Goal: Information Seeking & Learning: Learn about a topic

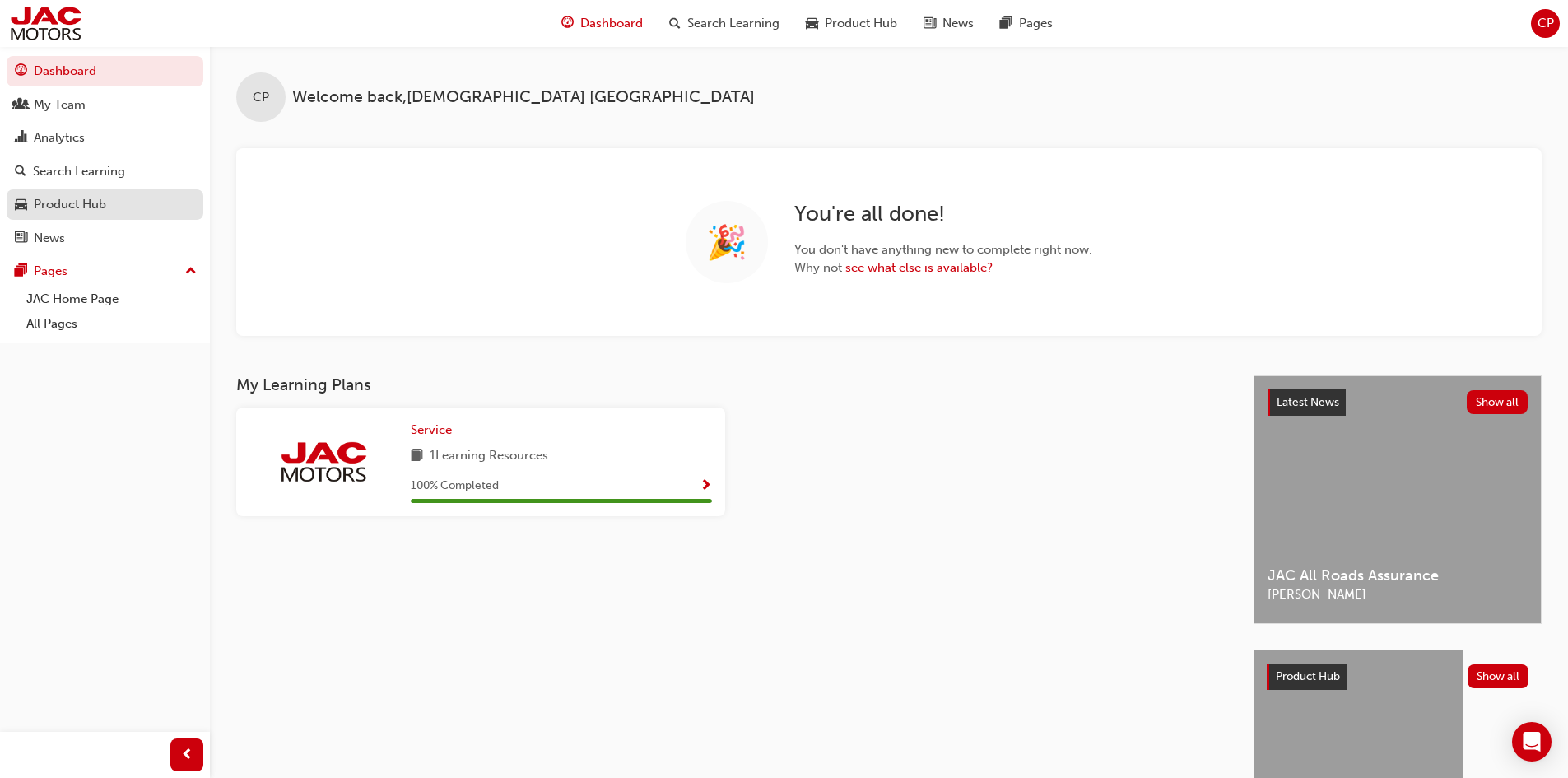
click at [85, 208] on div "Product Hub" at bounding box center [70, 204] width 72 height 19
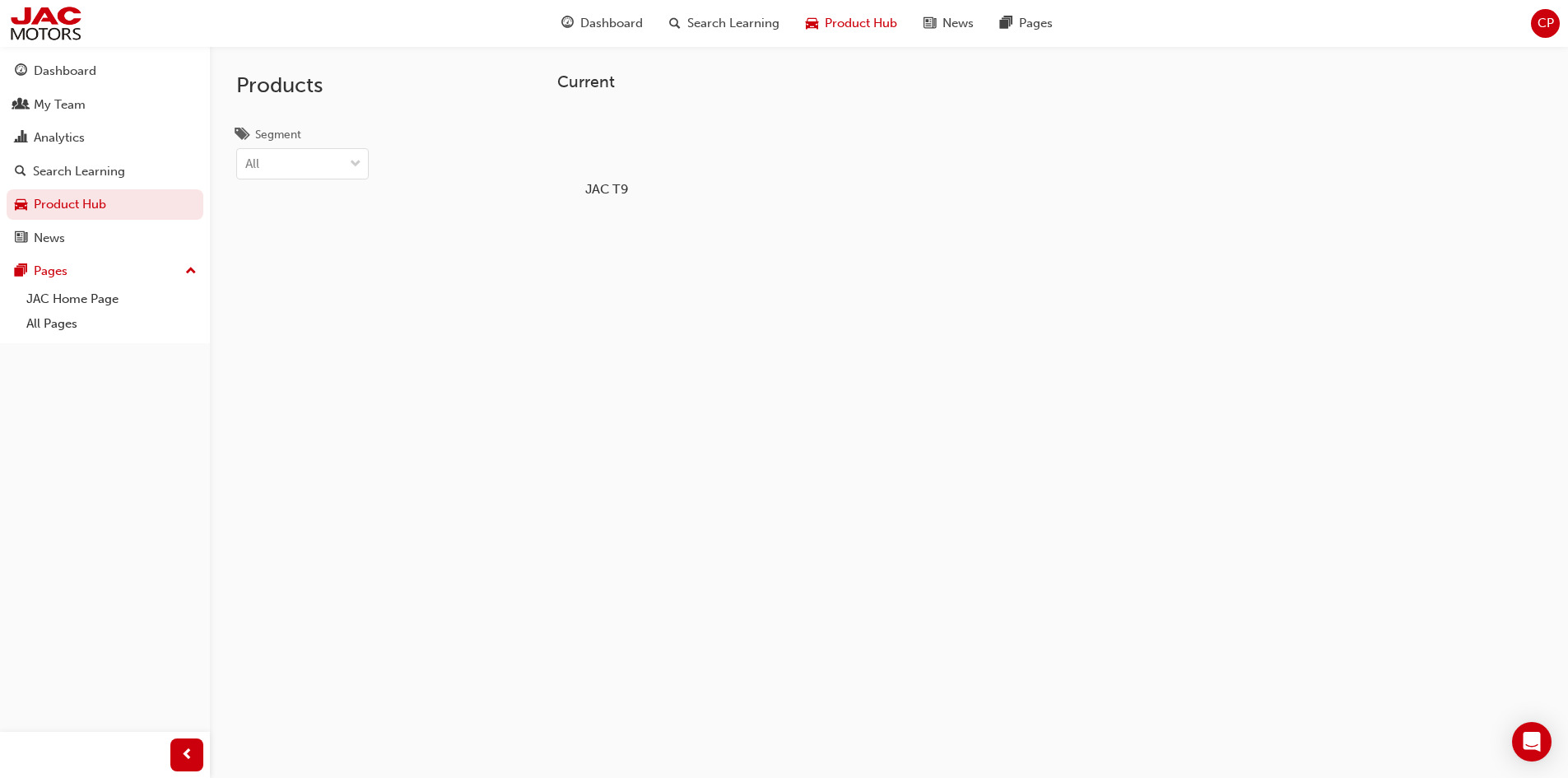
click at [596, 151] on div at bounding box center [606, 141] width 92 height 66
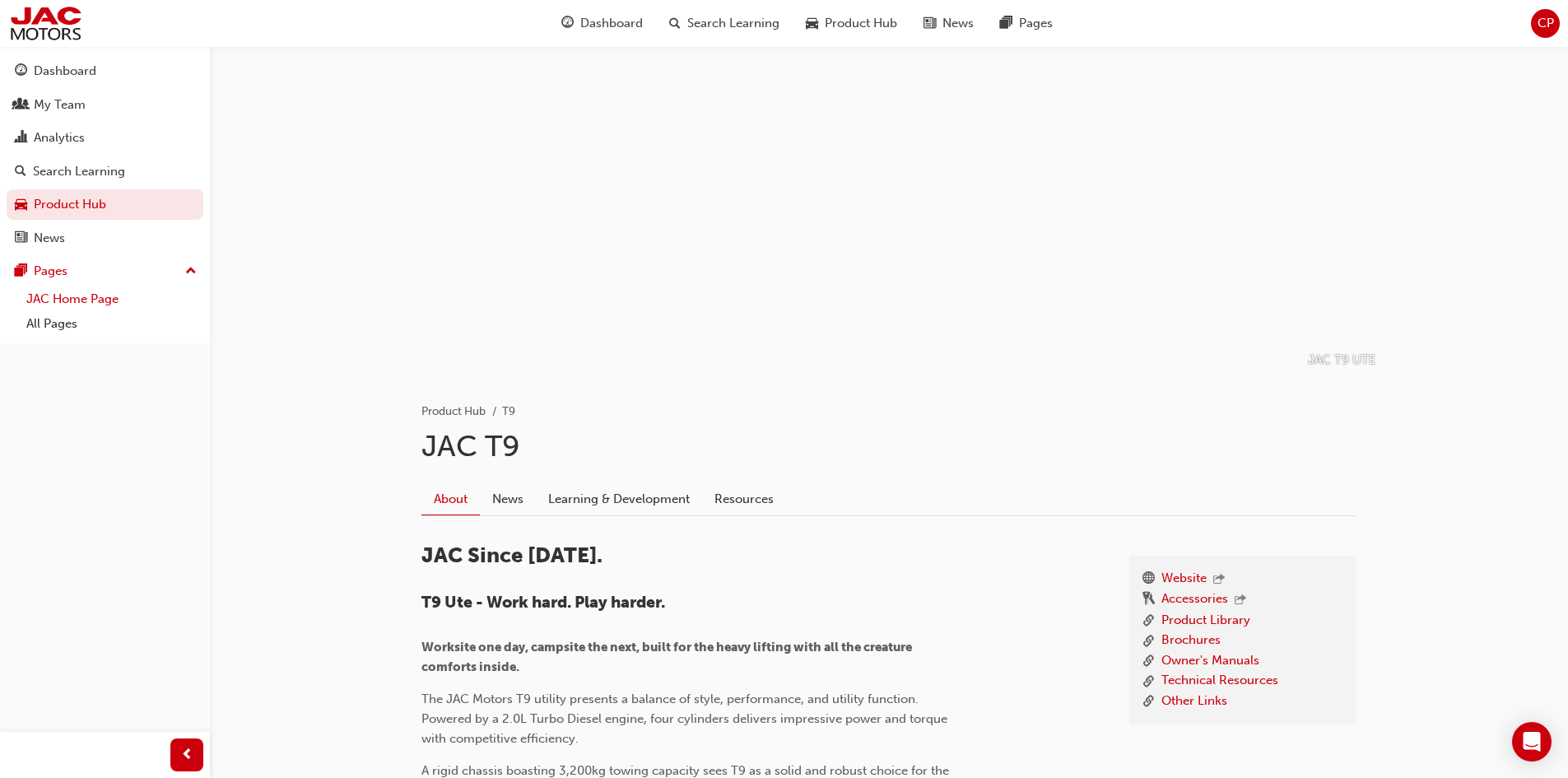
click at [92, 299] on link "JAC Home Page" at bounding box center [112, 299] width 183 height 26
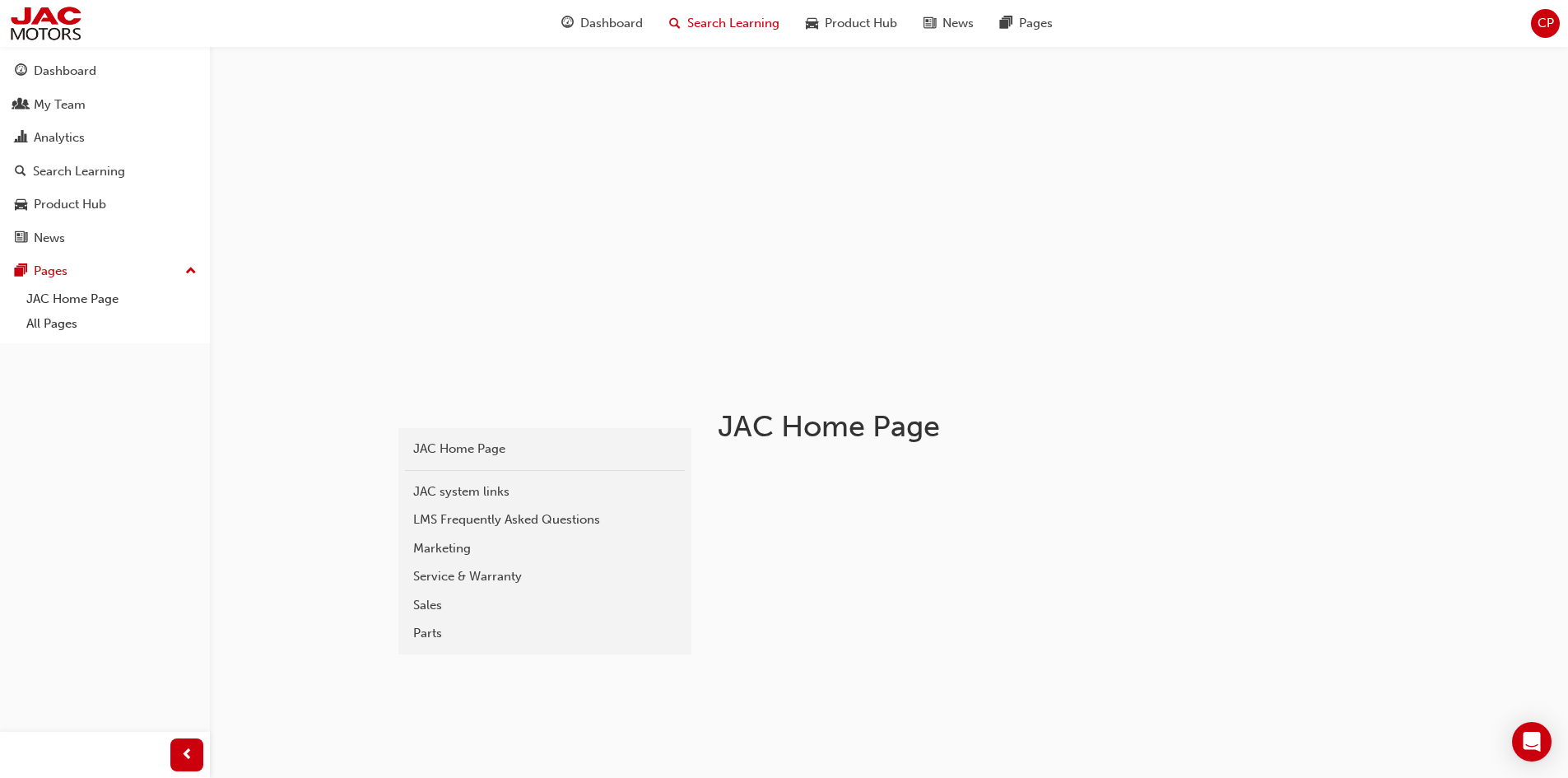
click at [748, 31] on span "Search Learning" at bounding box center [733, 23] width 92 height 19
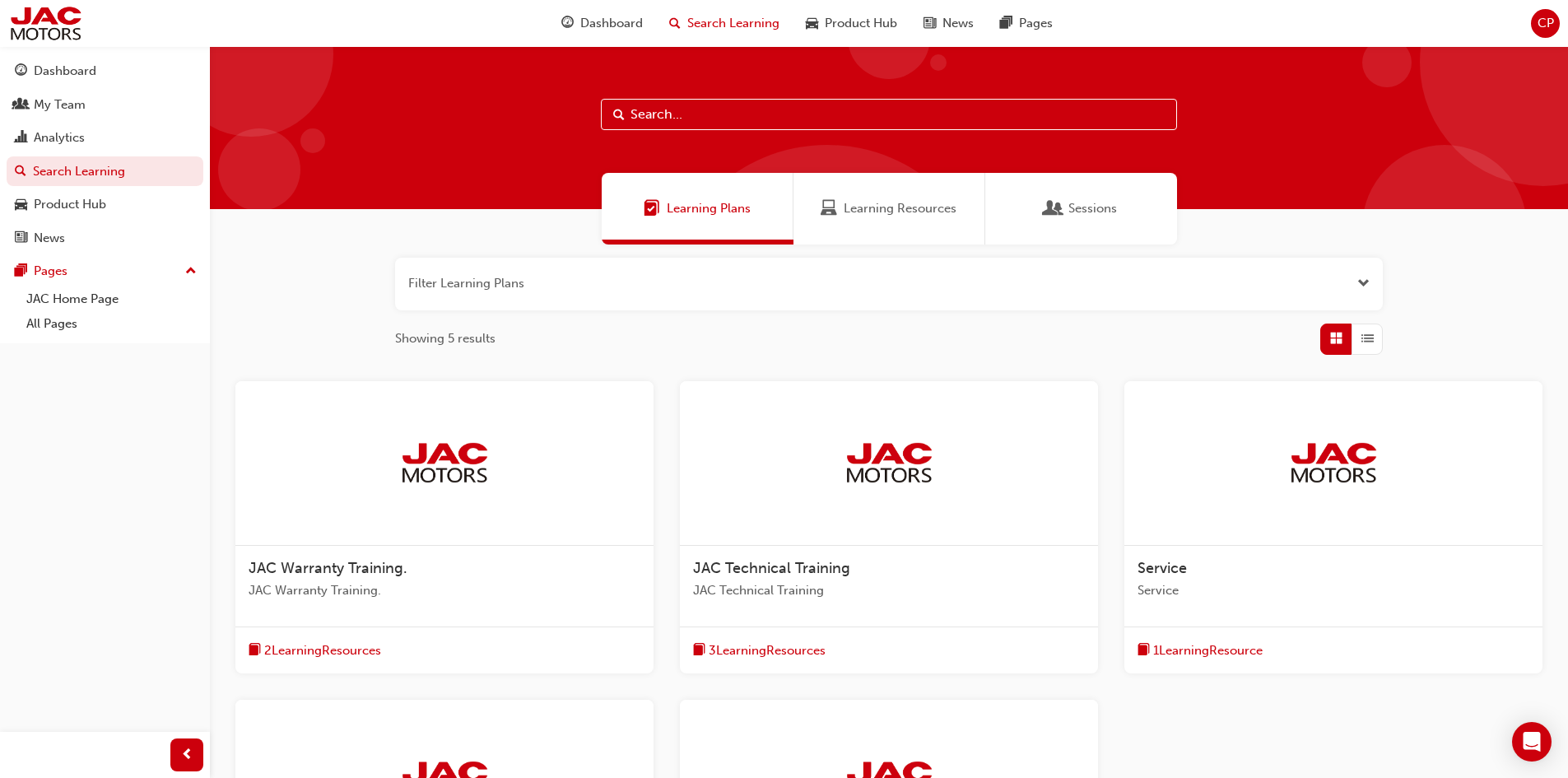
click at [748, 120] on input "text" at bounding box center [889, 115] width 576 height 32
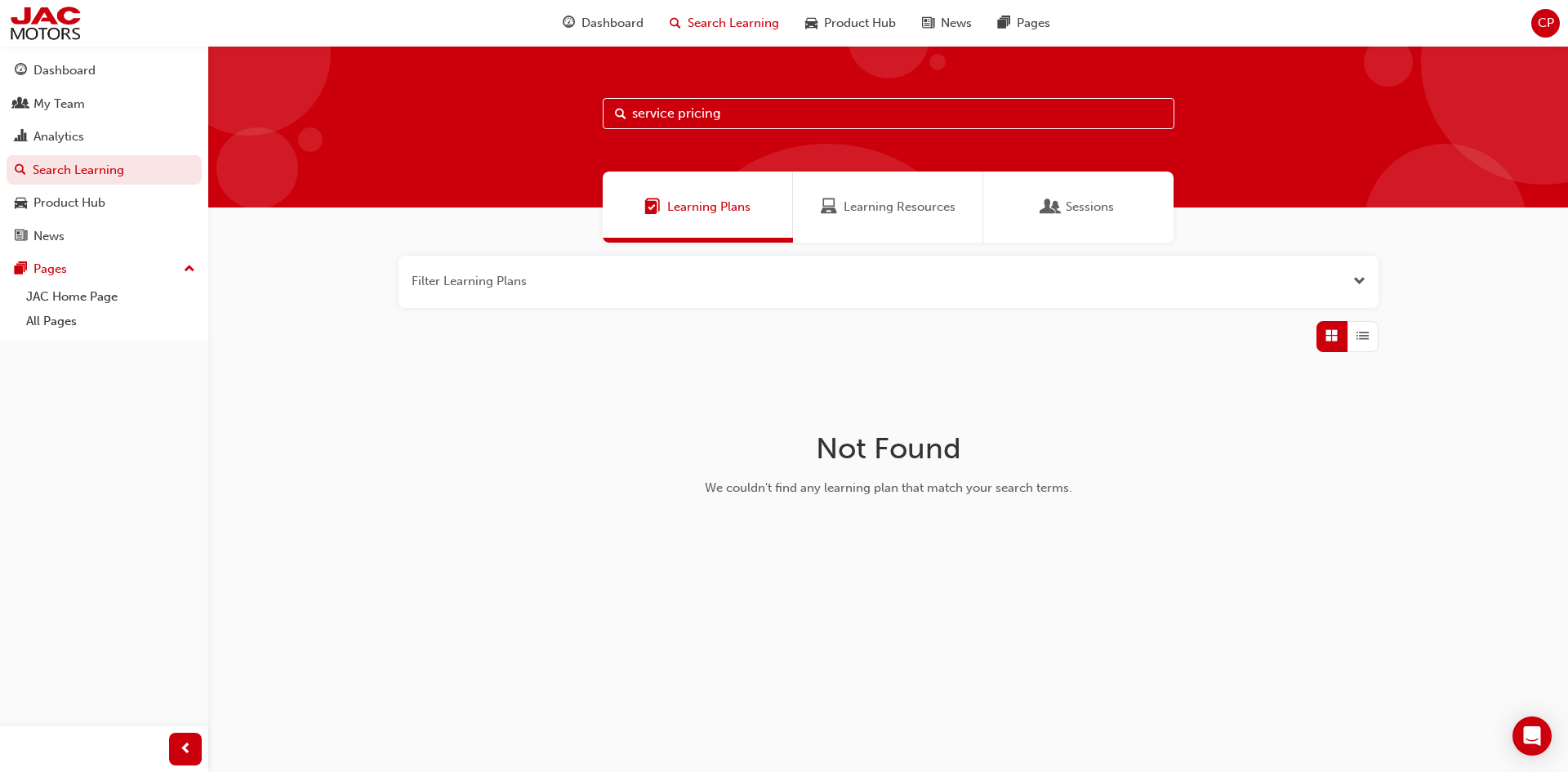
type input "service pricing"
click at [75, 245] on div "News" at bounding box center [104, 236] width 178 height 21
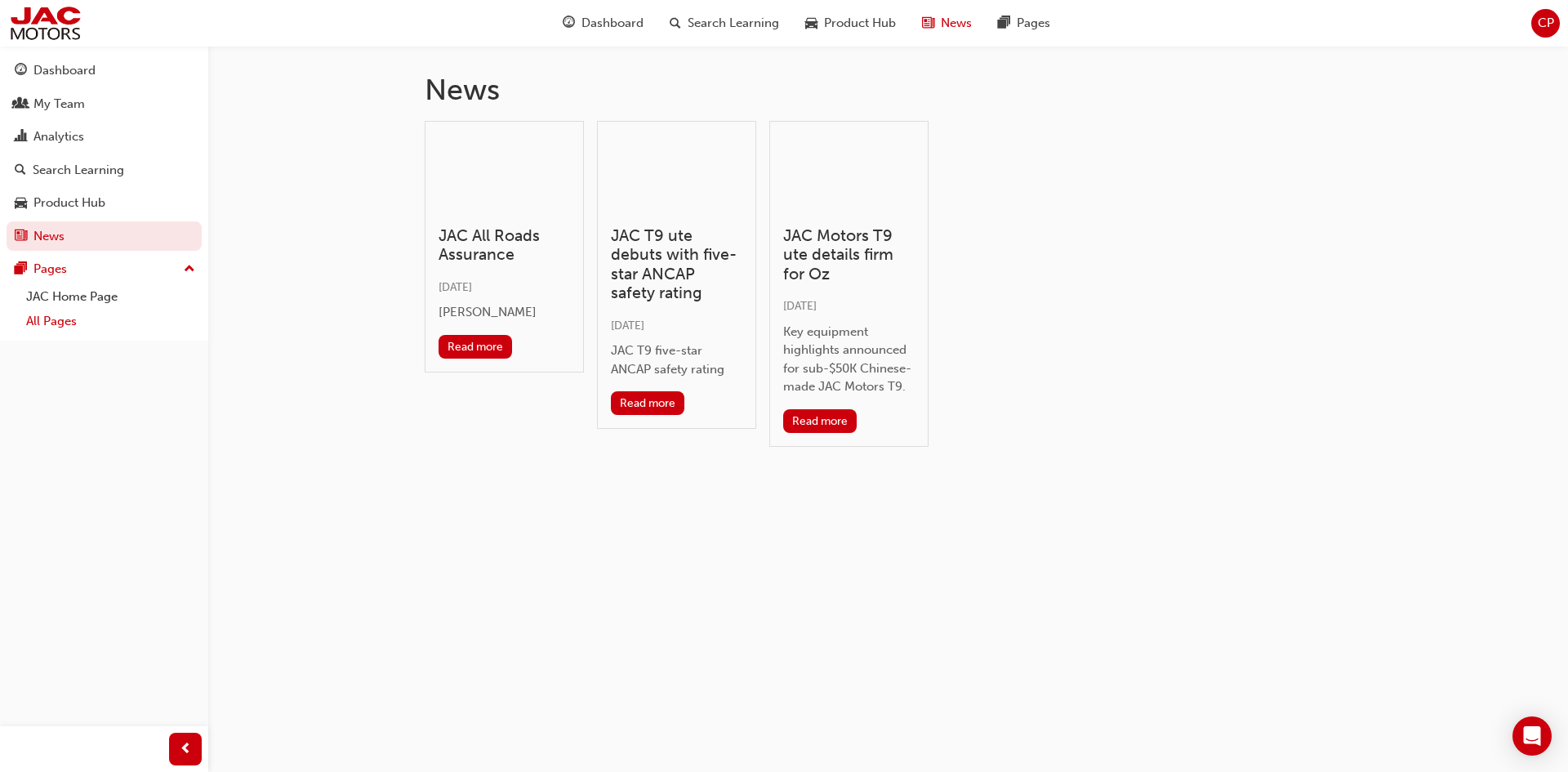
click at [55, 319] on link "All Pages" at bounding box center [111, 322] width 182 height 26
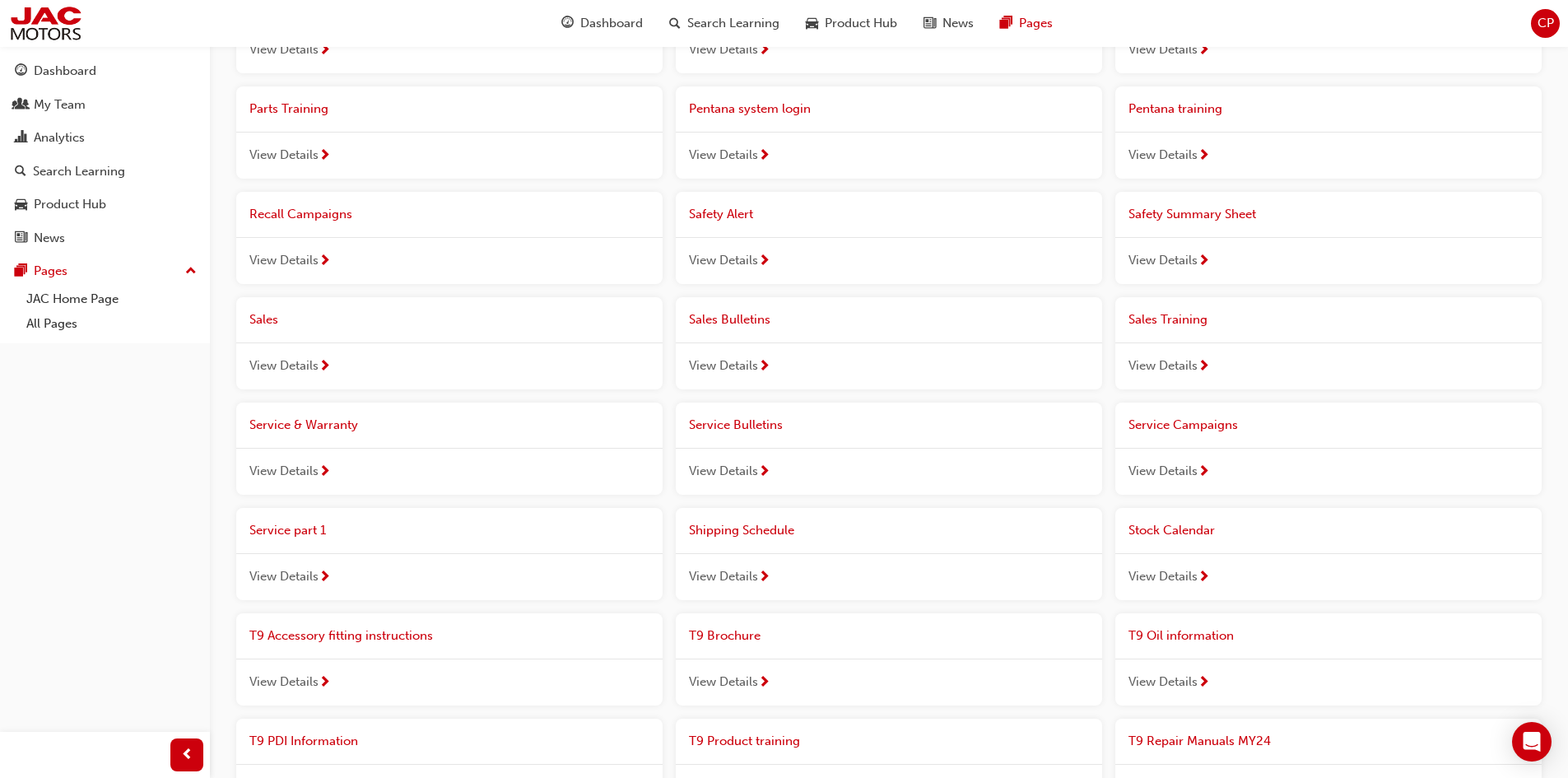
scroll to position [823, 0]
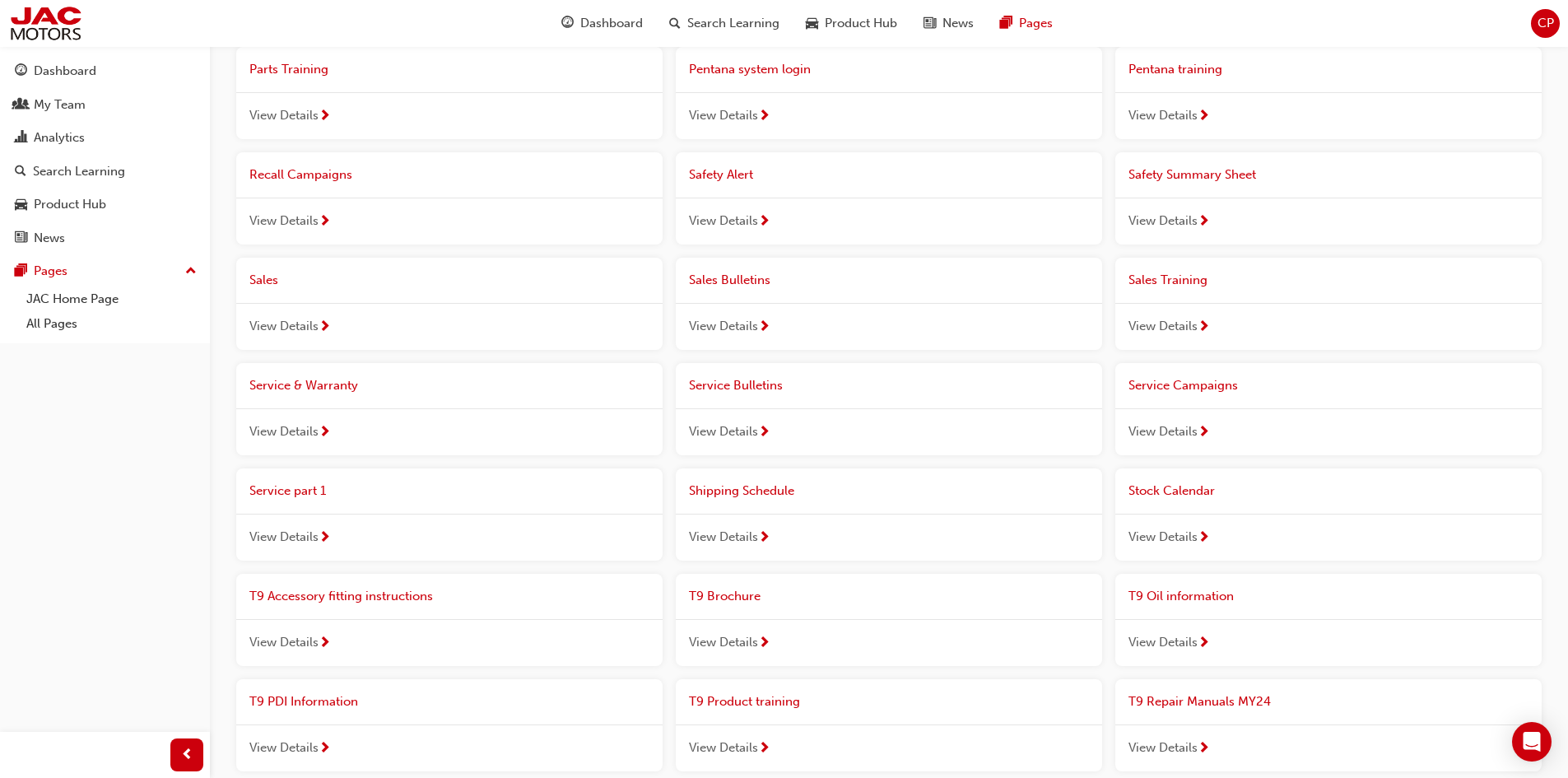
click at [276, 425] on span "View Details" at bounding box center [284, 431] width 69 height 19
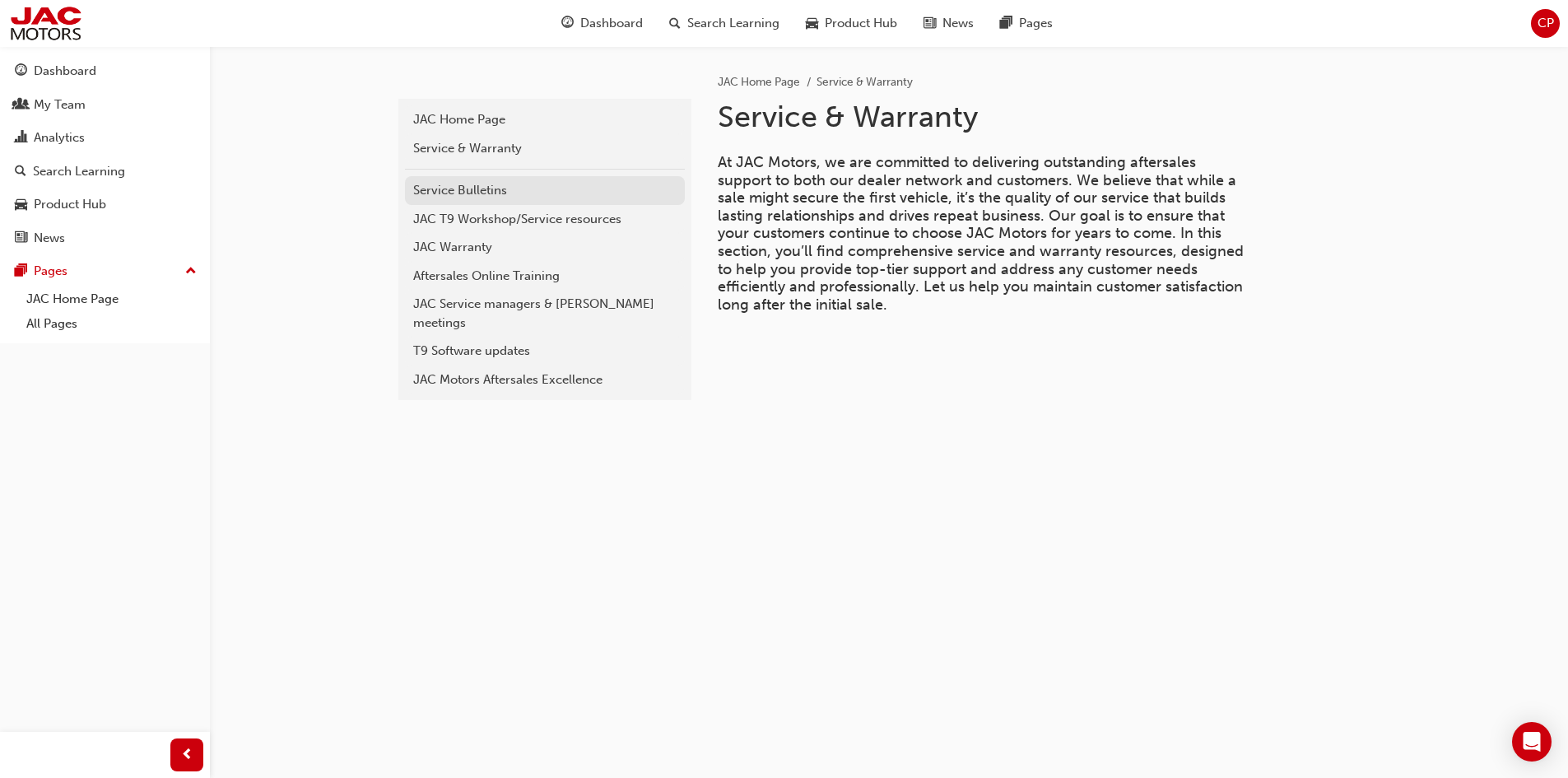
click at [528, 184] on div "Service Bulletins" at bounding box center [545, 190] width 263 height 19
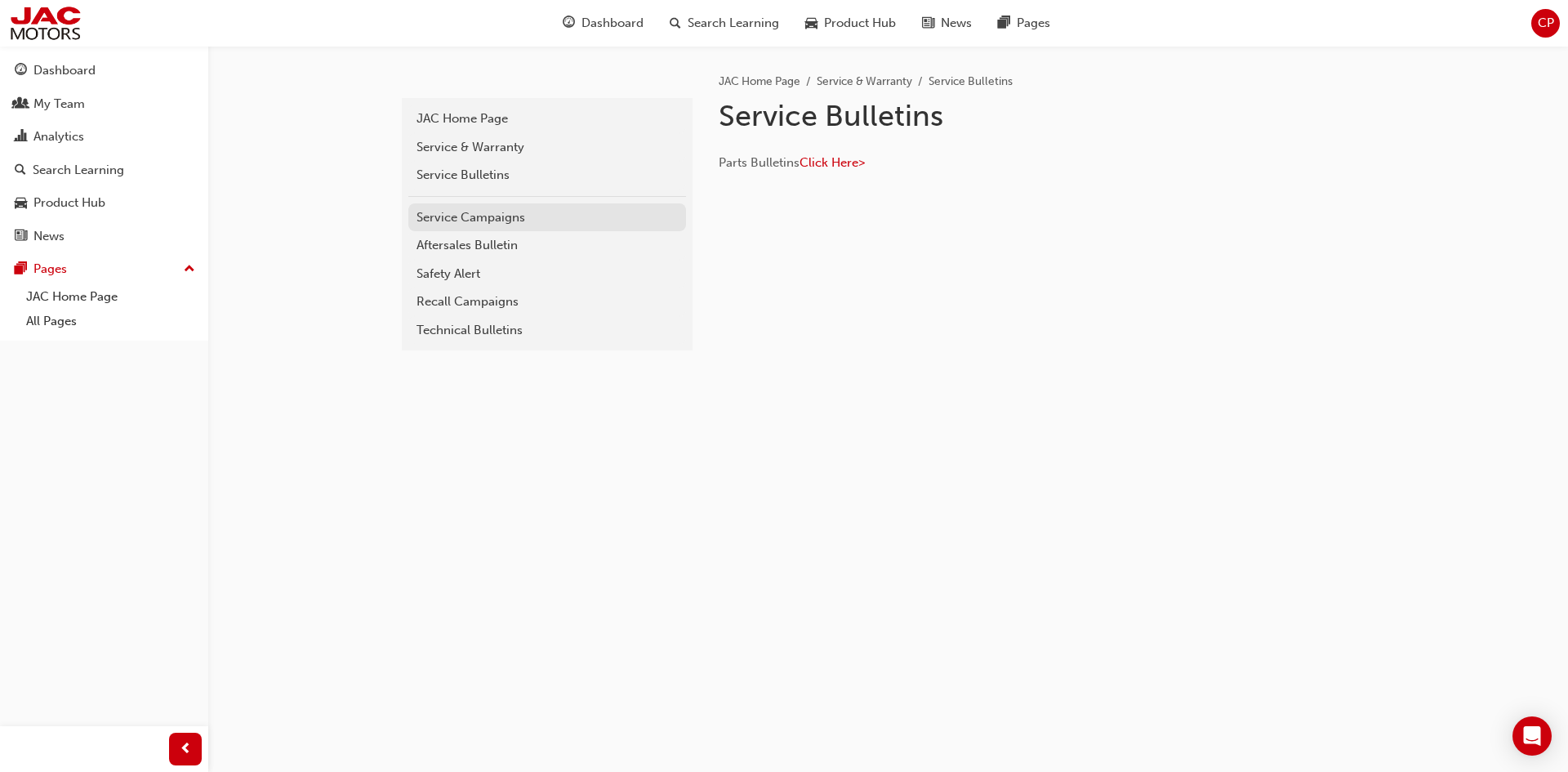
click at [510, 216] on div "Service Campaigns" at bounding box center [547, 217] width 261 height 19
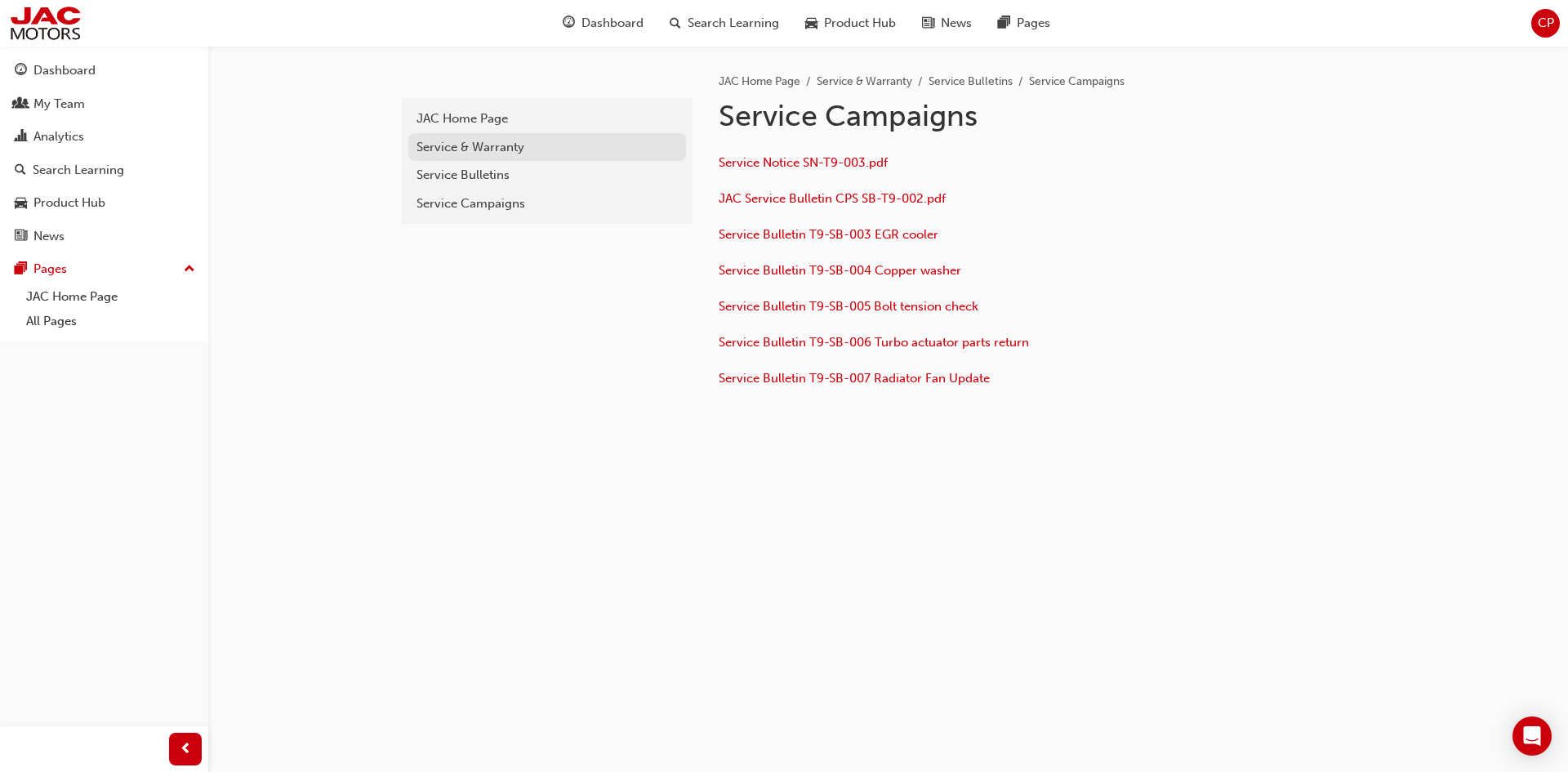
click at [478, 150] on div "Service & Warranty" at bounding box center [547, 147] width 261 height 19
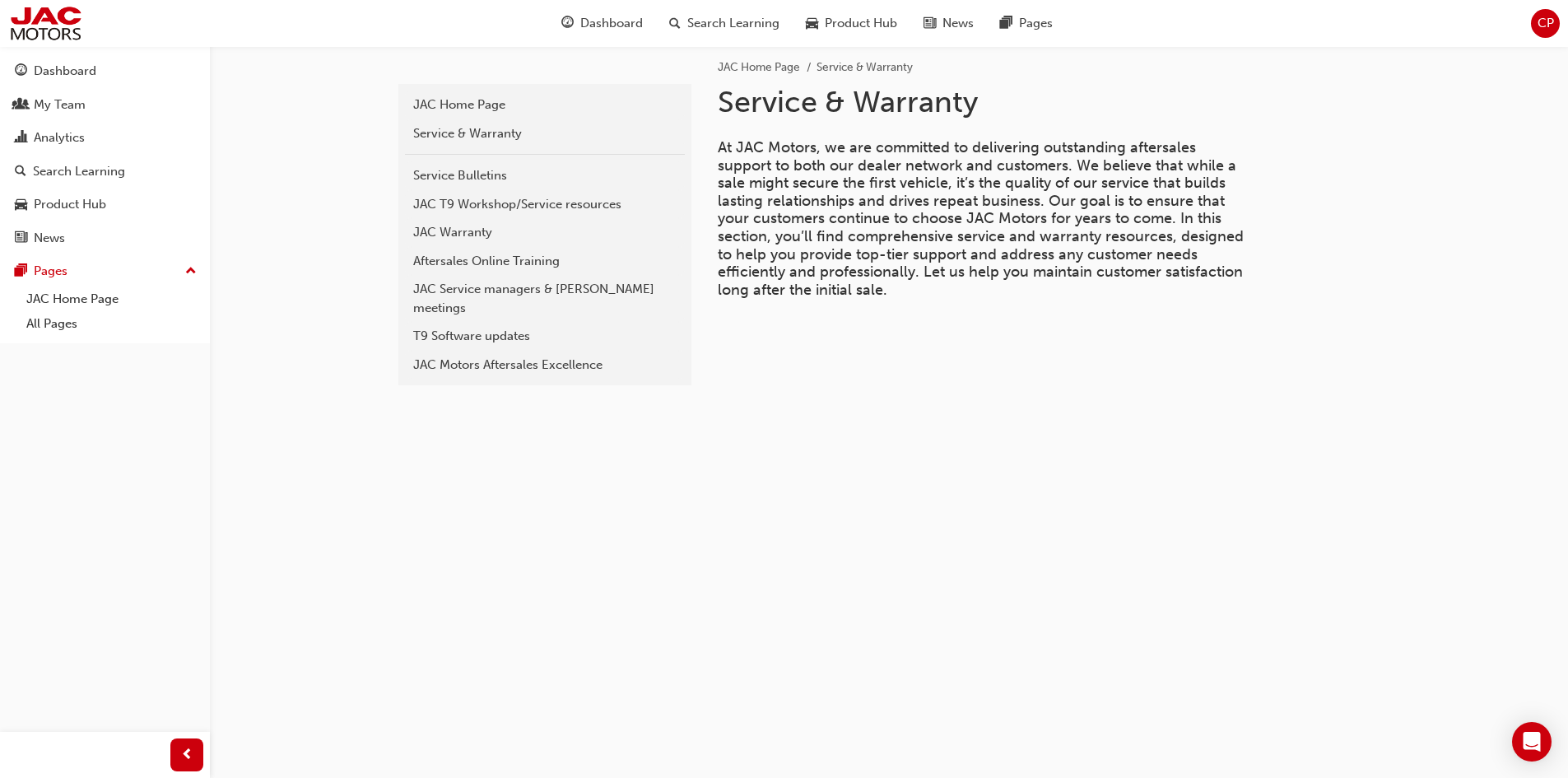
scroll to position [28, 0]
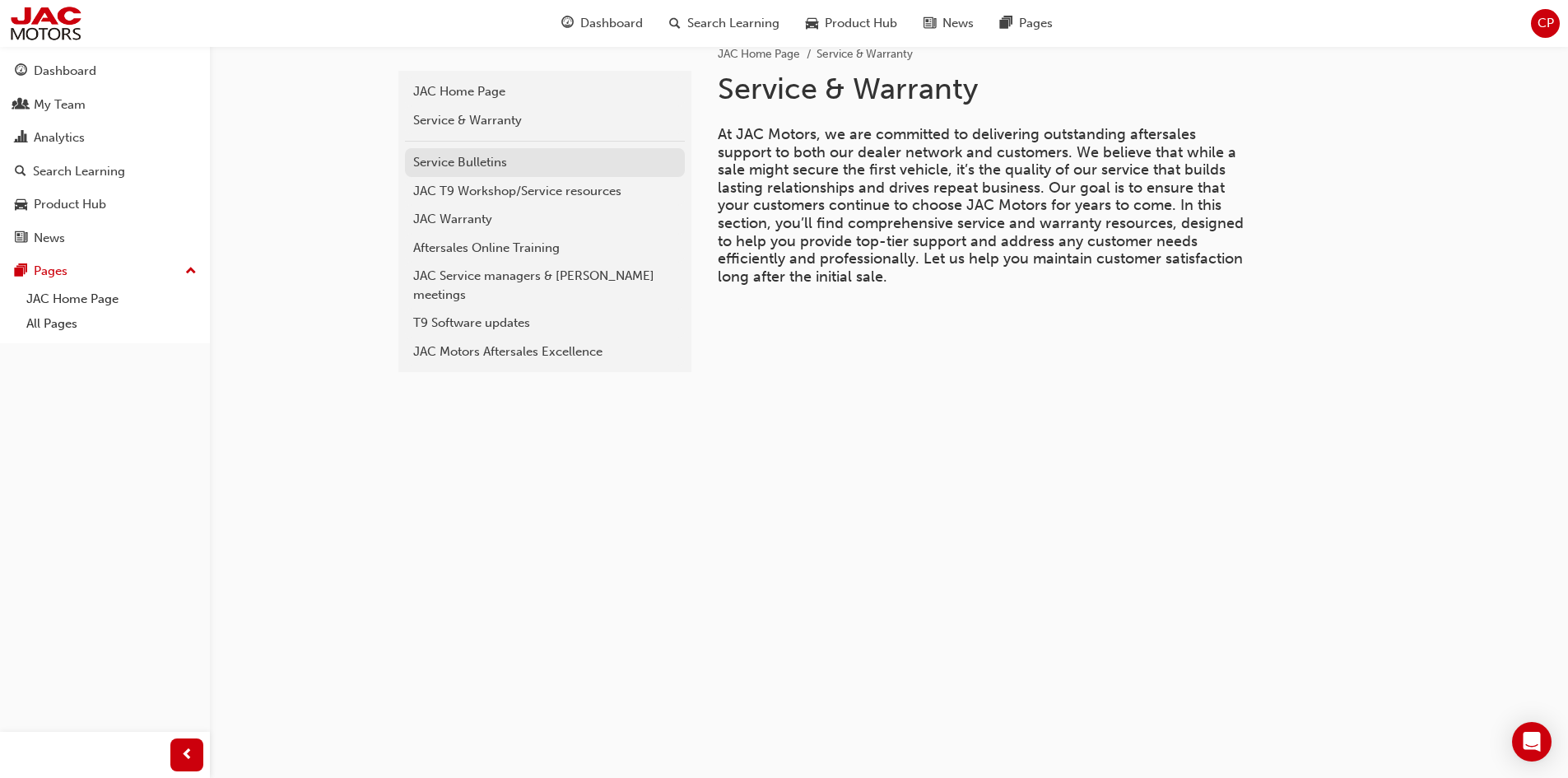
click at [489, 169] on div "Service Bulletins" at bounding box center [545, 162] width 263 height 19
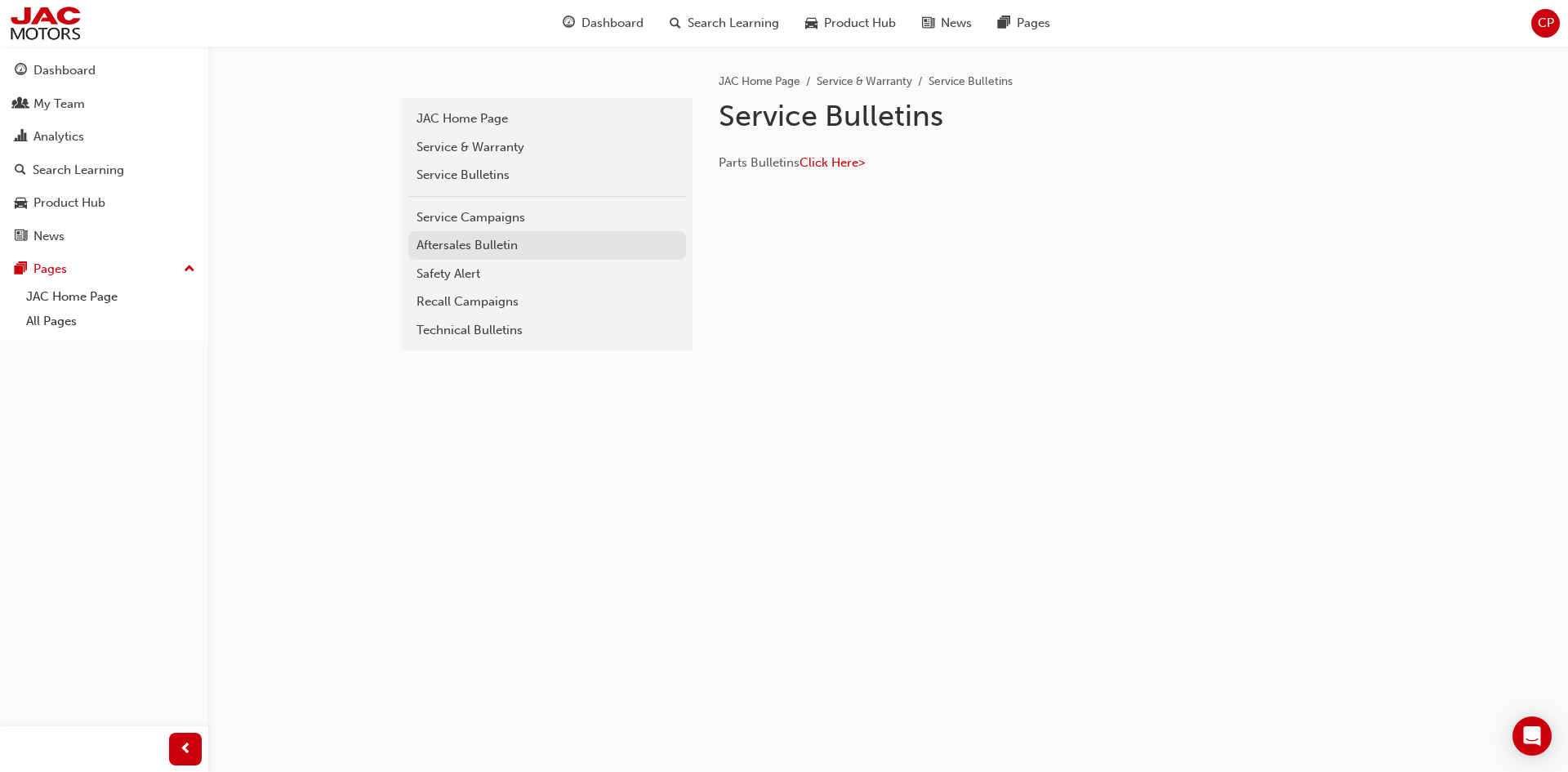
click at [474, 252] on div "Aftersales Bulletin" at bounding box center [547, 245] width 261 height 19
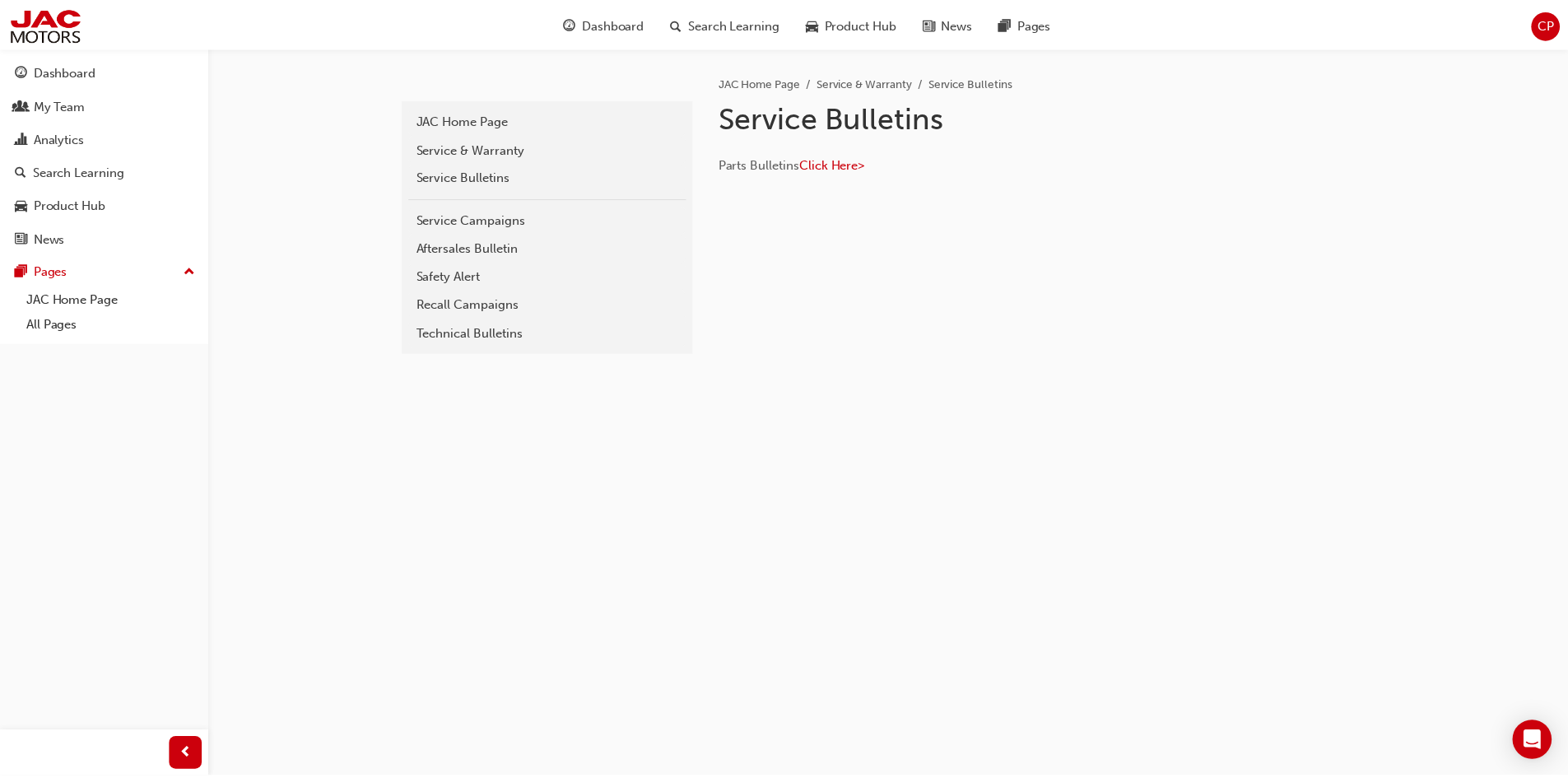
scroll to position [28, 0]
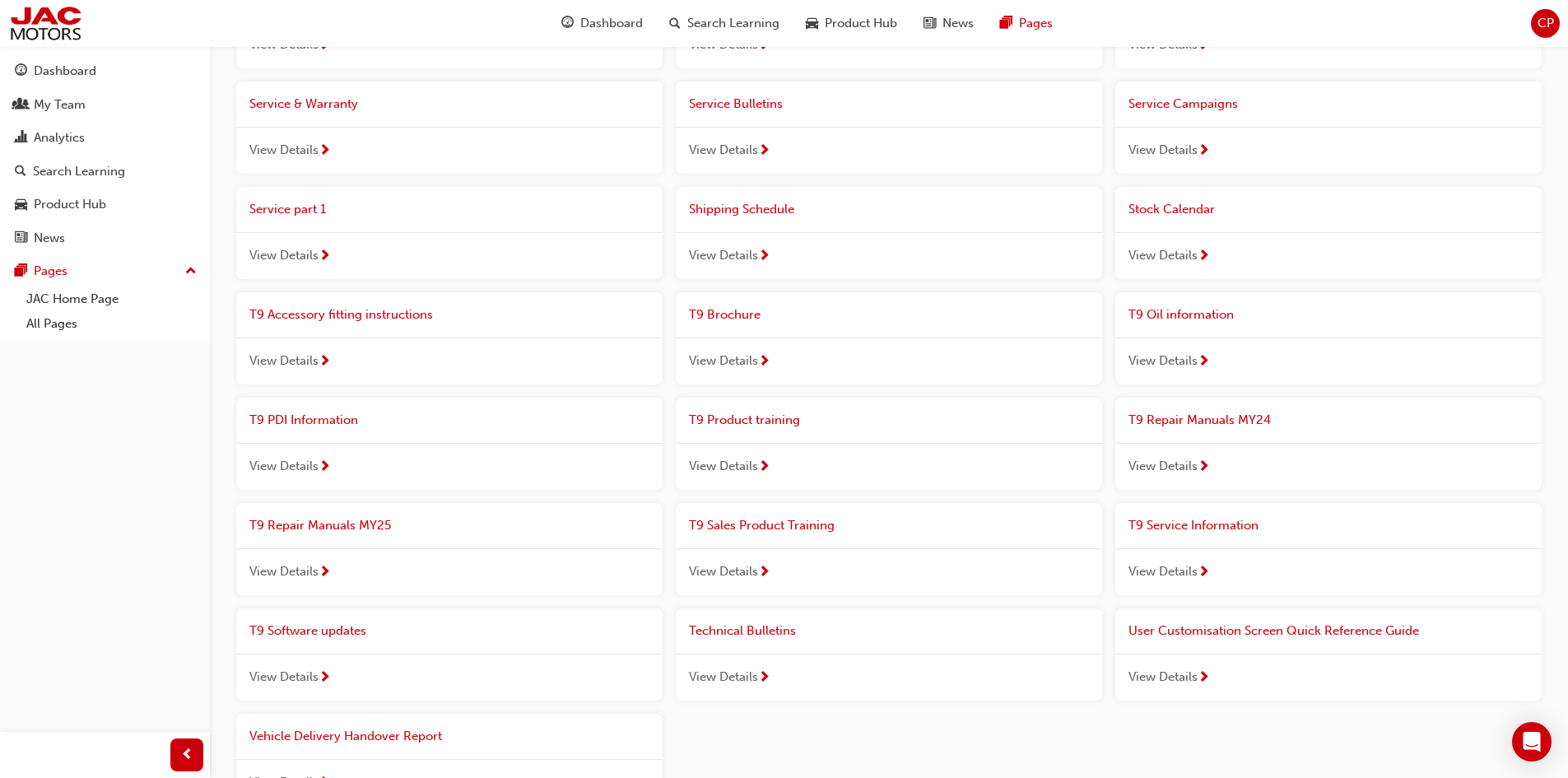
scroll to position [1075, 0]
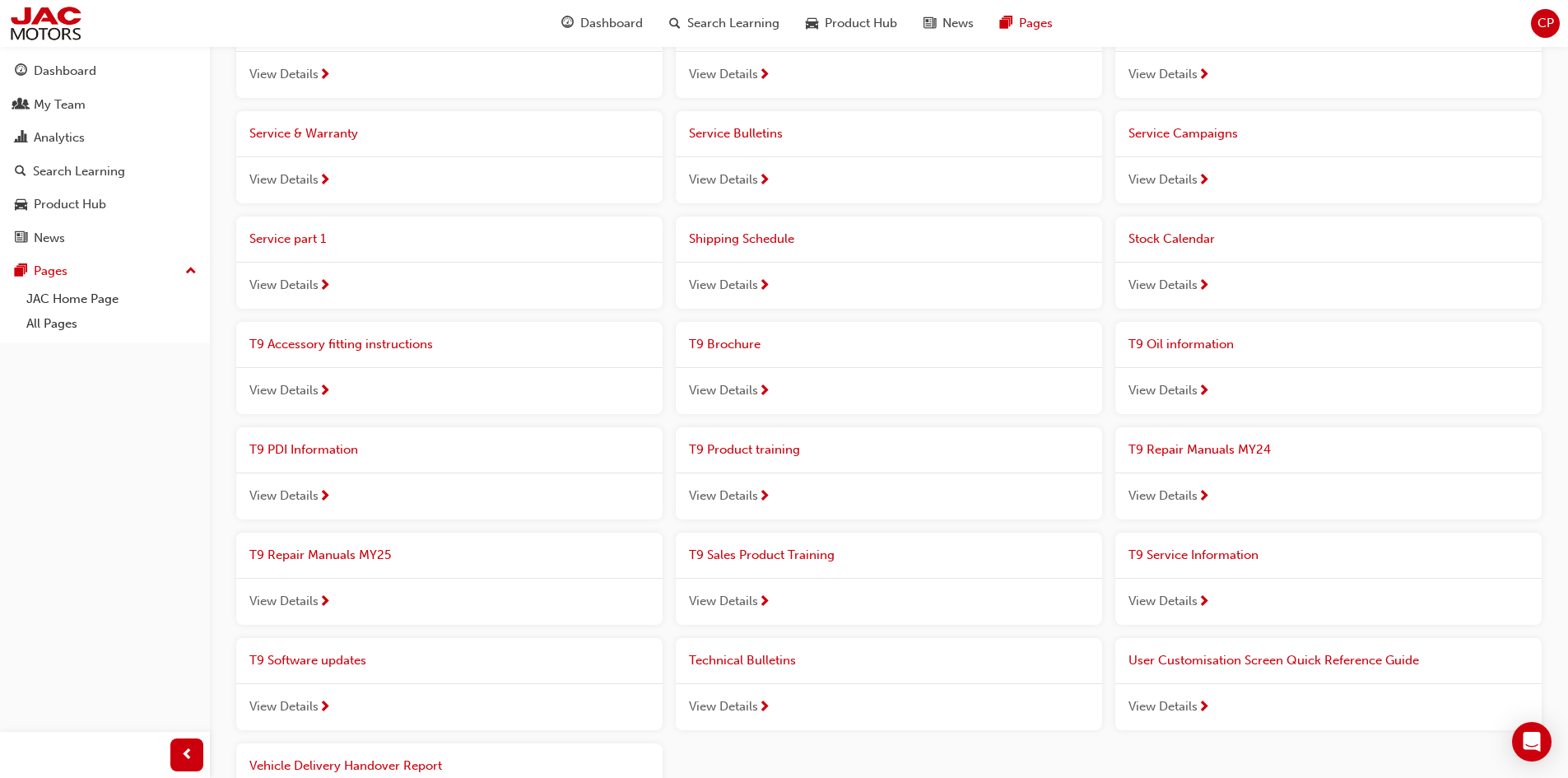
click at [1163, 606] on span "View Details" at bounding box center [1162, 601] width 69 height 19
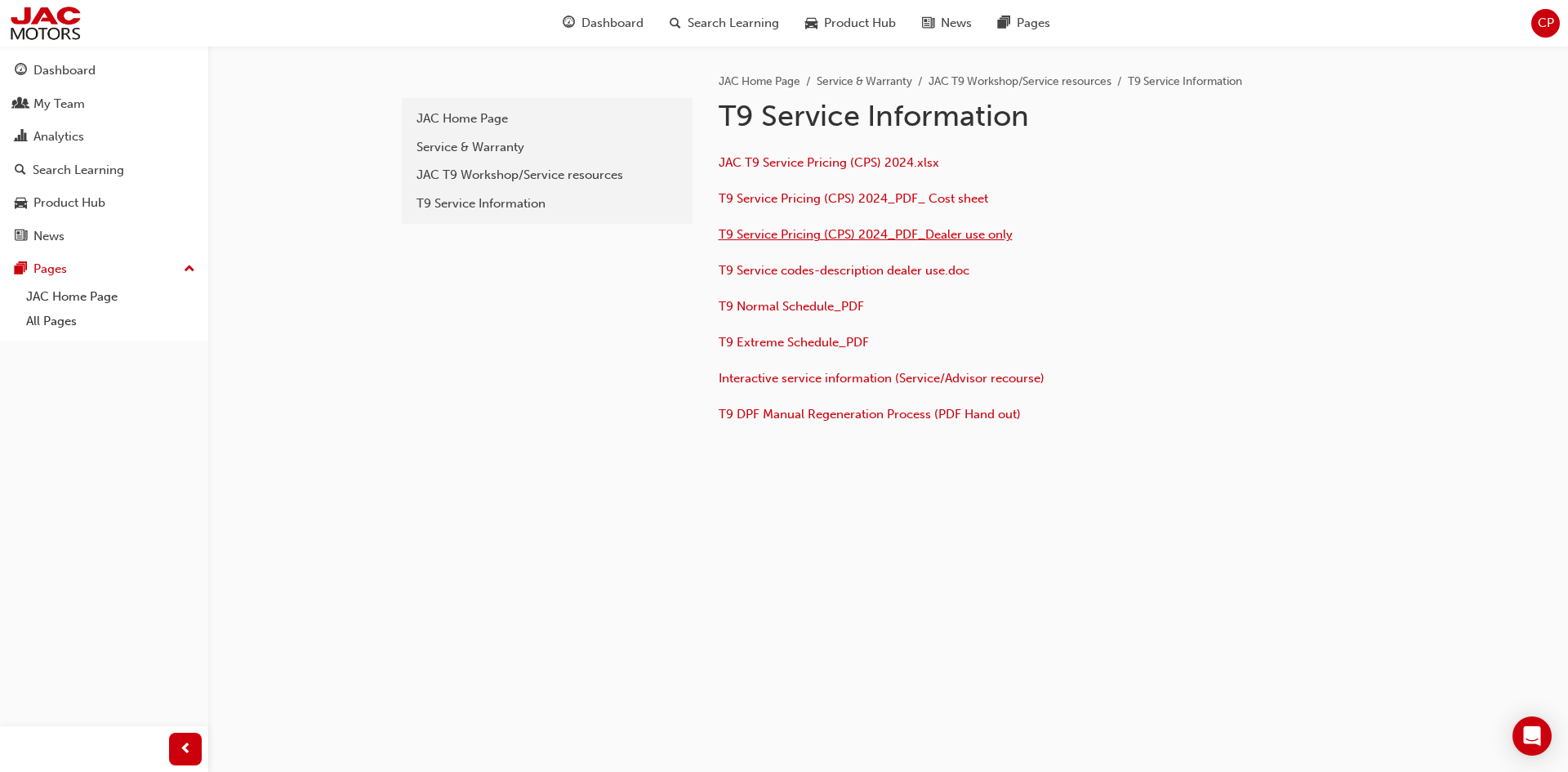
click at [809, 238] on span "T9 Service Pricing (CPS) 2024_PDF_Dealer use only" at bounding box center [866, 235] width 294 height 15
click at [858, 198] on span "T9 Service Pricing (CPS) 2024_PDF_ Cost sheet" at bounding box center [853, 198] width 269 height 15
click at [839, 162] on span "JAC T9 Service Pricing (CPS) 2024.xlsx" at bounding box center [829, 163] width 221 height 15
click at [864, 275] on span "T9 Service codes-description dealer use.doc" at bounding box center [843, 270] width 250 height 15
click at [924, 199] on span "T9 Service Pricing (CPS) 2024_PDF_ Cost sheet" at bounding box center [853, 198] width 269 height 15
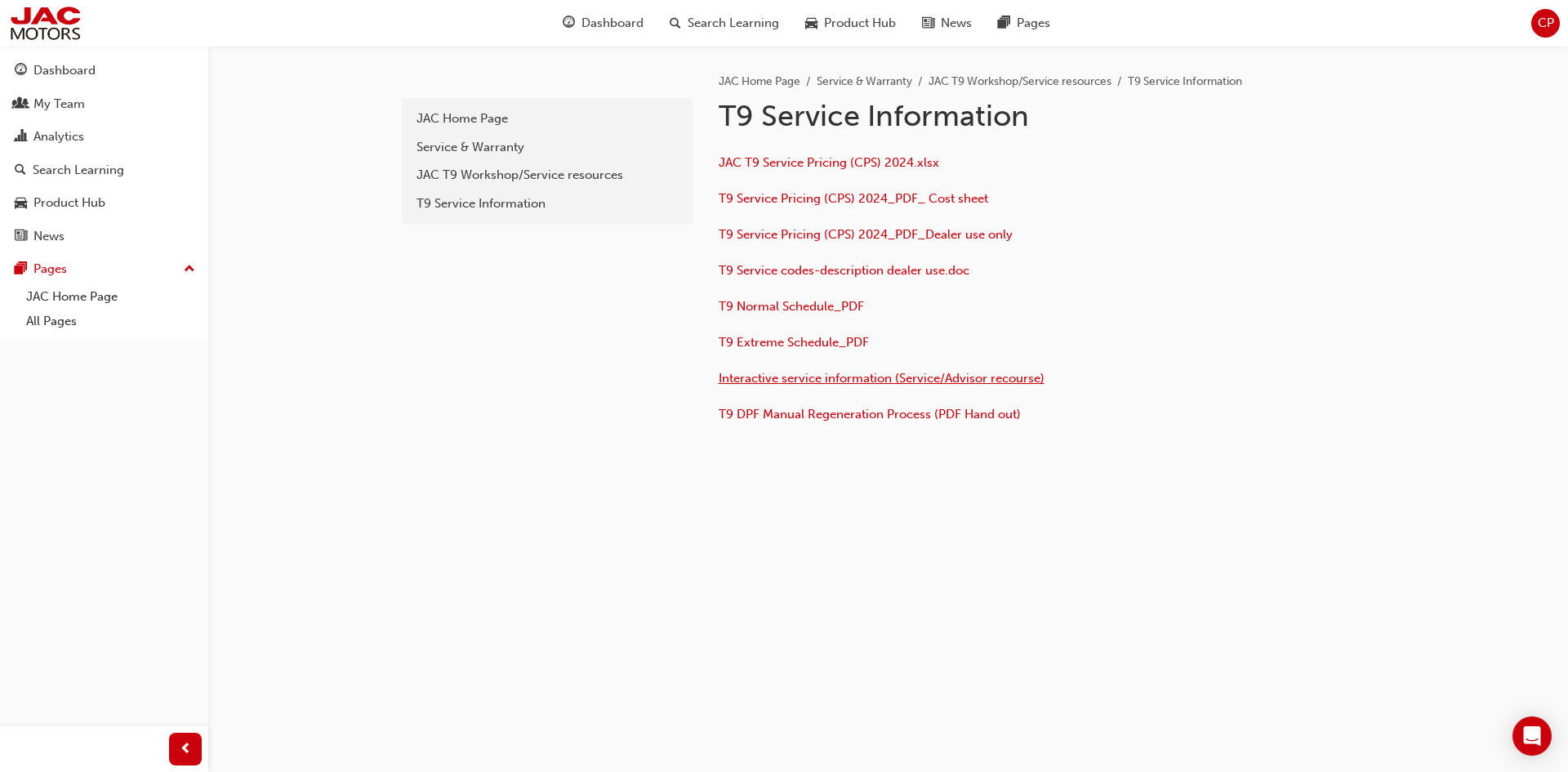
click at [849, 377] on span "Interactive service information (Service/Advisor recourse)" at bounding box center [881, 379] width 325 height 15
click at [863, 199] on span "T9 Service Pricing (CPS) 2024_PDF_ Cost sheet" at bounding box center [853, 198] width 269 height 15
click at [872, 230] on span "T9 Service Pricing (CPS) 2024_PDF_Dealer use only" at bounding box center [866, 235] width 294 height 15
click at [833, 164] on span "JAC T9 Service Pricing (CPS) 2024.xlsx" at bounding box center [829, 163] width 221 height 15
click at [55, 303] on link "JAC Home Page" at bounding box center [111, 297] width 182 height 26
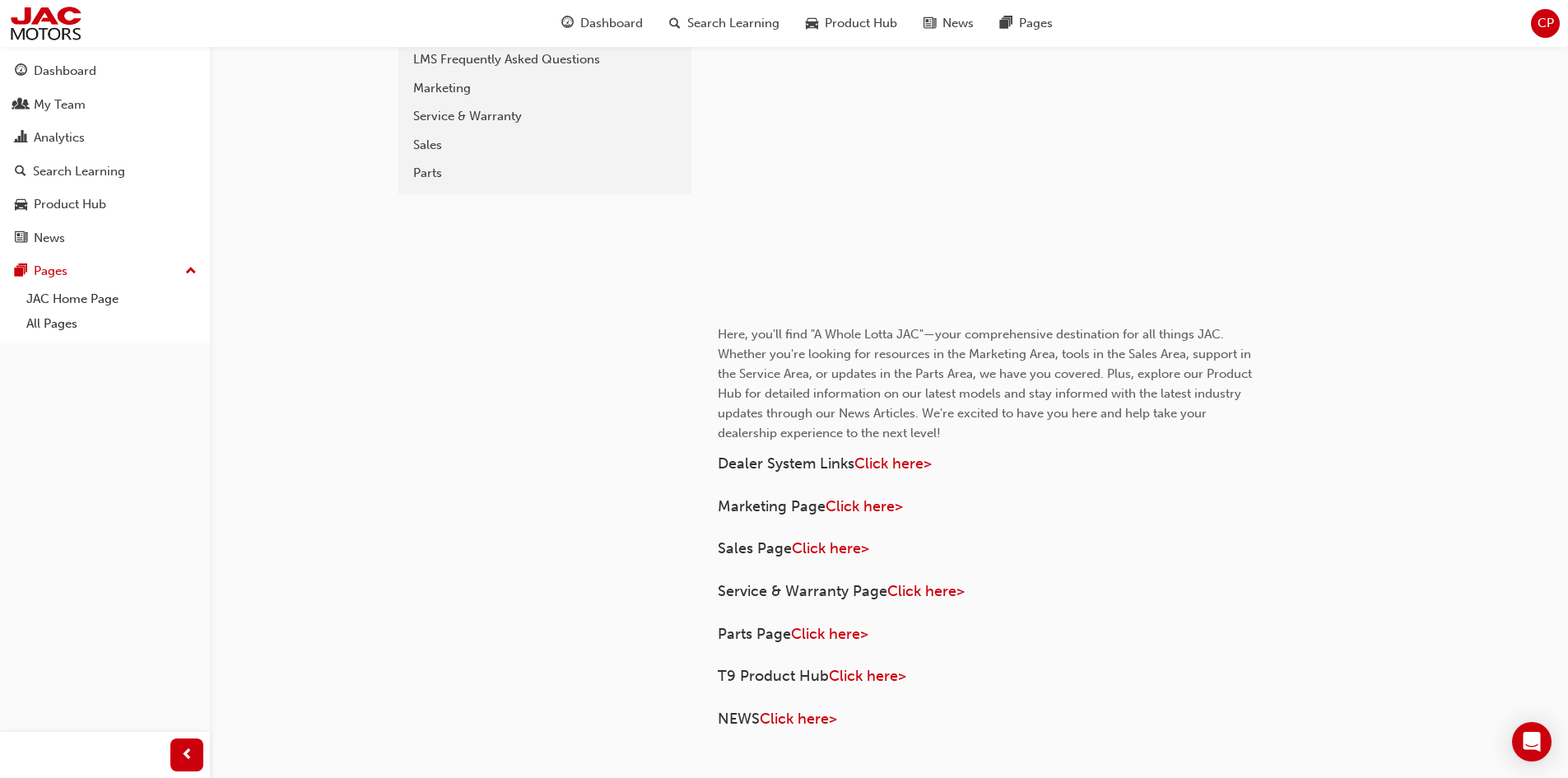
scroll to position [170, 0]
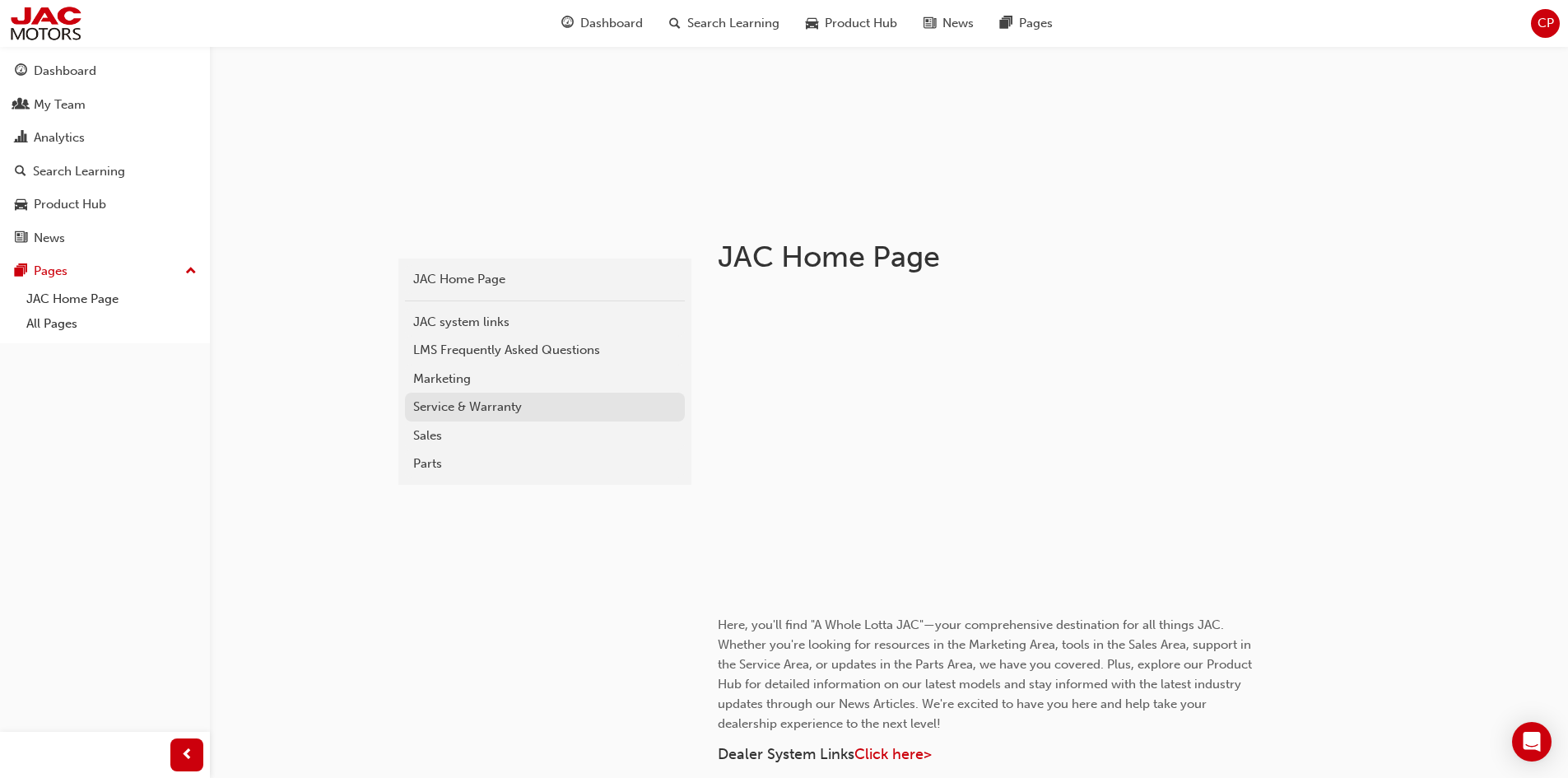
click at [495, 406] on div "Service & Warranty" at bounding box center [545, 406] width 263 height 19
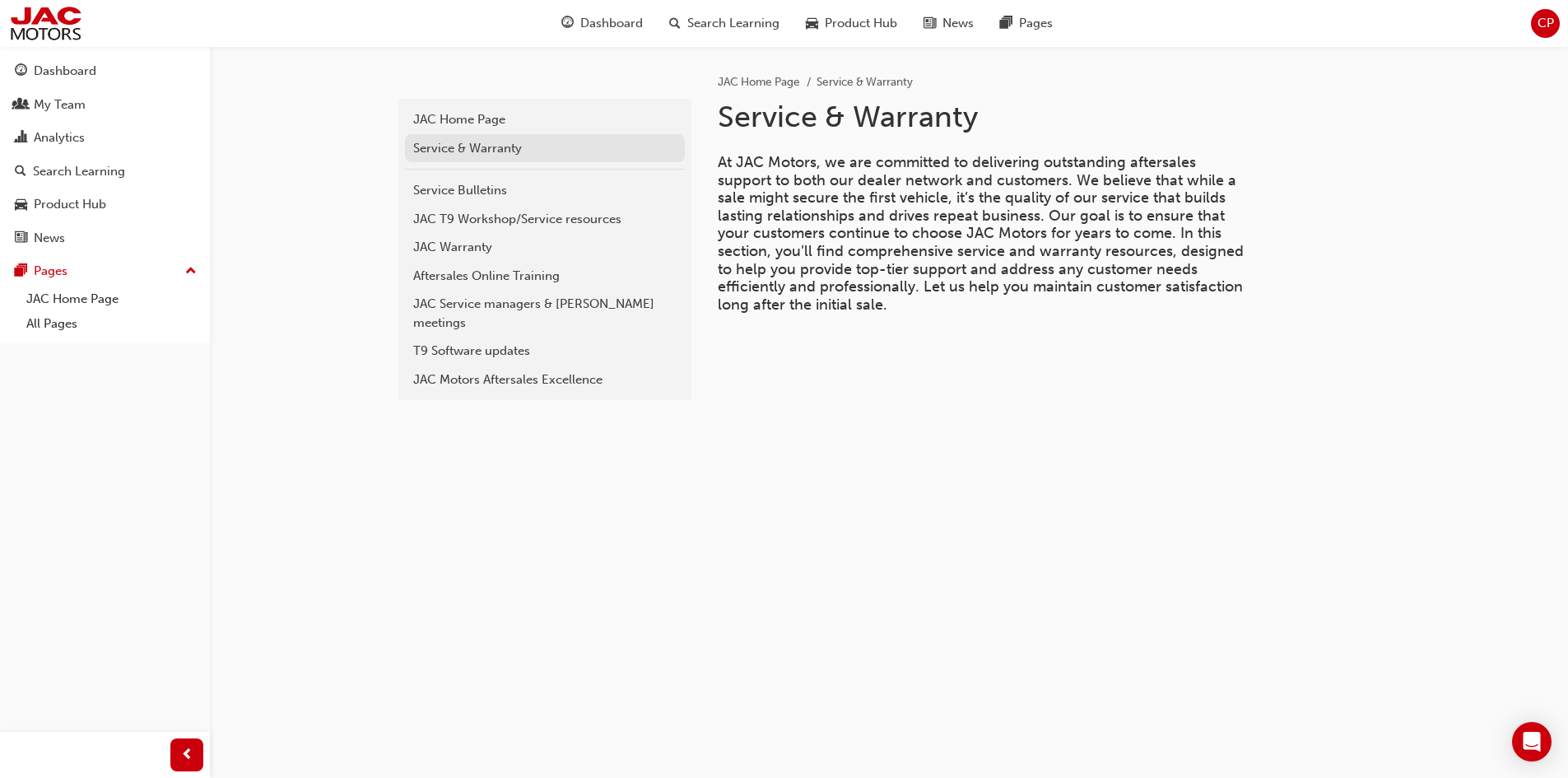
click at [470, 156] on div "Service & Warranty" at bounding box center [545, 148] width 263 height 19
click at [487, 201] on link "Service Bulletins" at bounding box center [545, 191] width 280 height 29
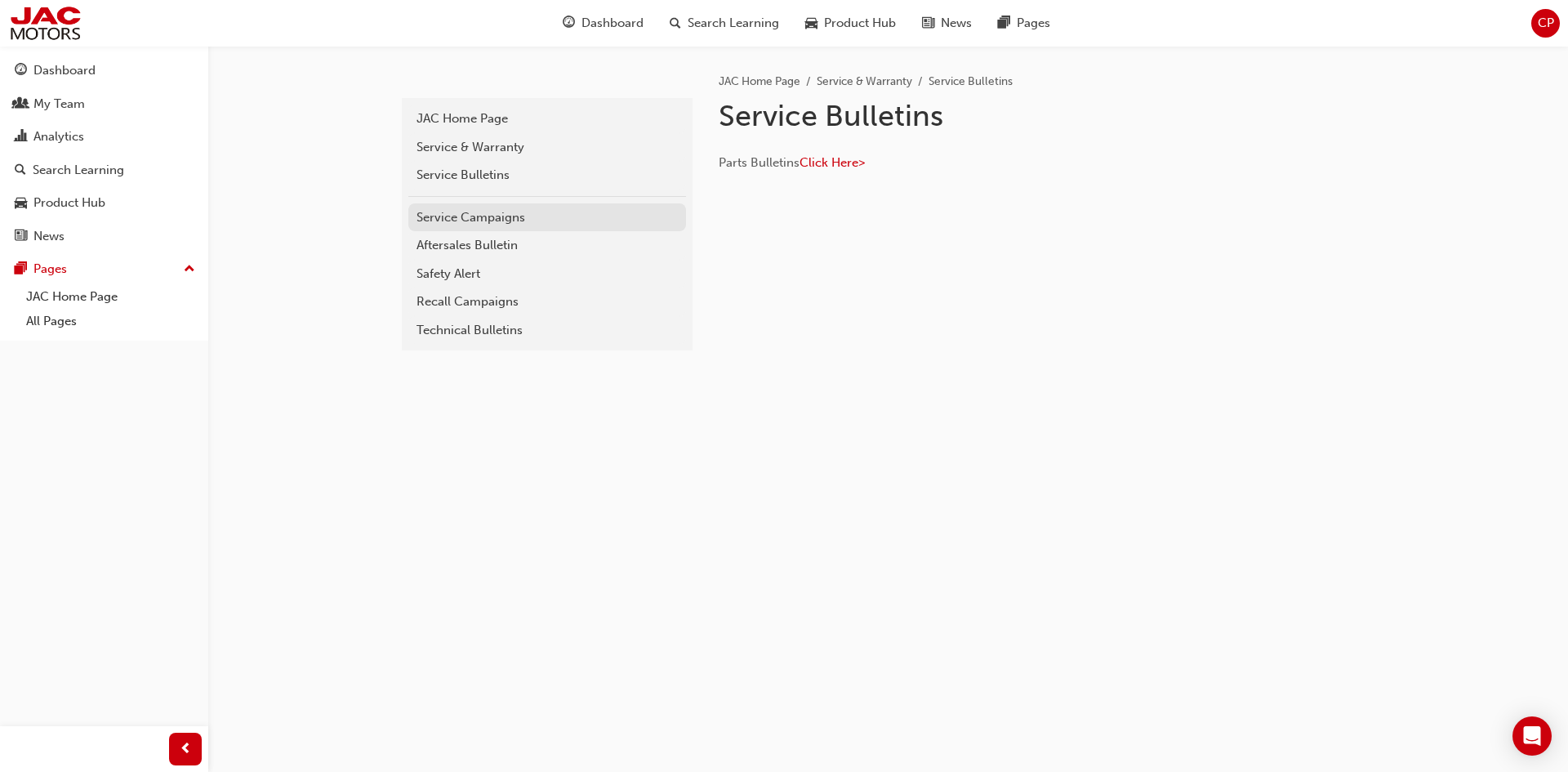
click at [487, 222] on div "Service Campaigns" at bounding box center [547, 217] width 261 height 19
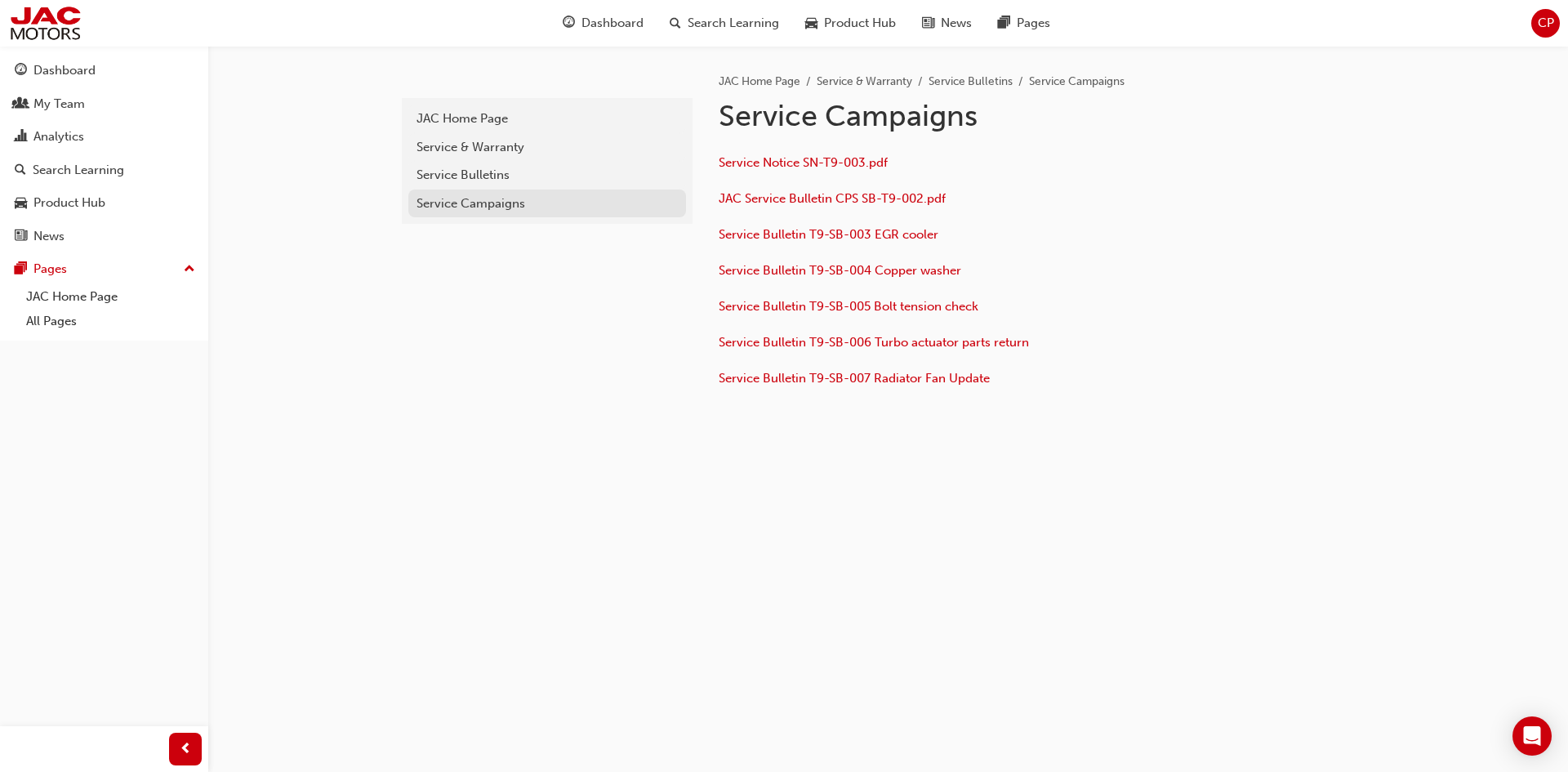
click at [563, 207] on div "Service Campaigns" at bounding box center [547, 203] width 261 height 19
click at [486, 198] on div "Service Campaigns" at bounding box center [547, 203] width 261 height 19
click at [475, 179] on div "Service Bulletins" at bounding box center [547, 175] width 261 height 19
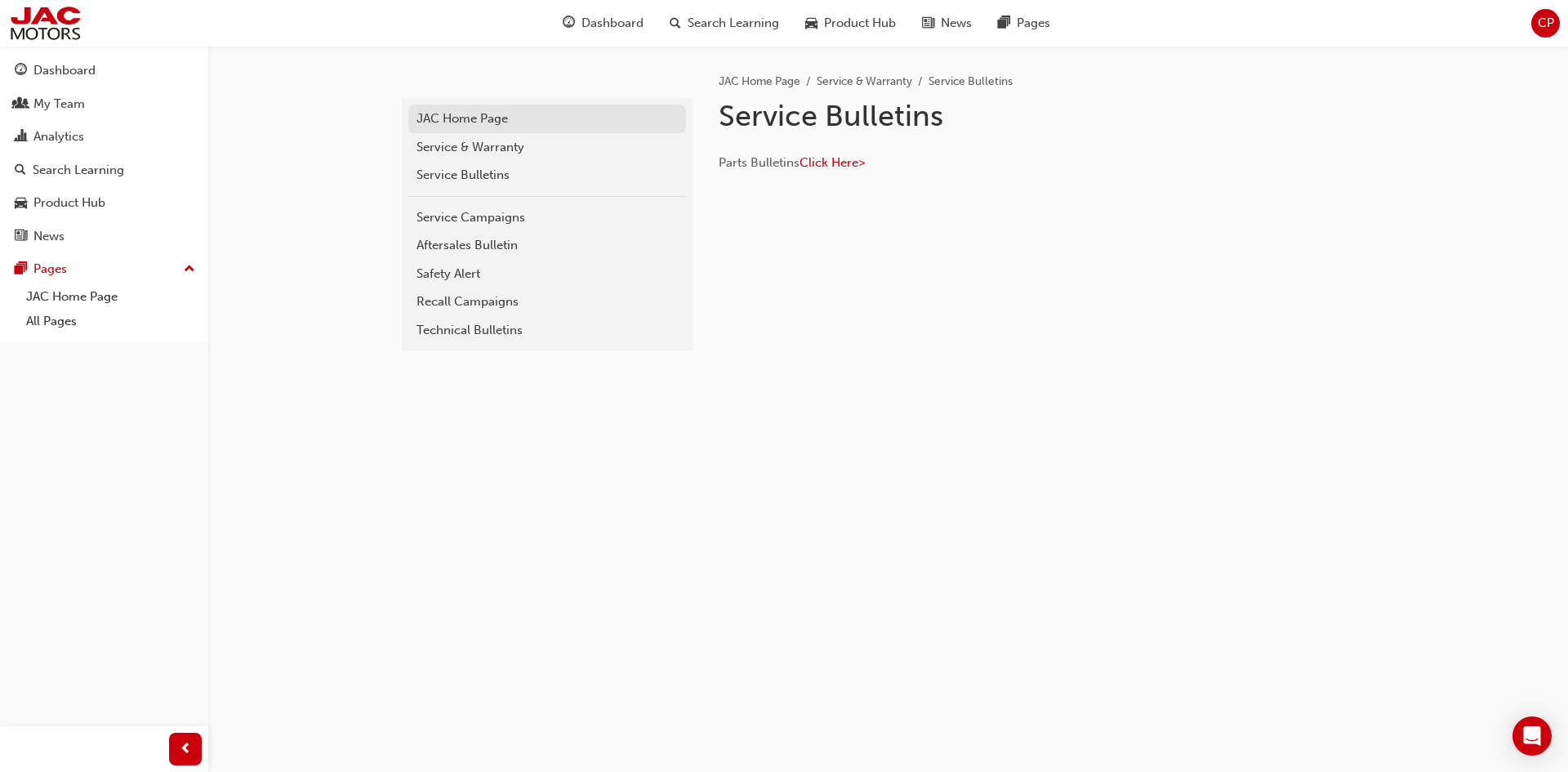
click at [478, 121] on div "JAC Home Page" at bounding box center [547, 118] width 261 height 19
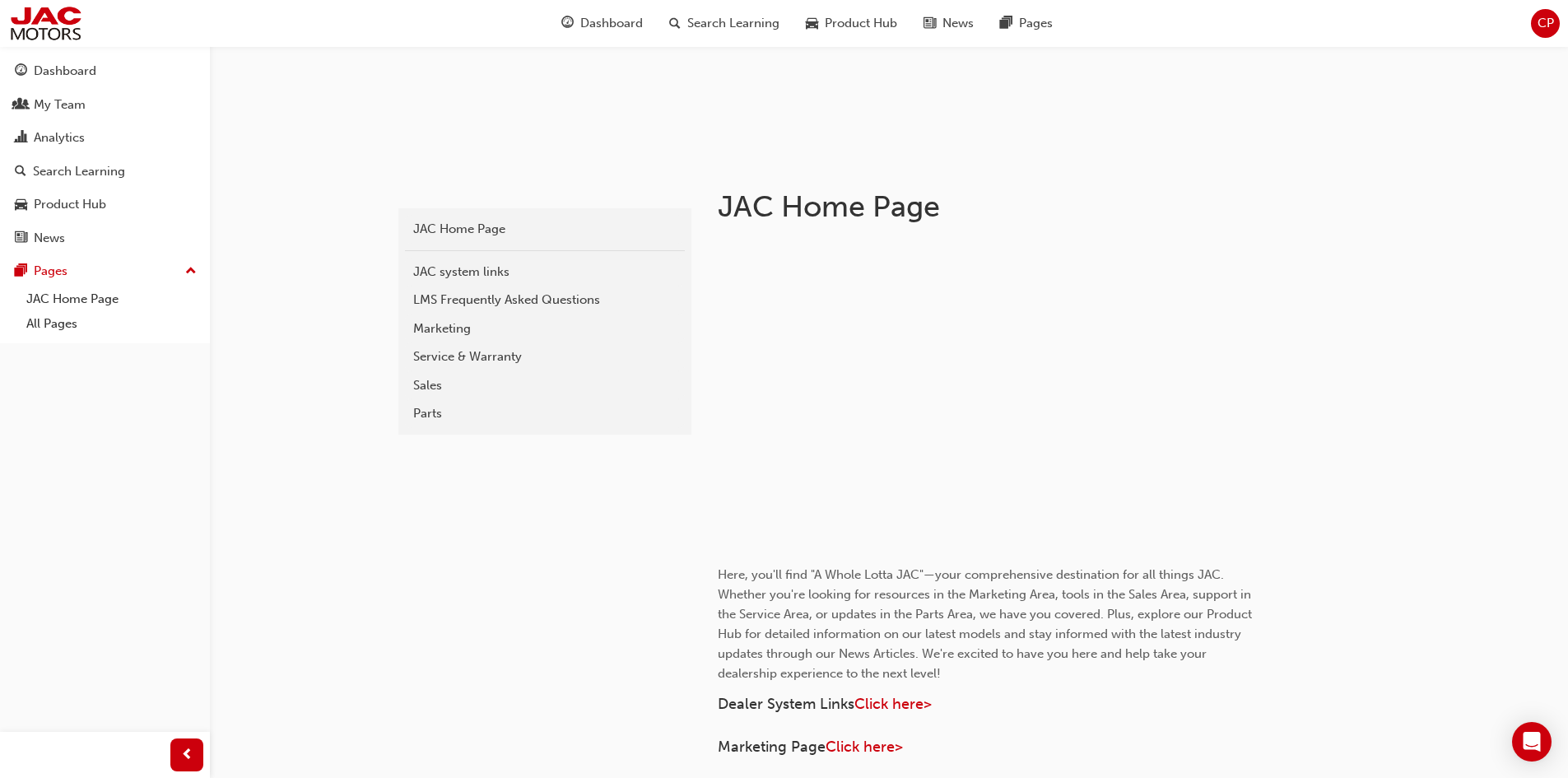
scroll to position [576, 0]
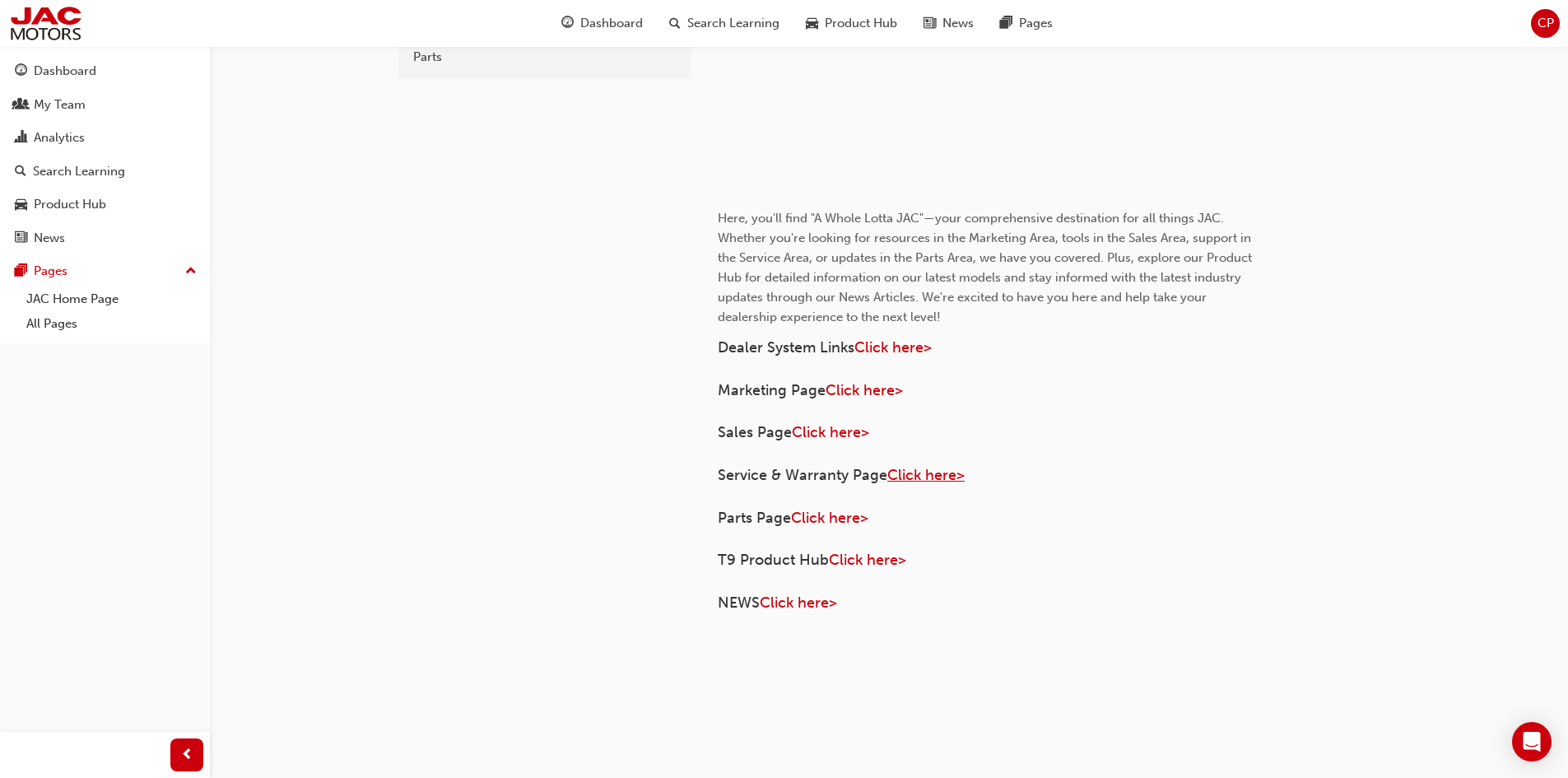
click at [921, 478] on span "Click here>" at bounding box center [926, 475] width 77 height 18
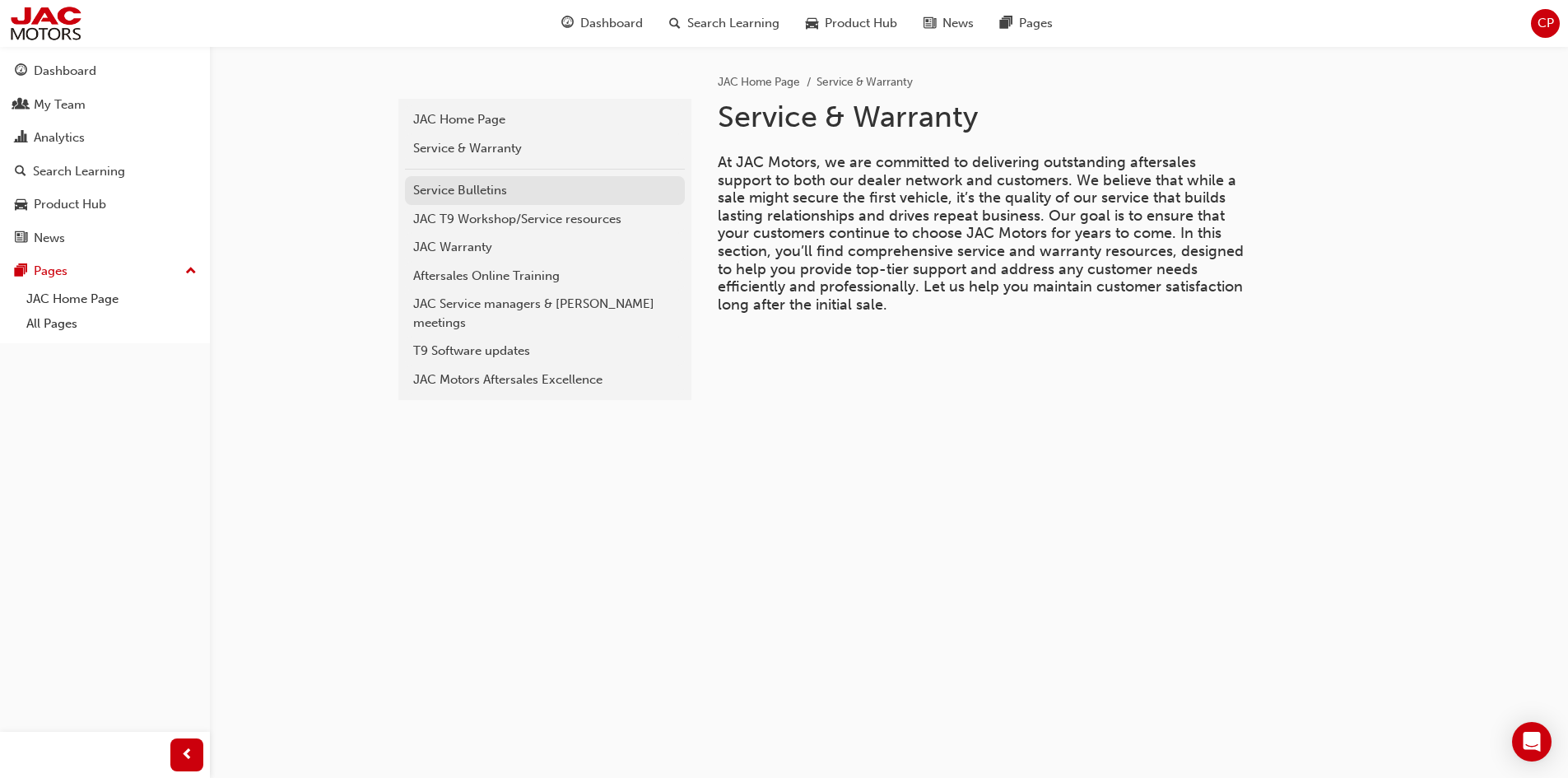
click at [479, 192] on div "Service Bulletins" at bounding box center [545, 190] width 263 height 19
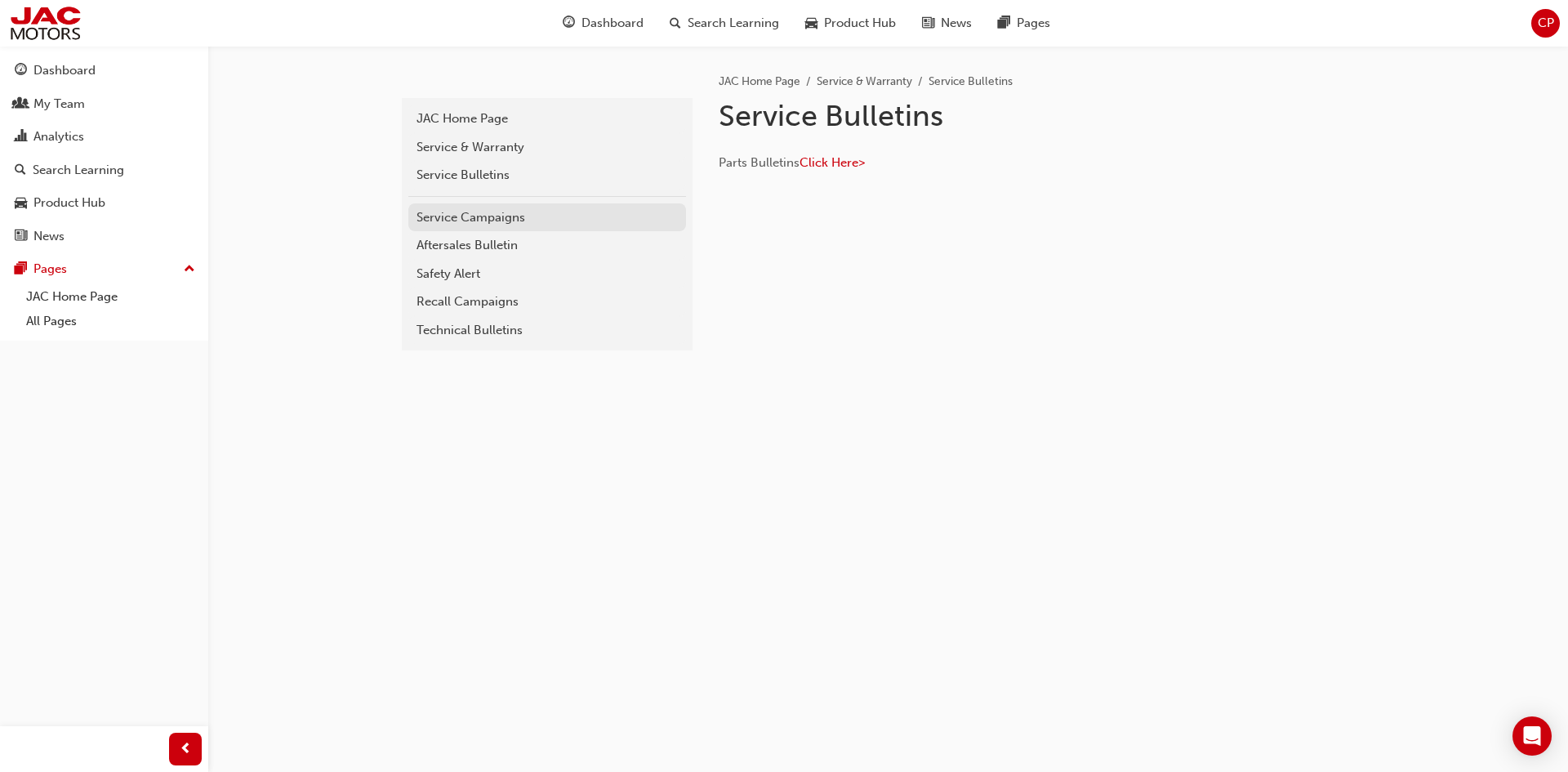
click at [491, 222] on div "Service Campaigns" at bounding box center [547, 217] width 261 height 19
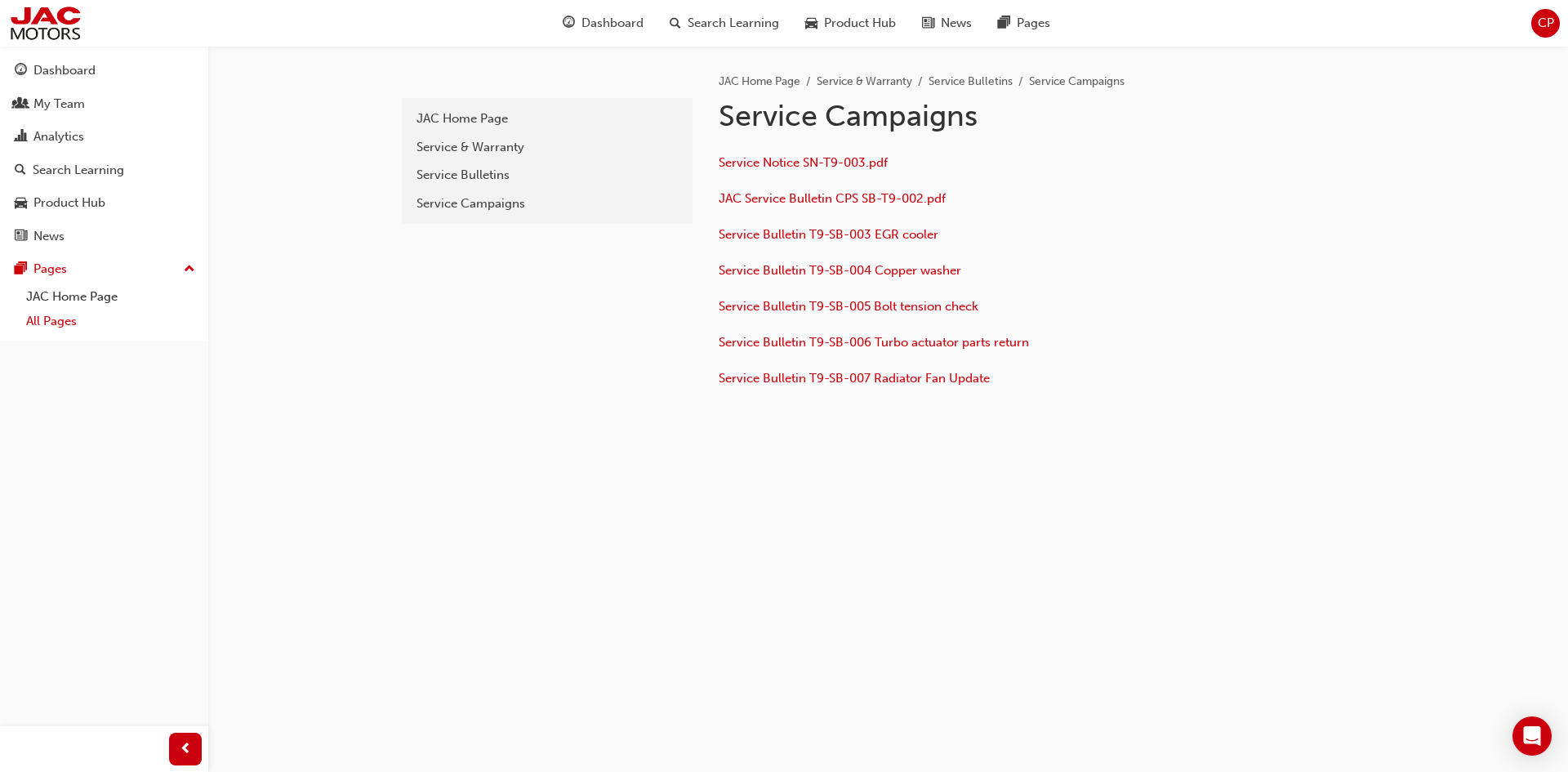
click at [53, 318] on link "All Pages" at bounding box center [111, 322] width 182 height 26
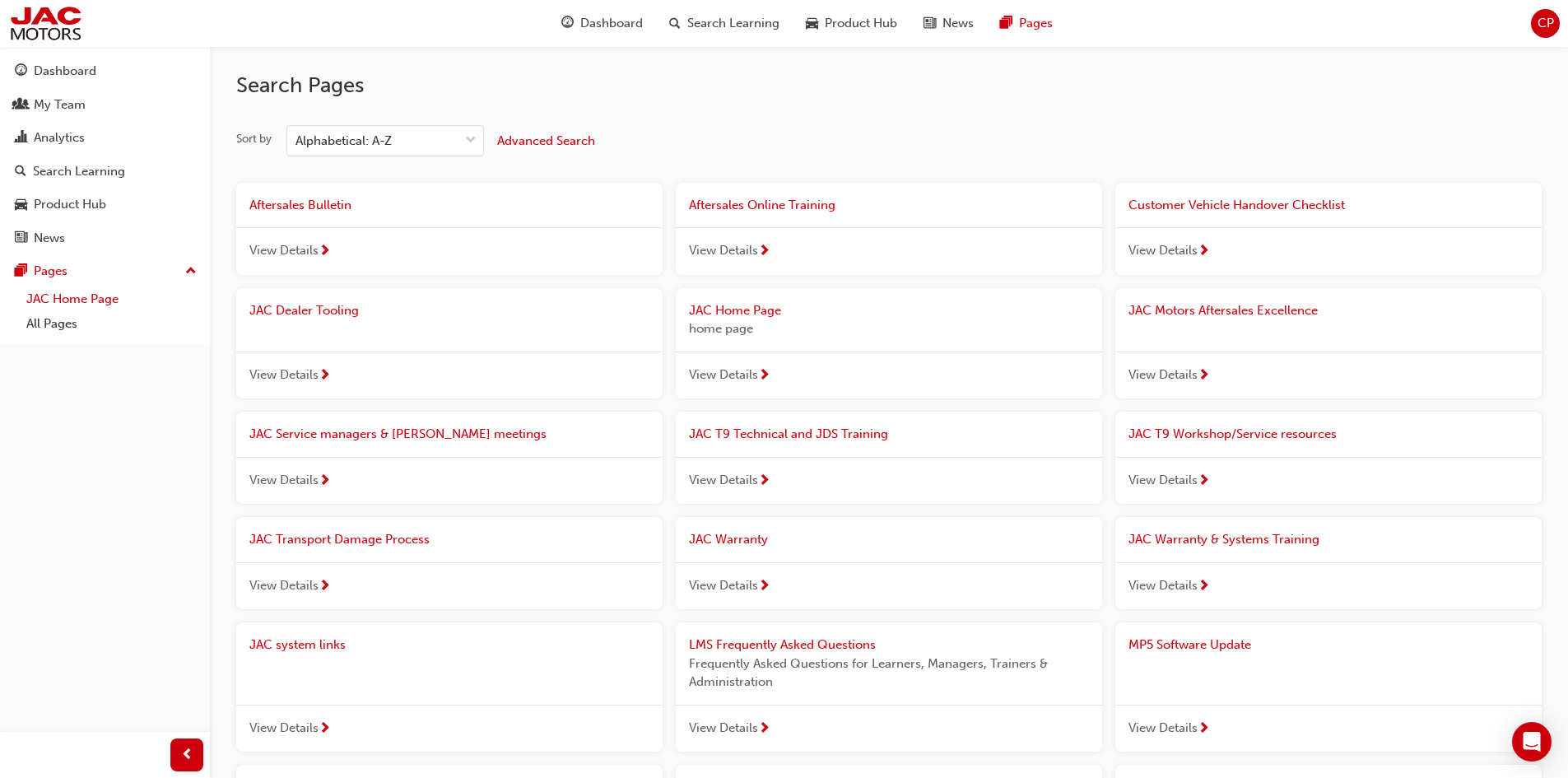
drag, startPoint x: 59, startPoint y: 299, endPoint x: 71, endPoint y: 299, distance: 12.0
click at [59, 300] on link "JAC Home Page" at bounding box center [112, 299] width 183 height 26
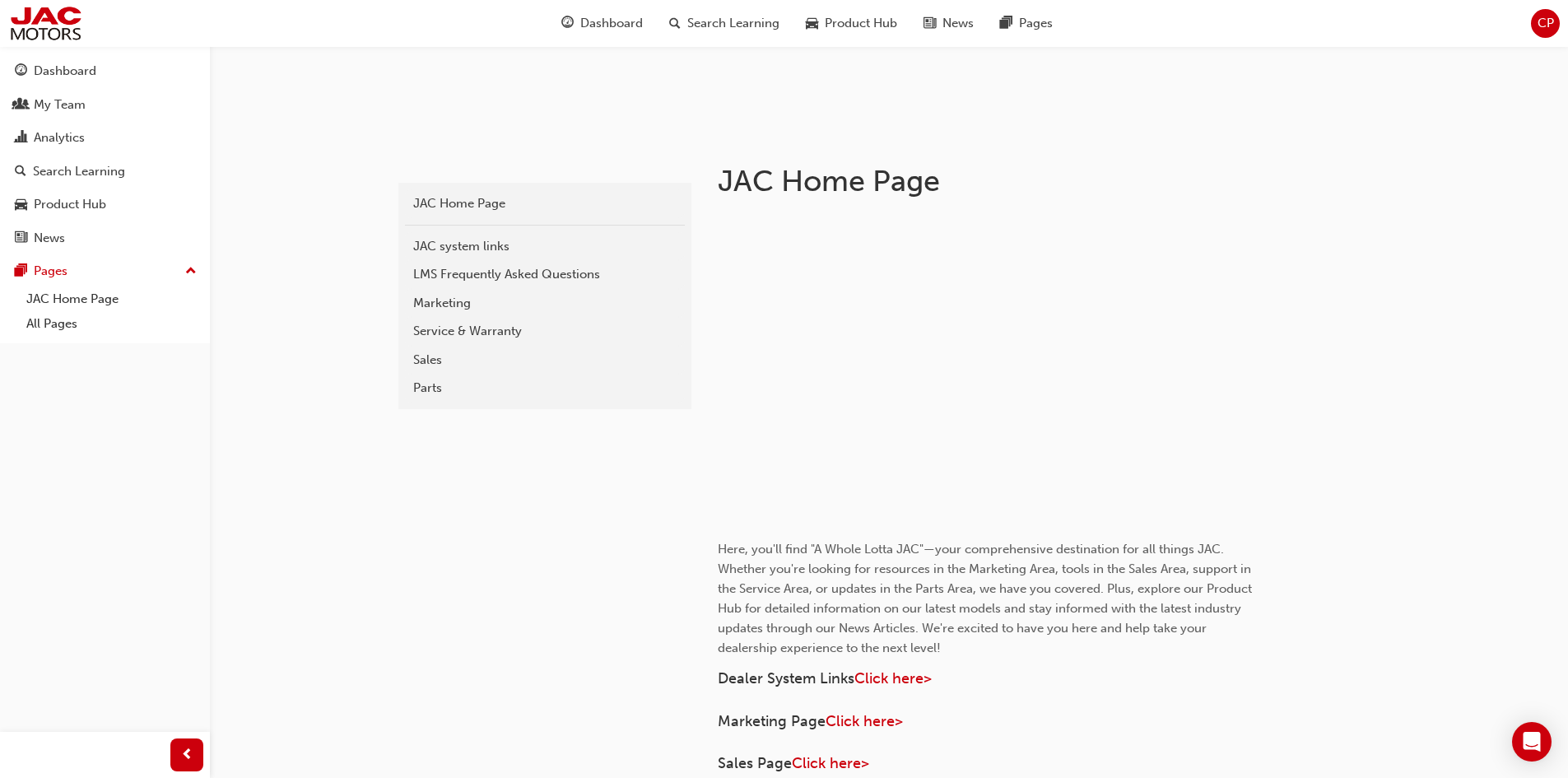
scroll to position [247, 0]
click at [490, 332] on div "Service & Warranty" at bounding box center [545, 330] width 263 height 19
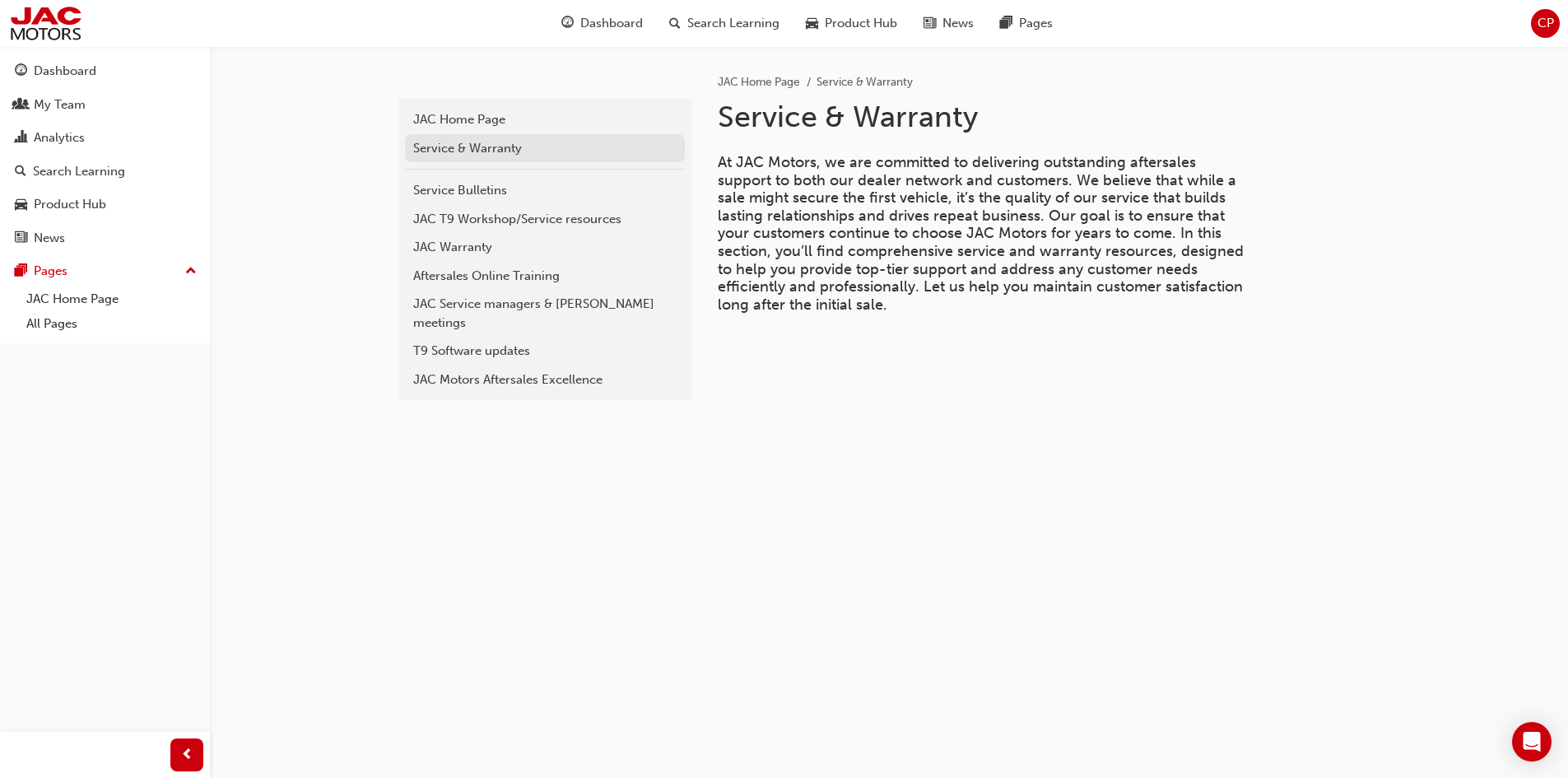
click at [451, 142] on div "Service & Warranty" at bounding box center [545, 148] width 263 height 19
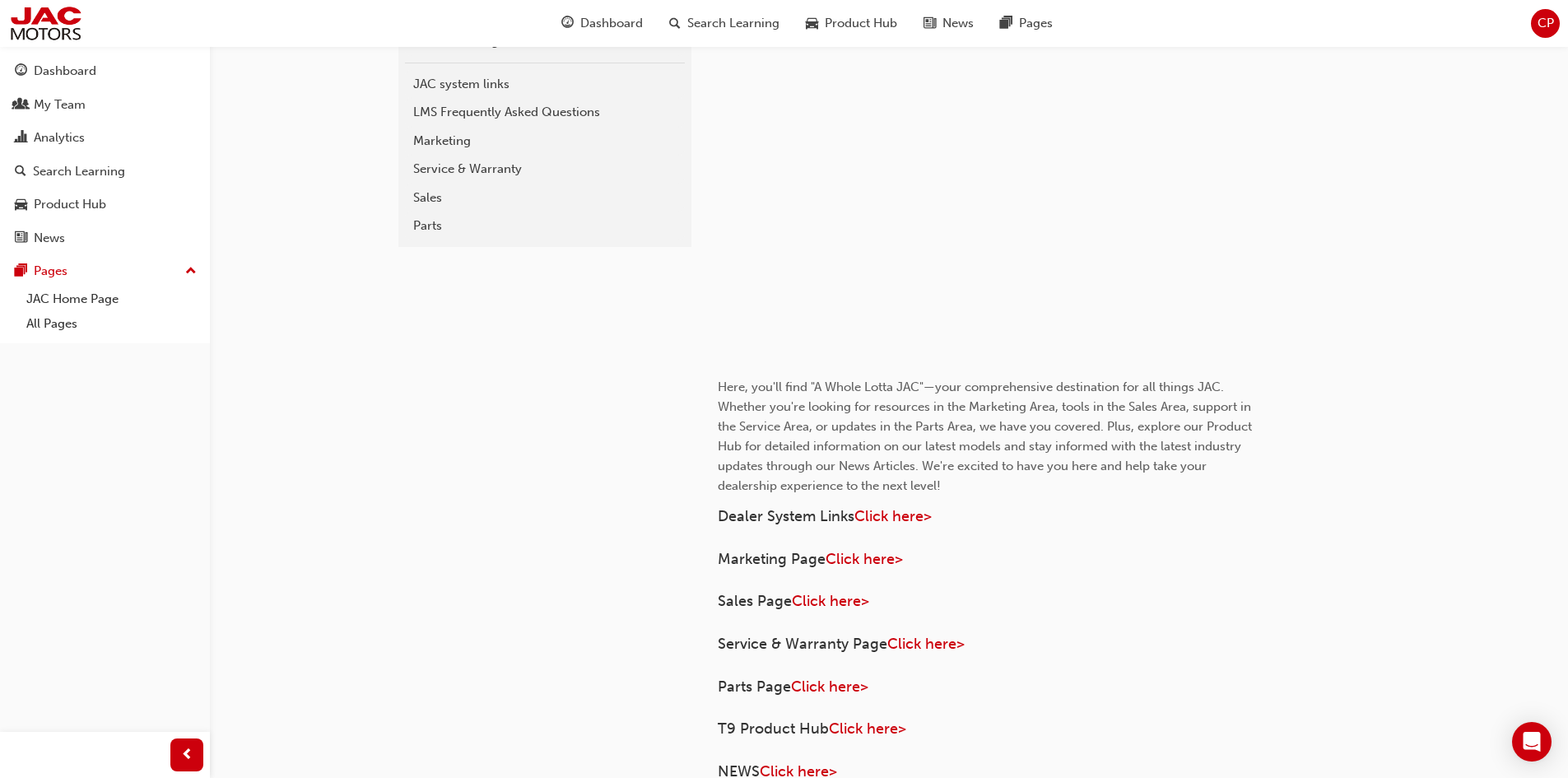
scroll to position [411, 0]
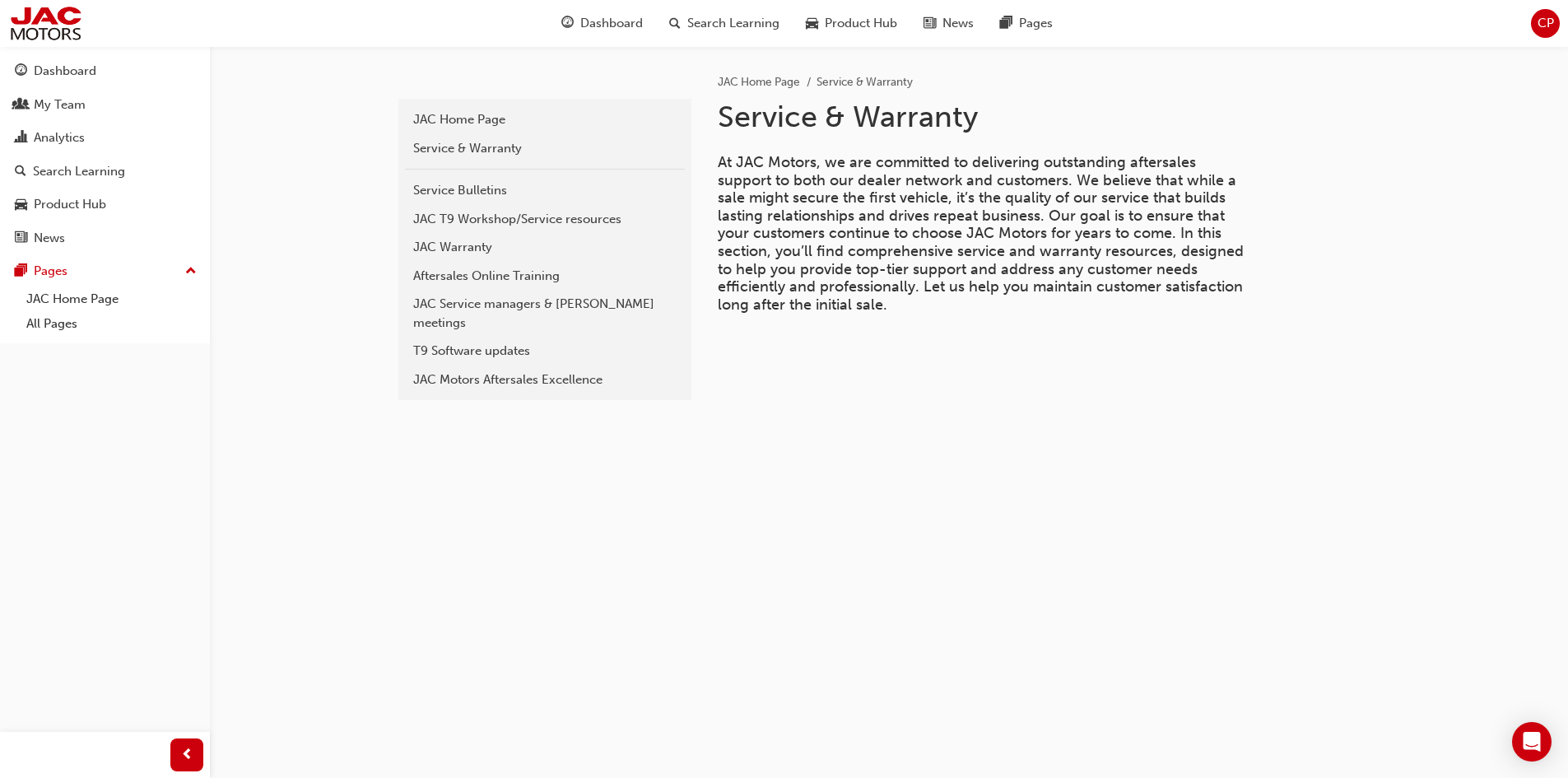
scroll to position [170, 0]
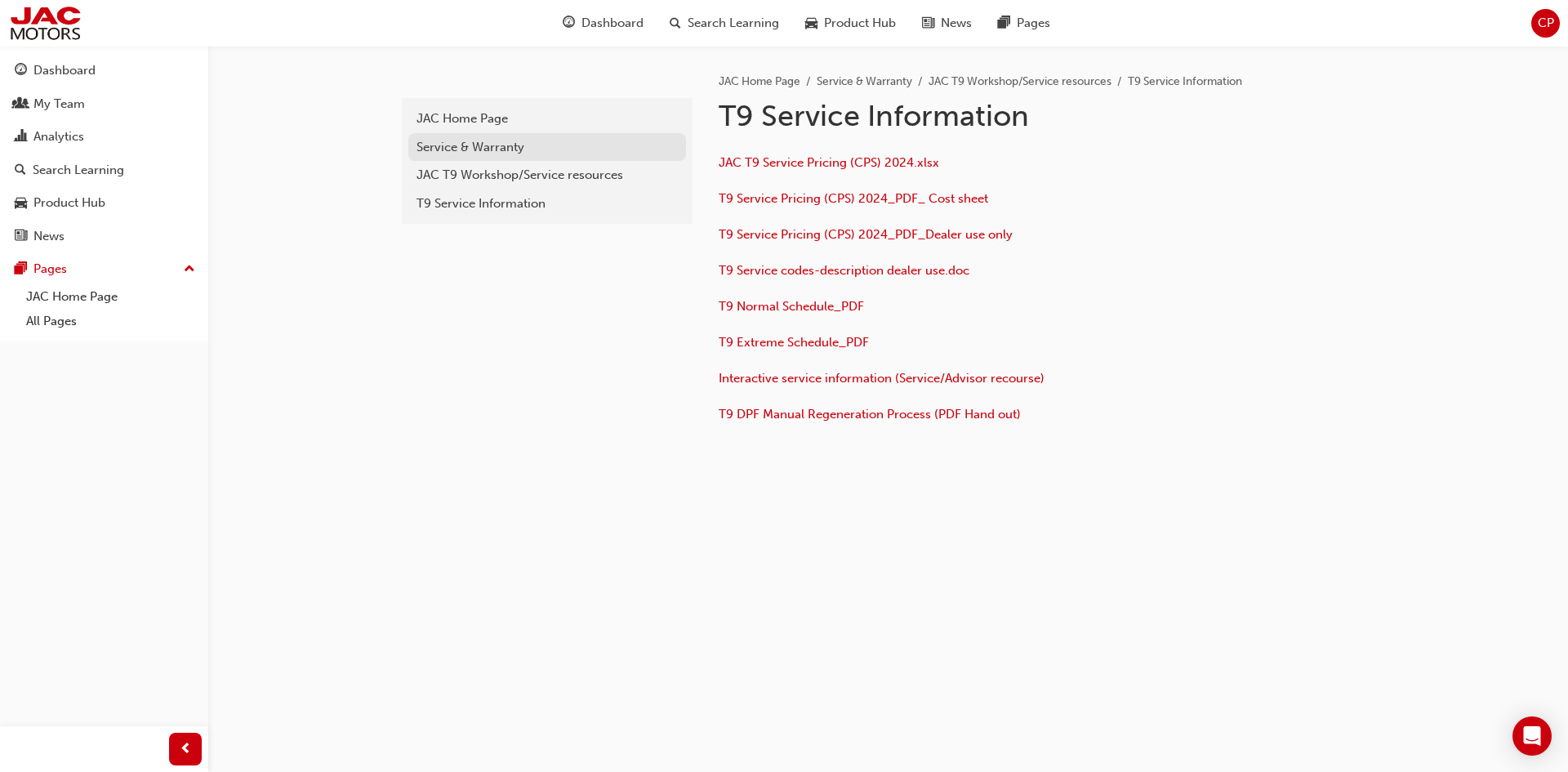
click at [511, 151] on div "Service & Warranty" at bounding box center [547, 147] width 261 height 19
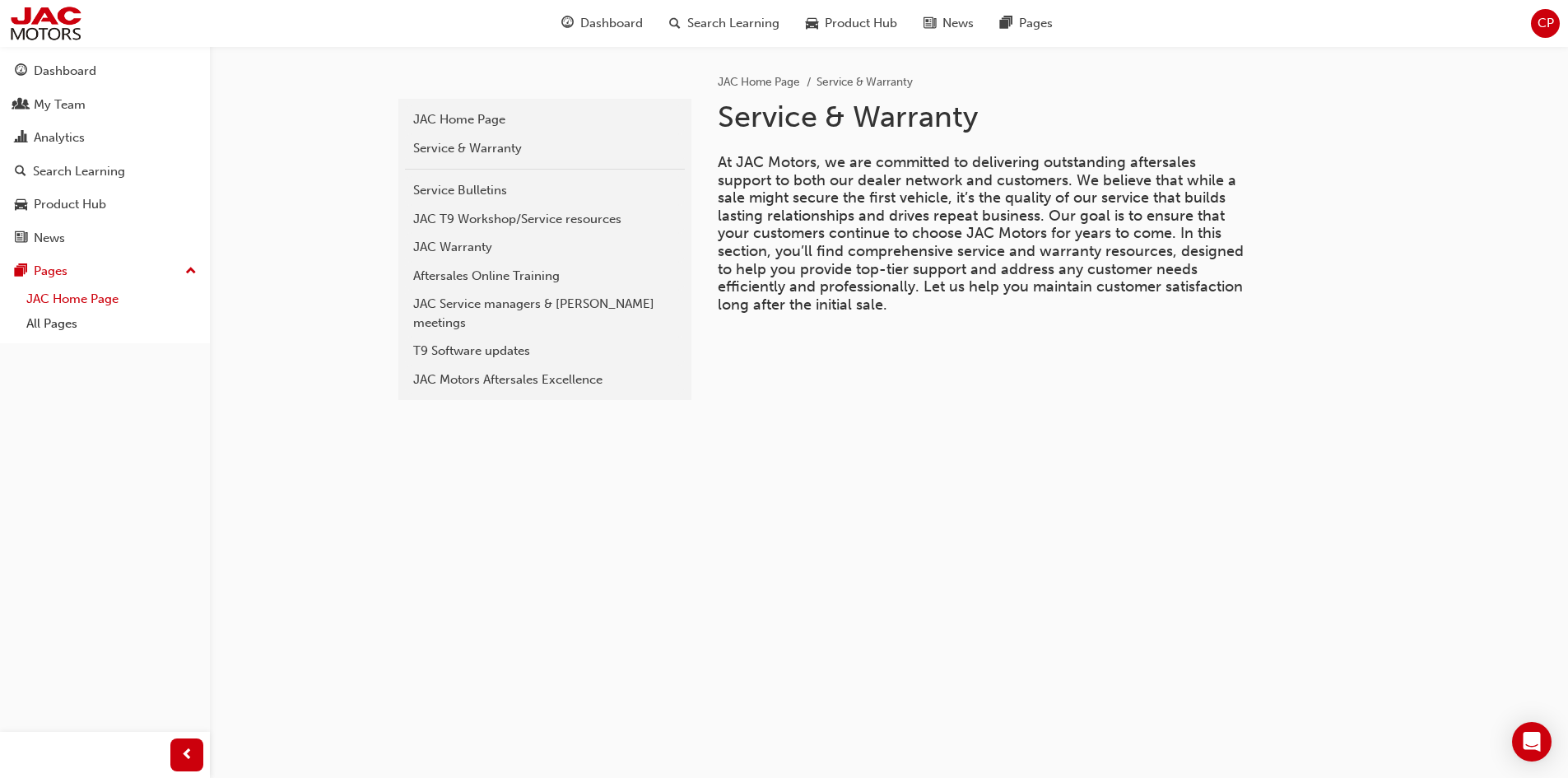
click at [62, 302] on link "JAC Home Page" at bounding box center [112, 299] width 183 height 26
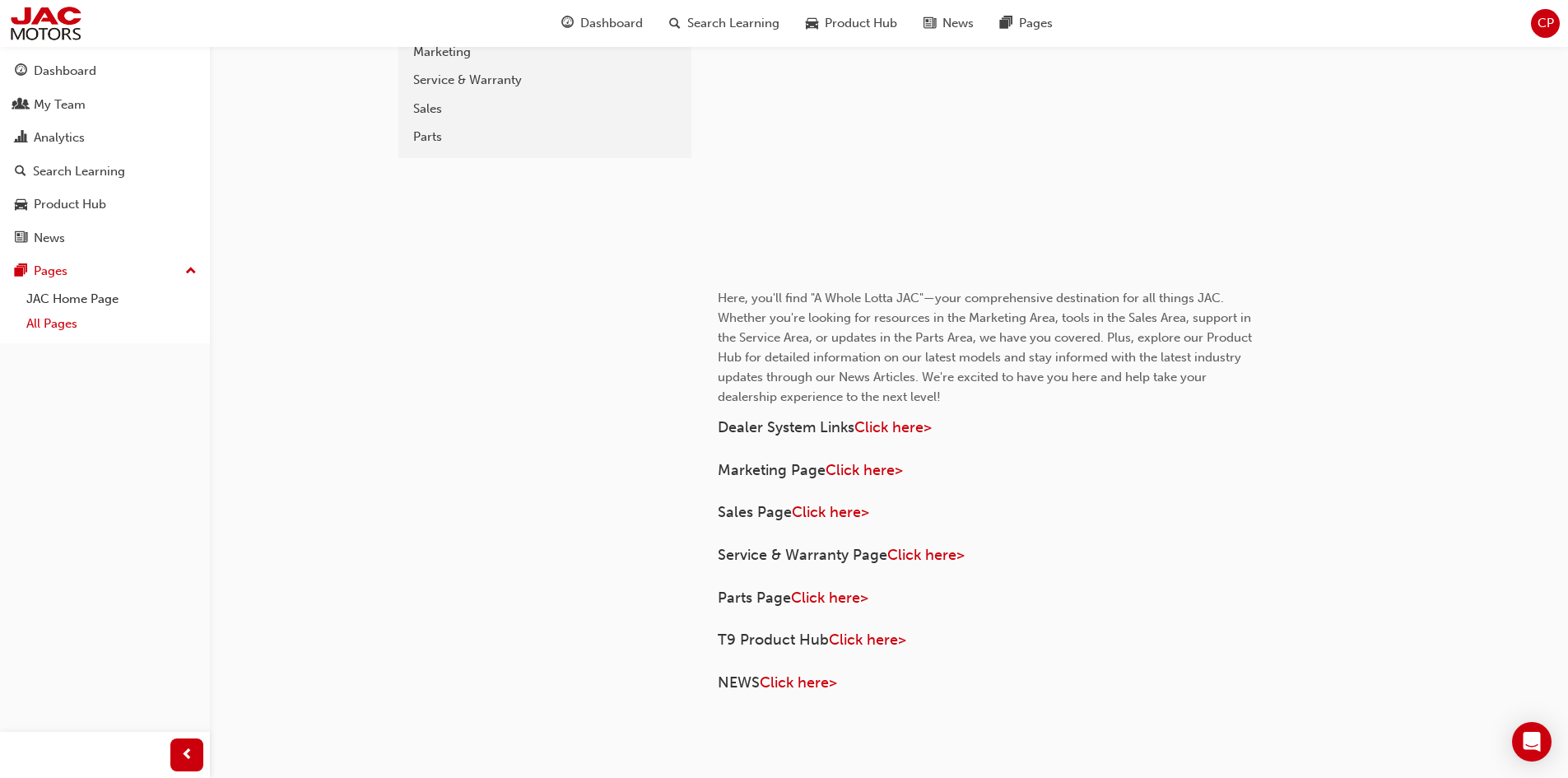
scroll to position [416, 0]
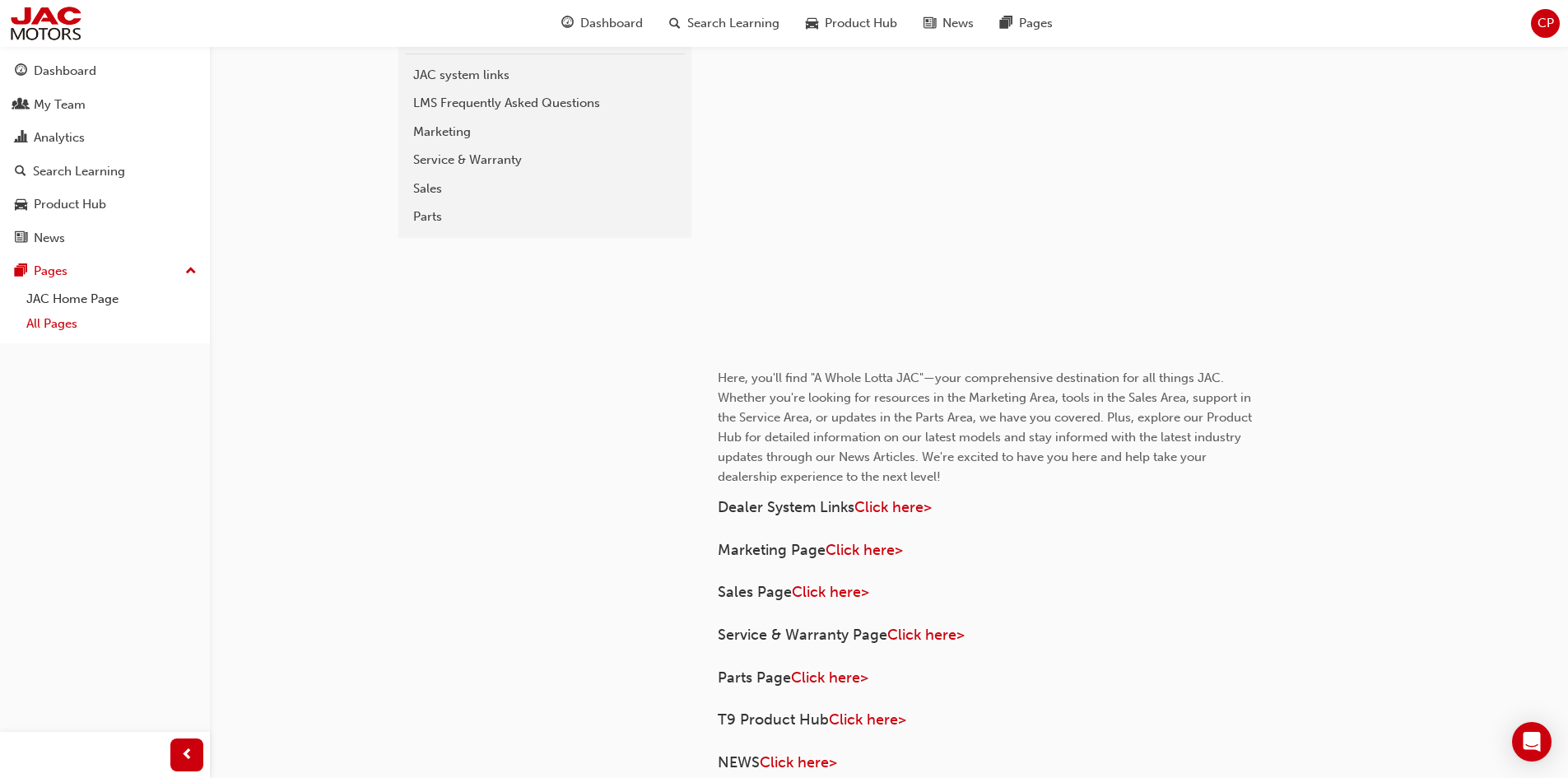
click at [62, 320] on link "All Pages" at bounding box center [112, 324] width 183 height 26
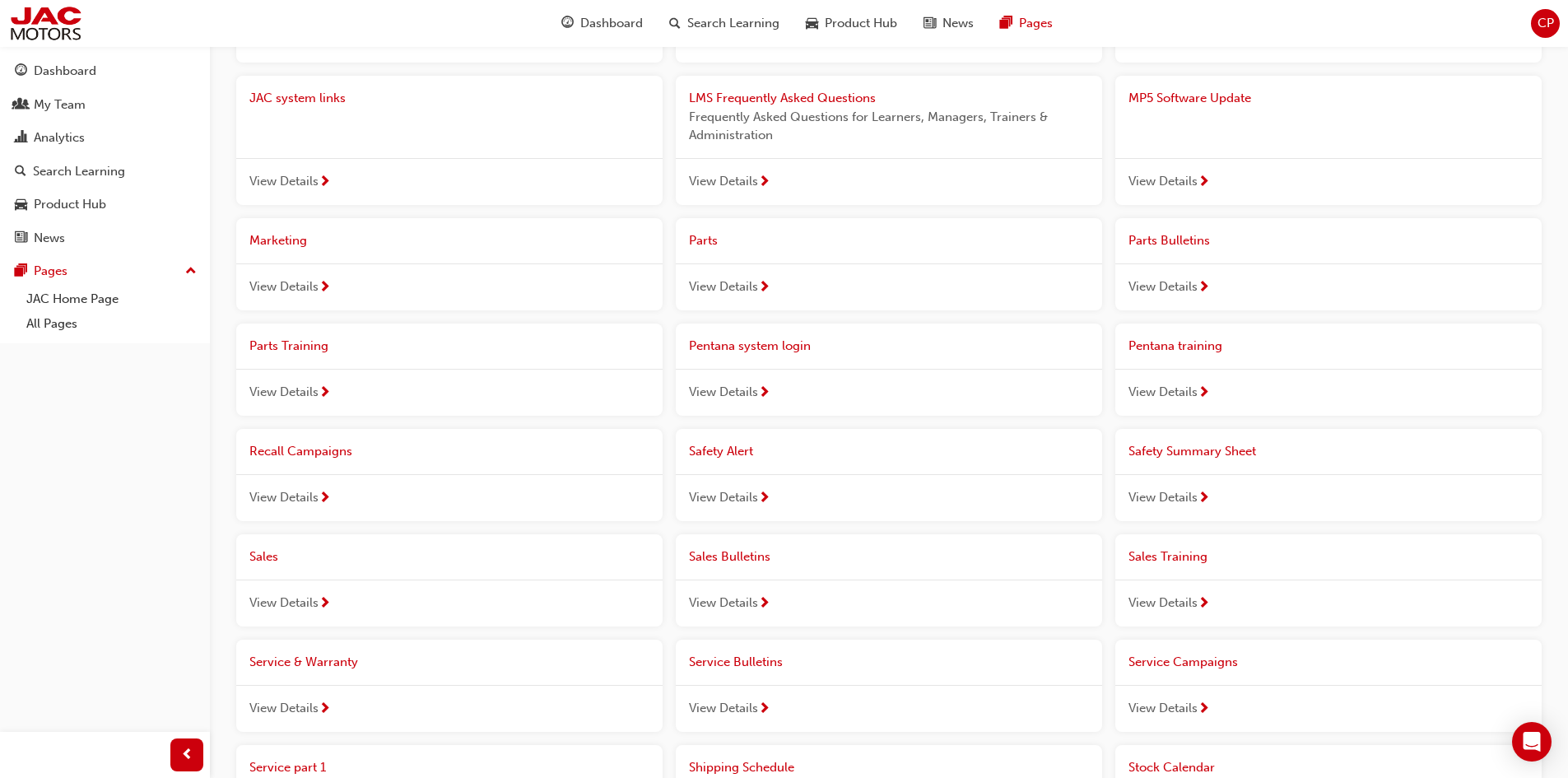
scroll to position [576, 0]
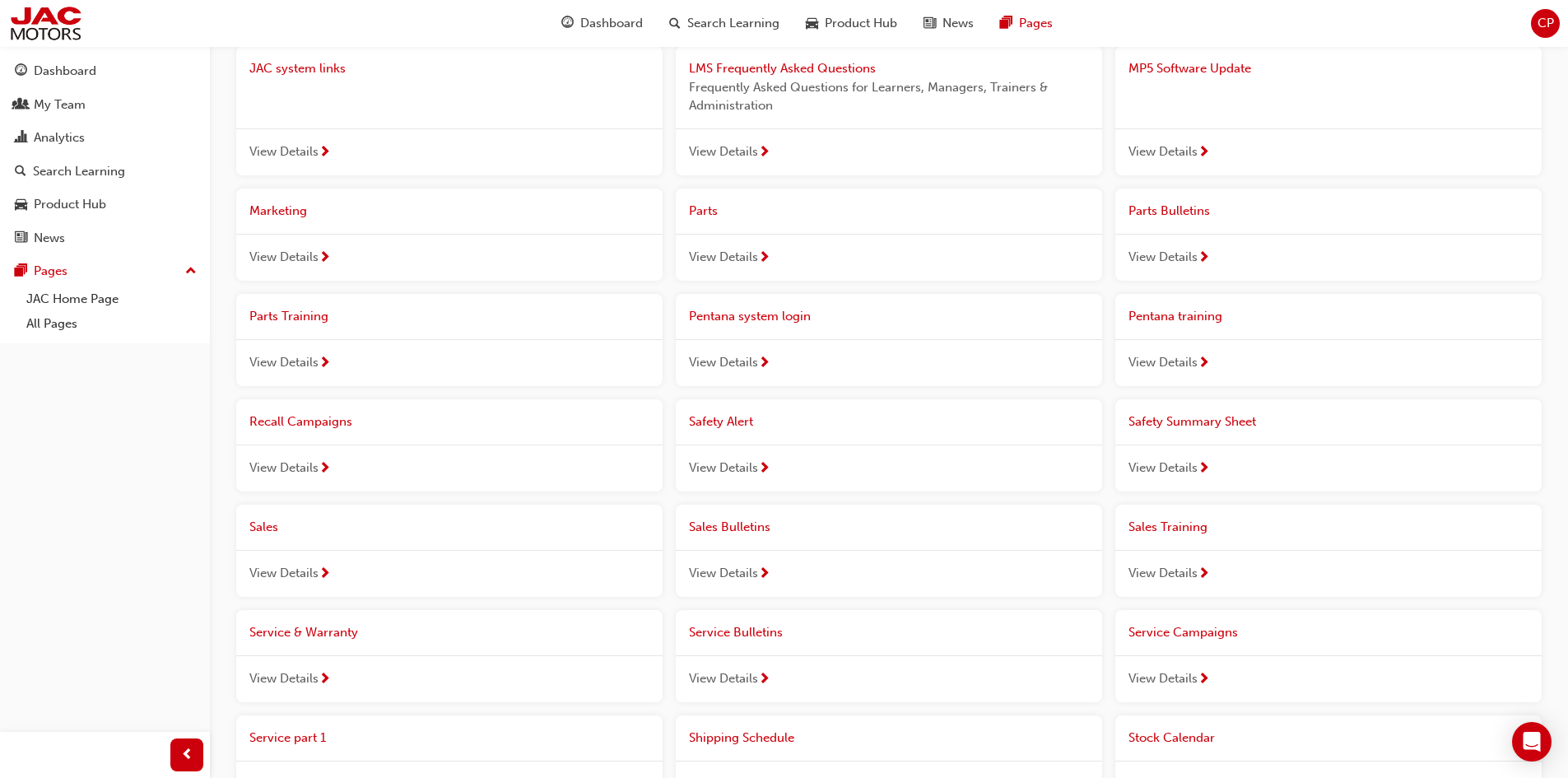
click at [317, 467] on span "View Details" at bounding box center [284, 468] width 69 height 19
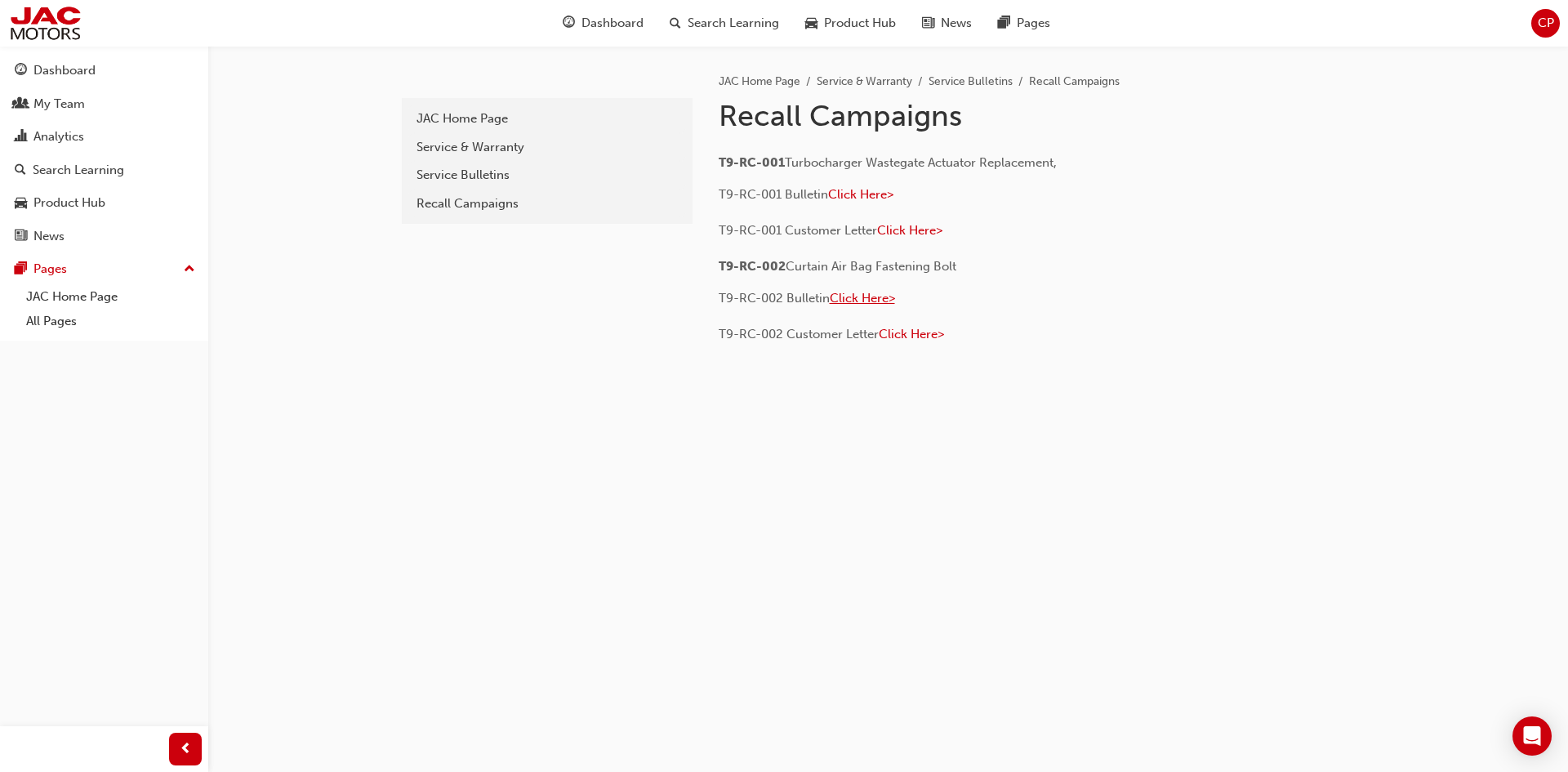
click at [868, 298] on span "Click Here>" at bounding box center [862, 298] width 65 height 15
click at [510, 212] on link "Recall Campaigns" at bounding box center [547, 203] width 278 height 29
click at [910, 226] on span "Click Here>" at bounding box center [910, 231] width 65 height 15
click at [863, 297] on span "Click Here>" at bounding box center [862, 298] width 65 height 15
click at [64, 100] on div "My Team" at bounding box center [59, 104] width 51 height 19
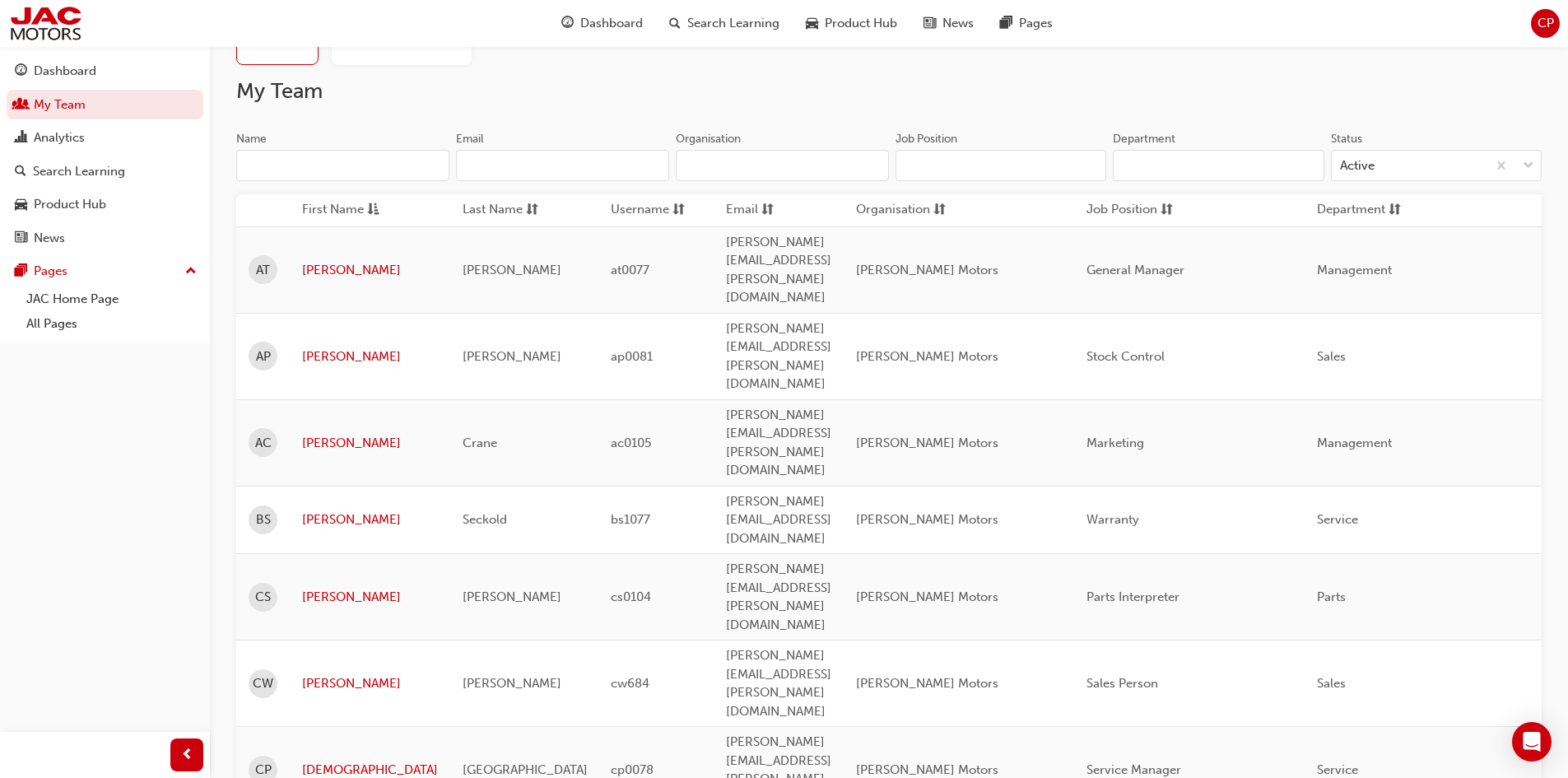
scroll to position [165, 0]
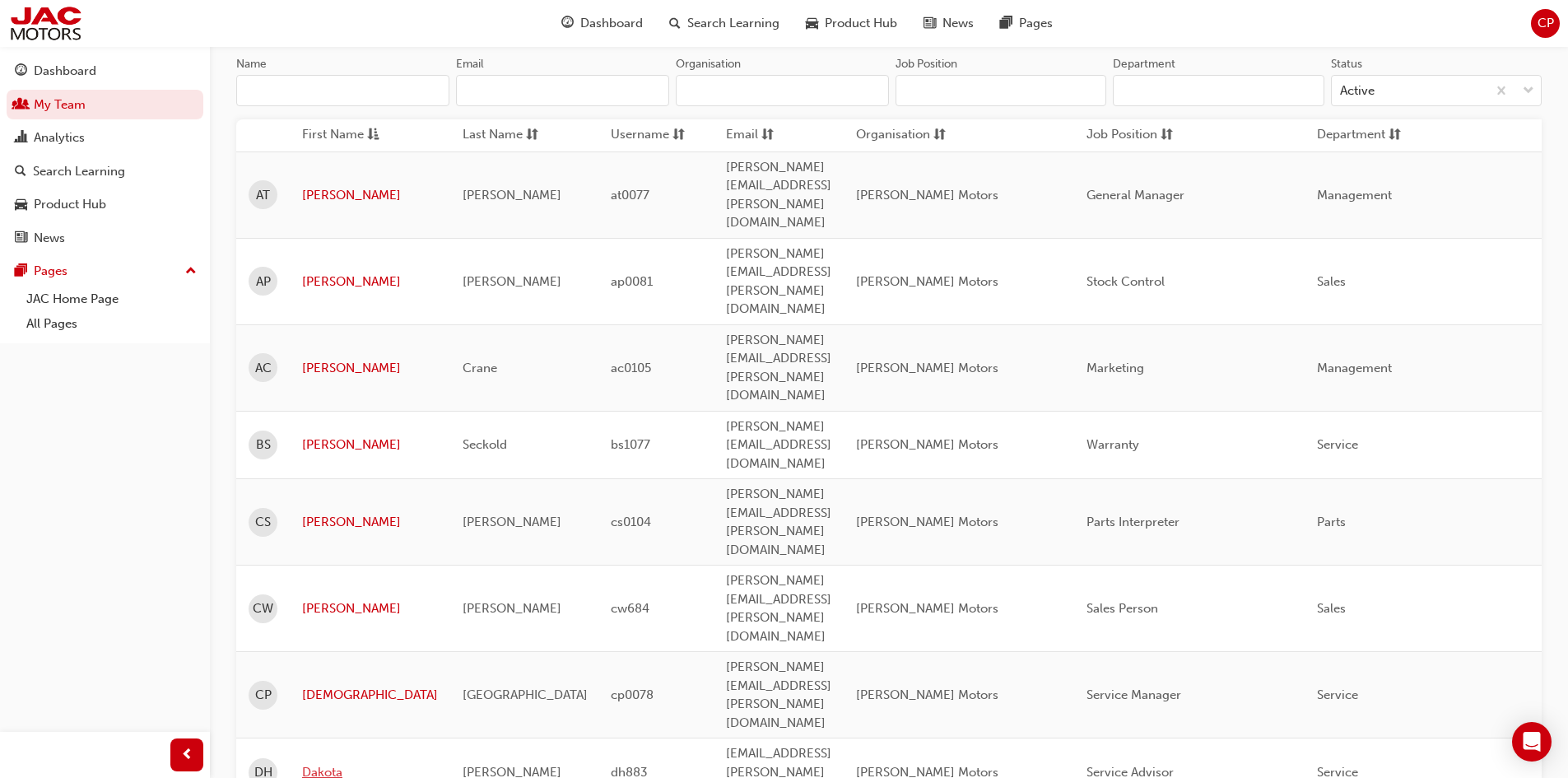
click at [334, 763] on link "Dakota" at bounding box center [370, 772] width 136 height 19
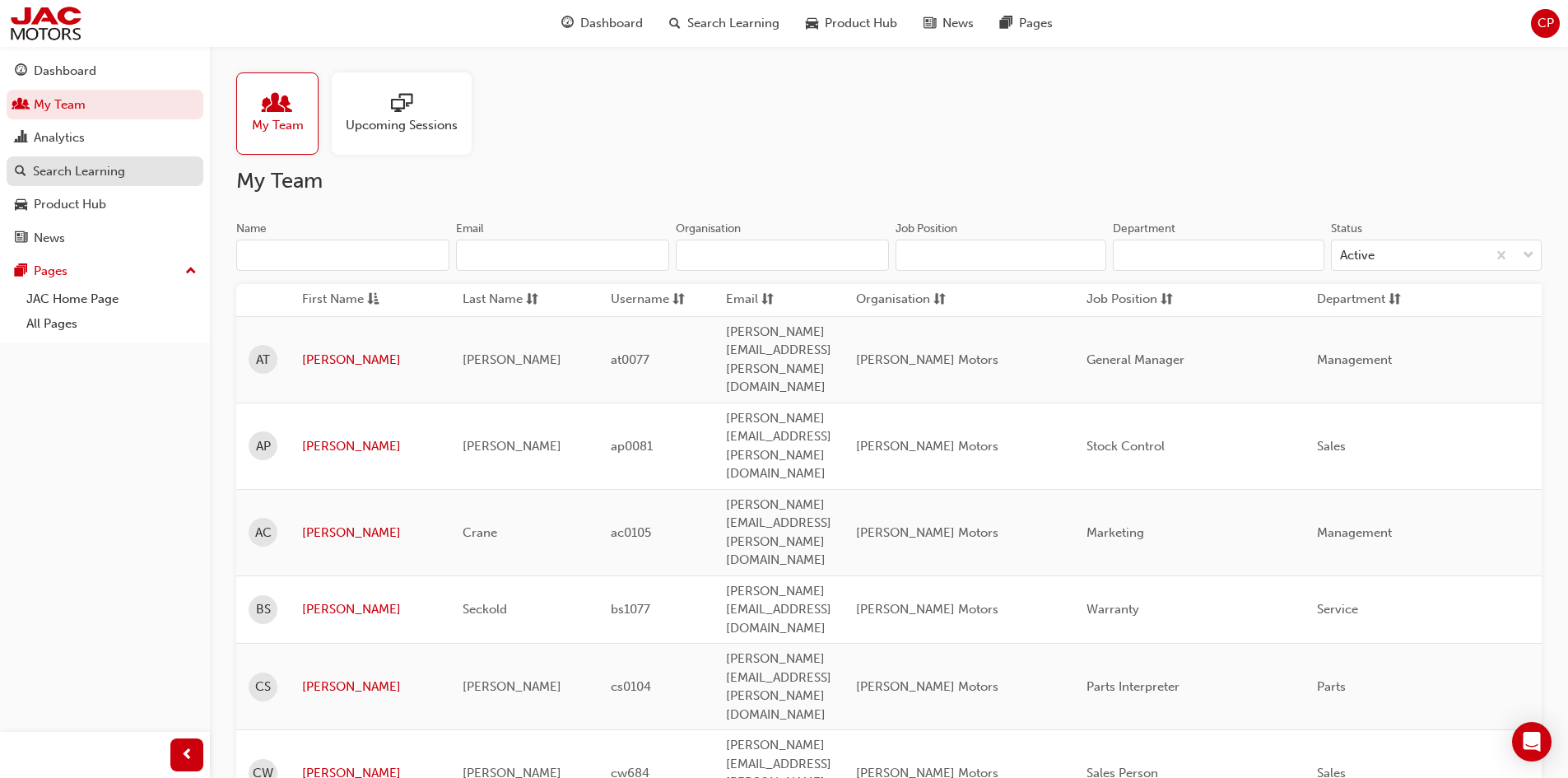
click at [84, 176] on div "Search Learning" at bounding box center [79, 172] width 92 height 19
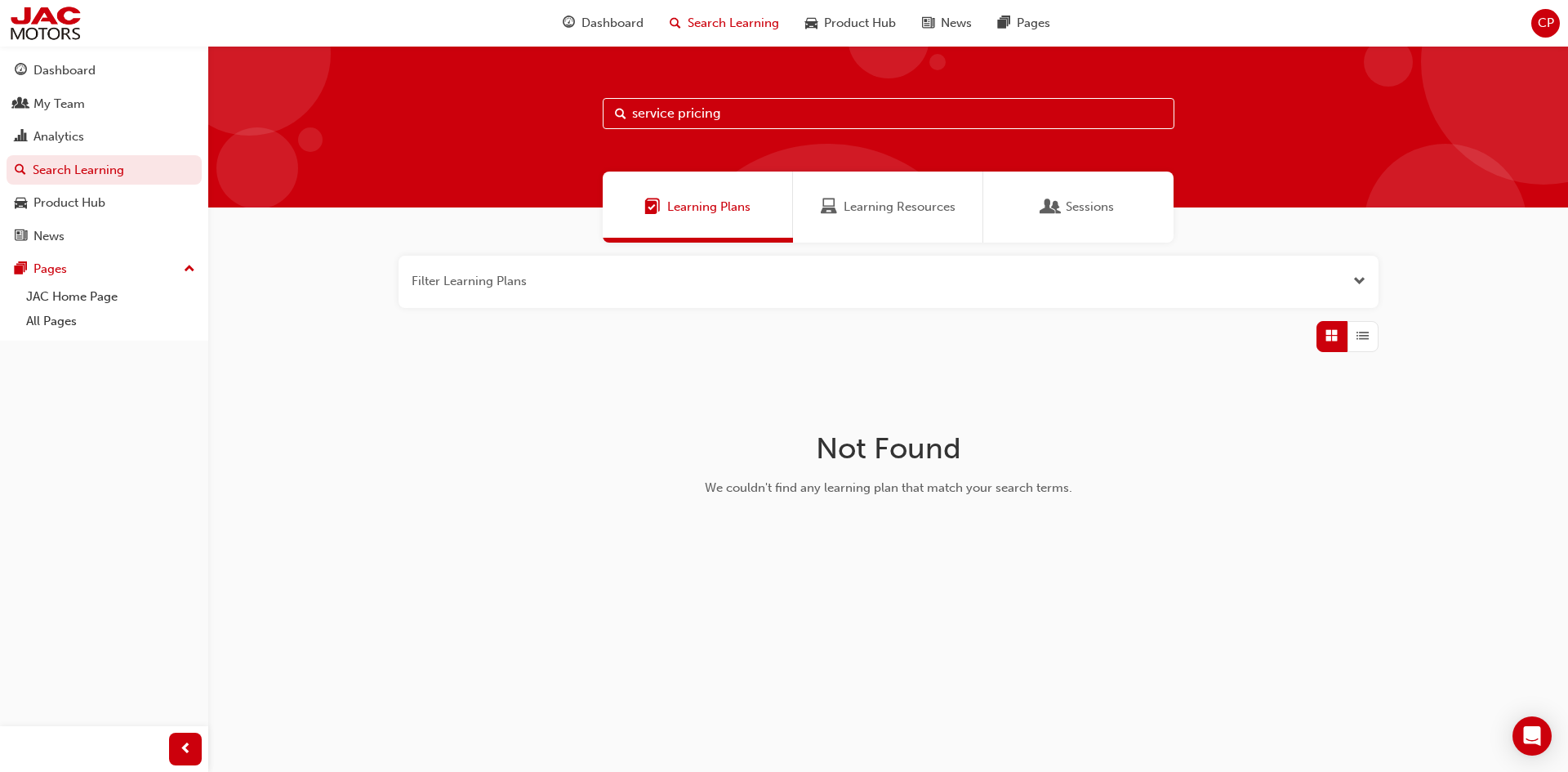
click at [728, 112] on input "service pricing" at bounding box center [888, 114] width 572 height 31
drag, startPoint x: 747, startPoint y: 117, endPoint x: 533, endPoint y: 114, distance: 214.0
click at [533, 114] on div "service pricing" at bounding box center [888, 126] width 1360 height 162
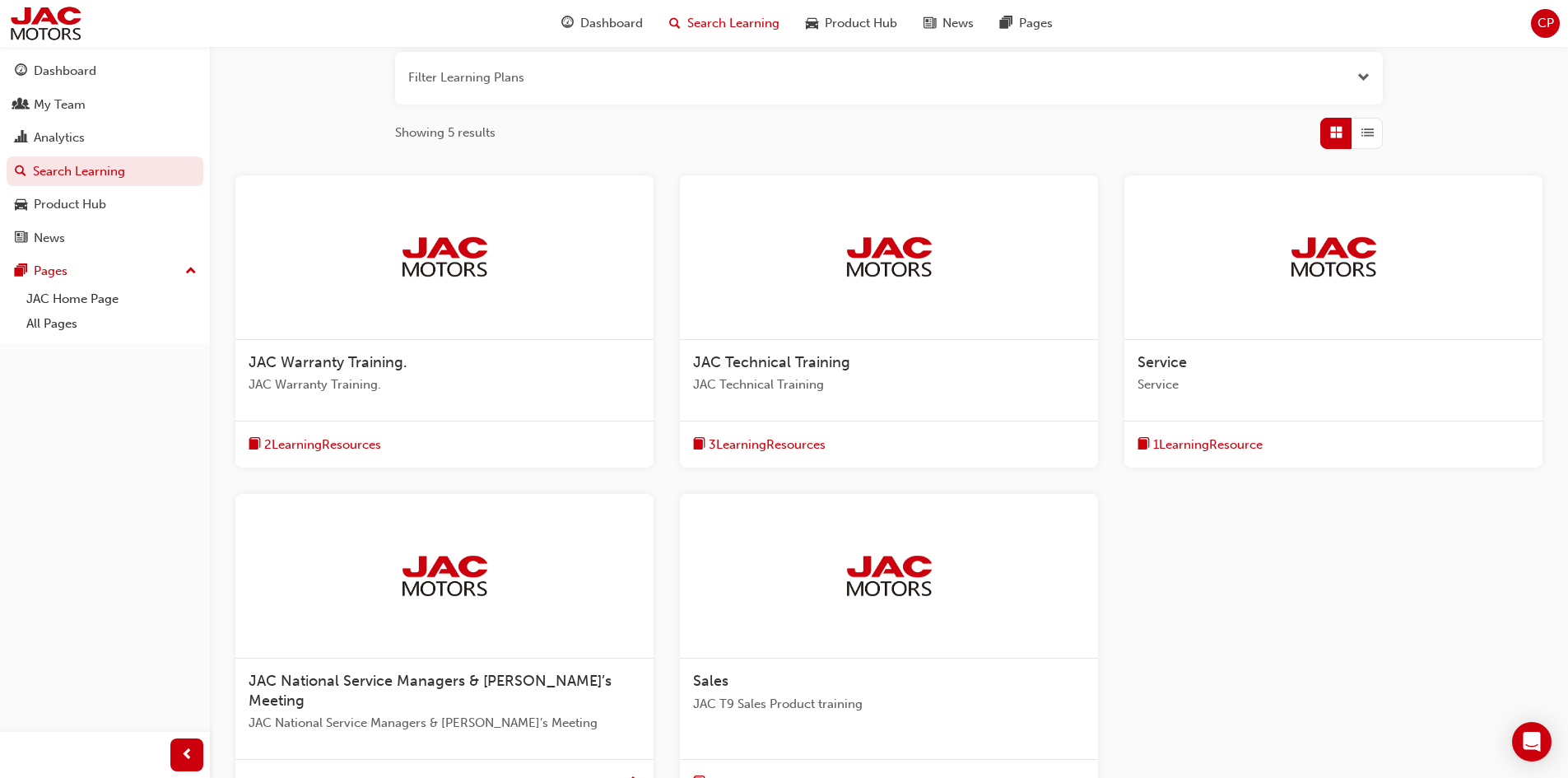
scroll to position [247, 0]
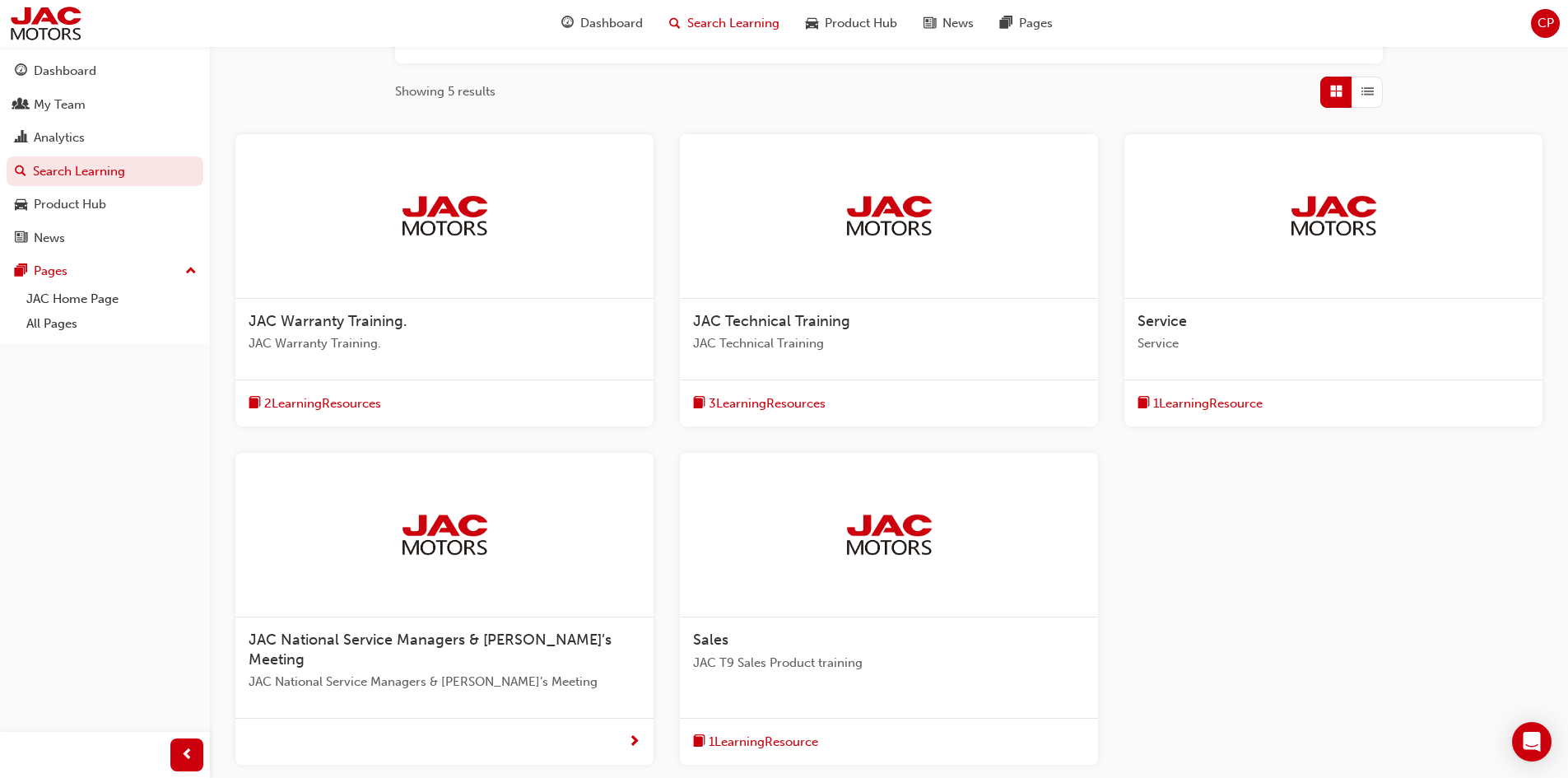
click at [546, 384] on div "2 Learning Resources" at bounding box center [445, 403] width 418 height 47
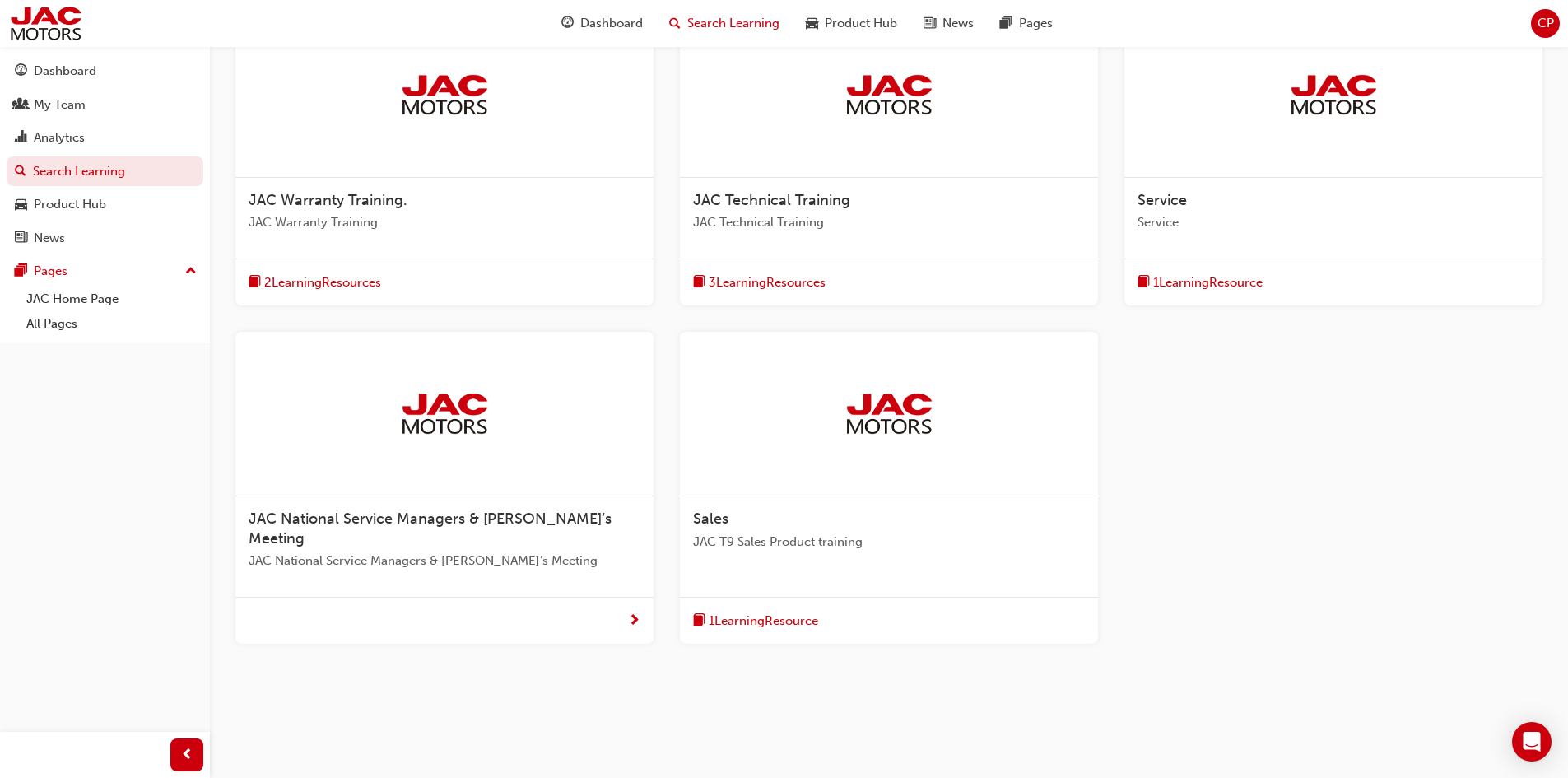
scroll to position [375, 0]
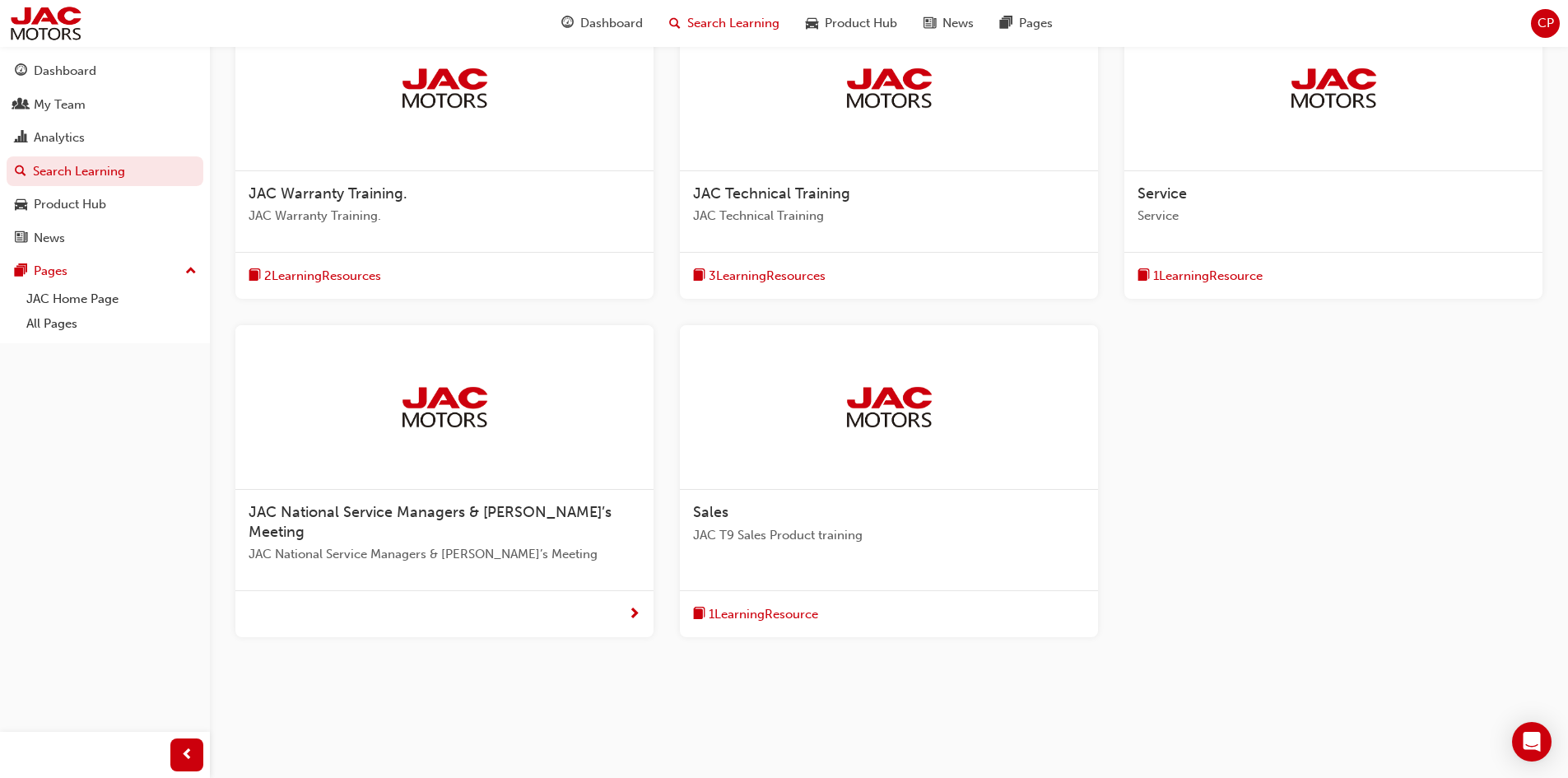
click at [1312, 245] on div "Service Service" at bounding box center [1333, 212] width 418 height 81
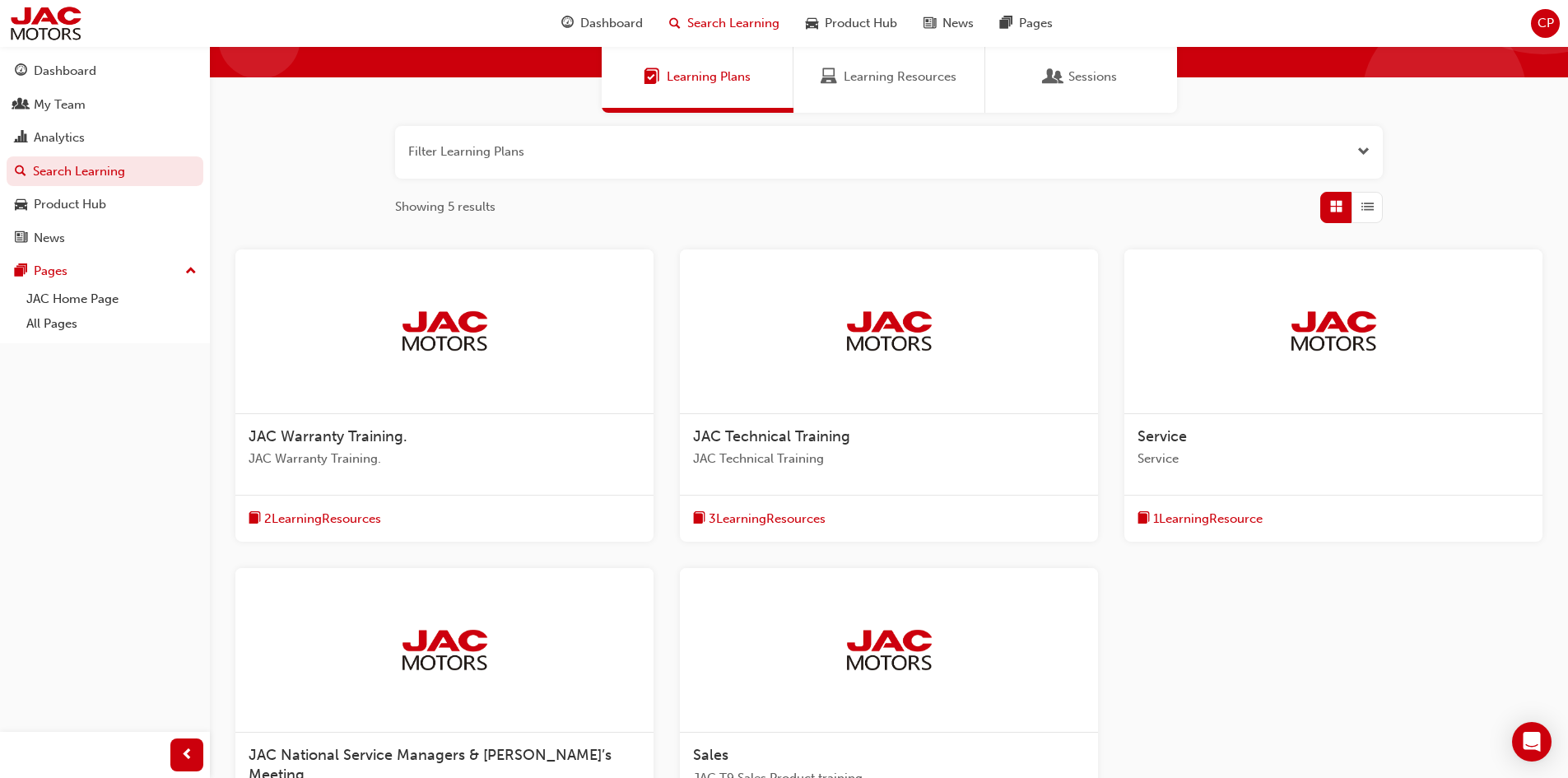
scroll to position [127, 0]
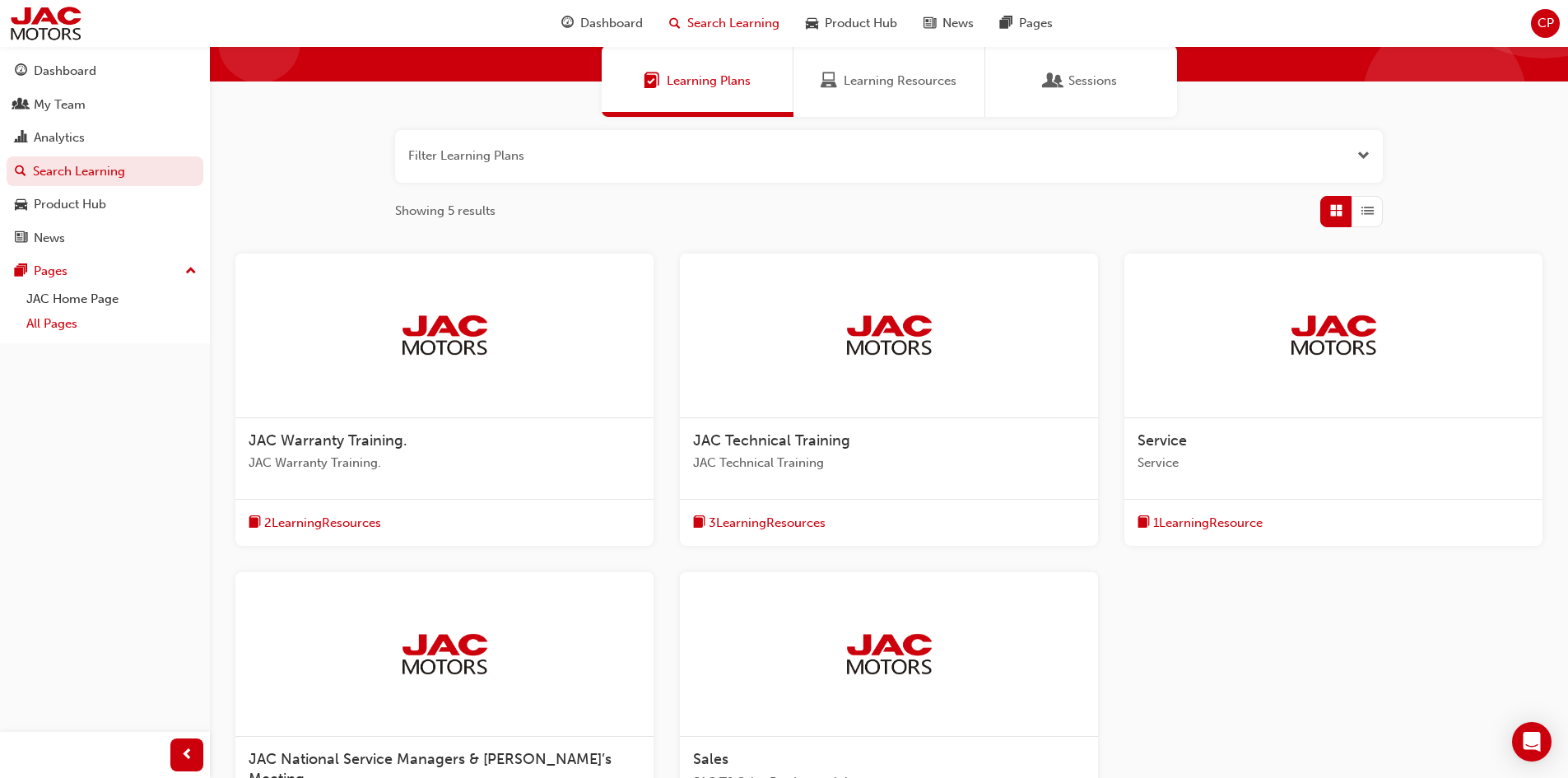
click at [55, 332] on link "All Pages" at bounding box center [112, 324] width 183 height 26
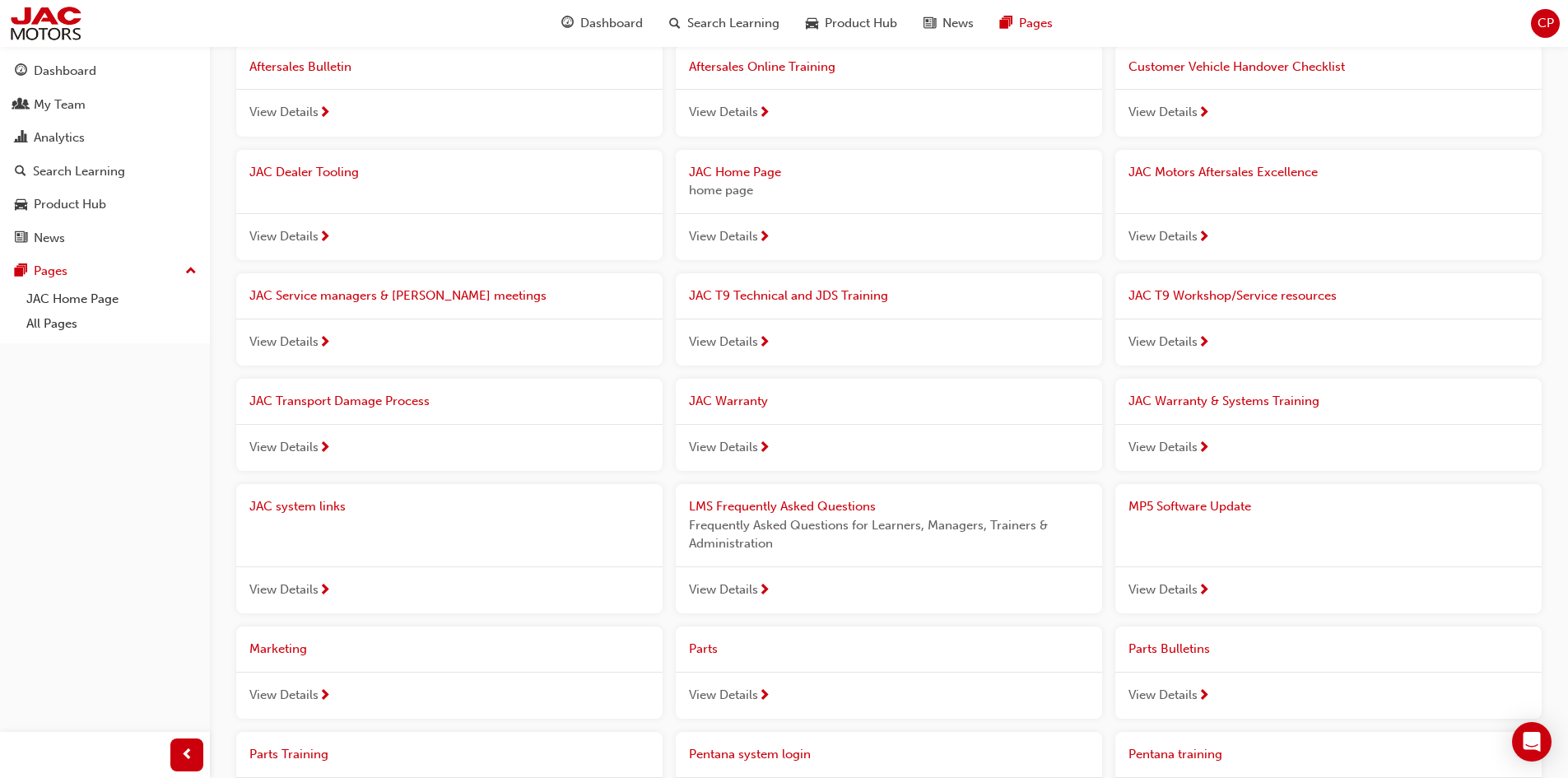
scroll to position [165, 0]
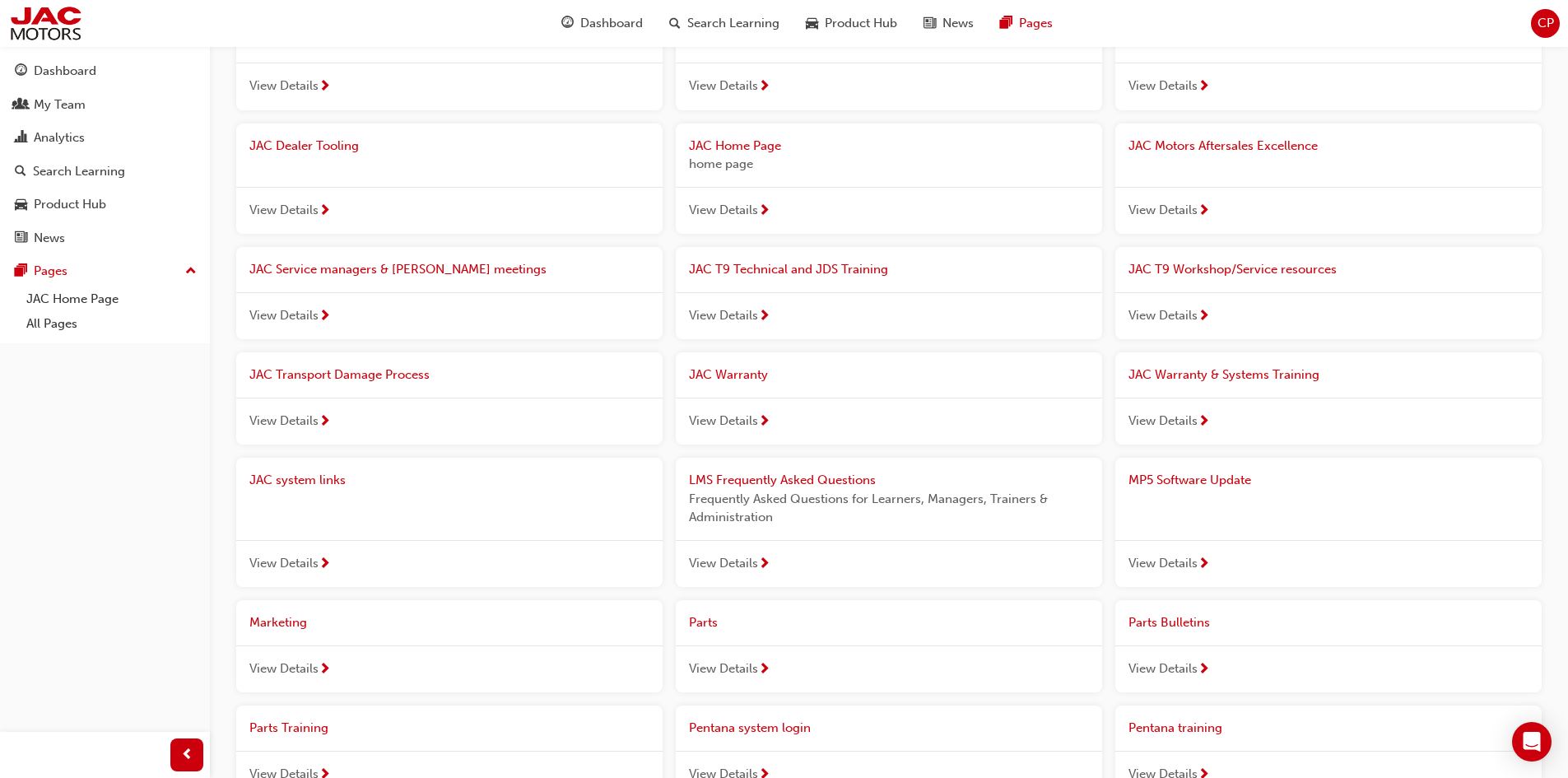
click at [1172, 422] on span "View Details" at bounding box center [1162, 421] width 69 height 19
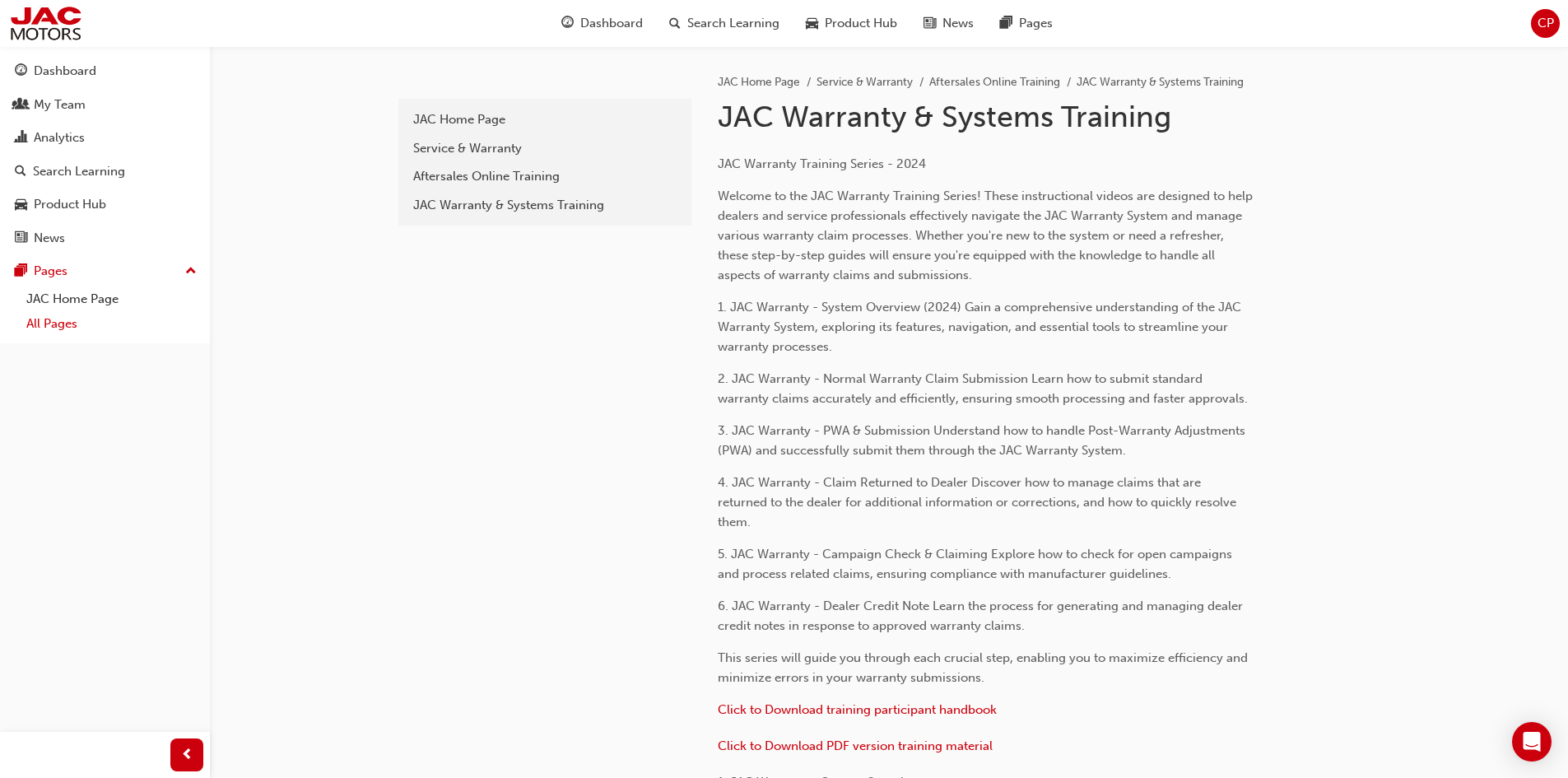
click at [68, 320] on link "All Pages" at bounding box center [112, 324] width 183 height 26
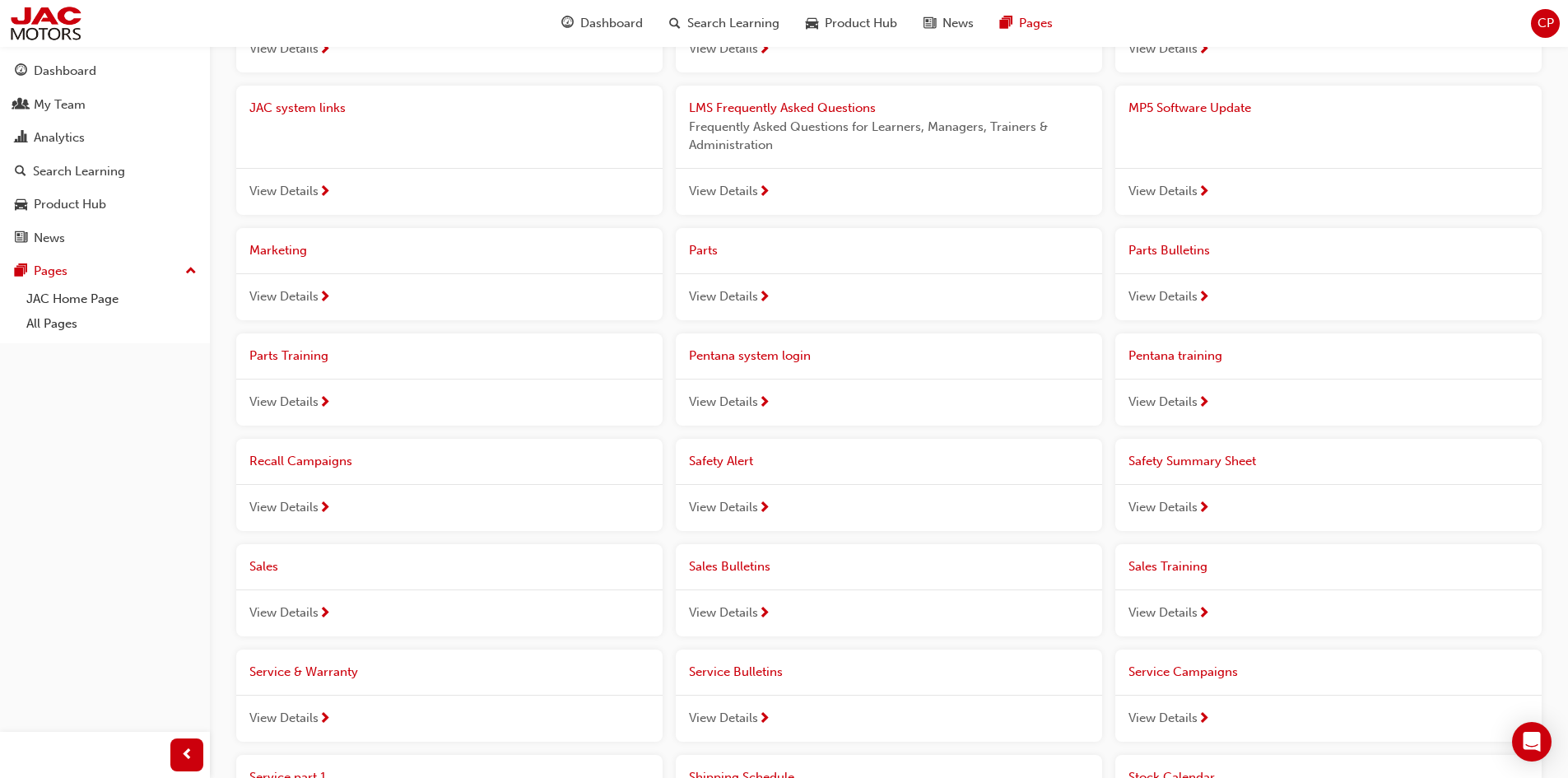
scroll to position [576, 0]
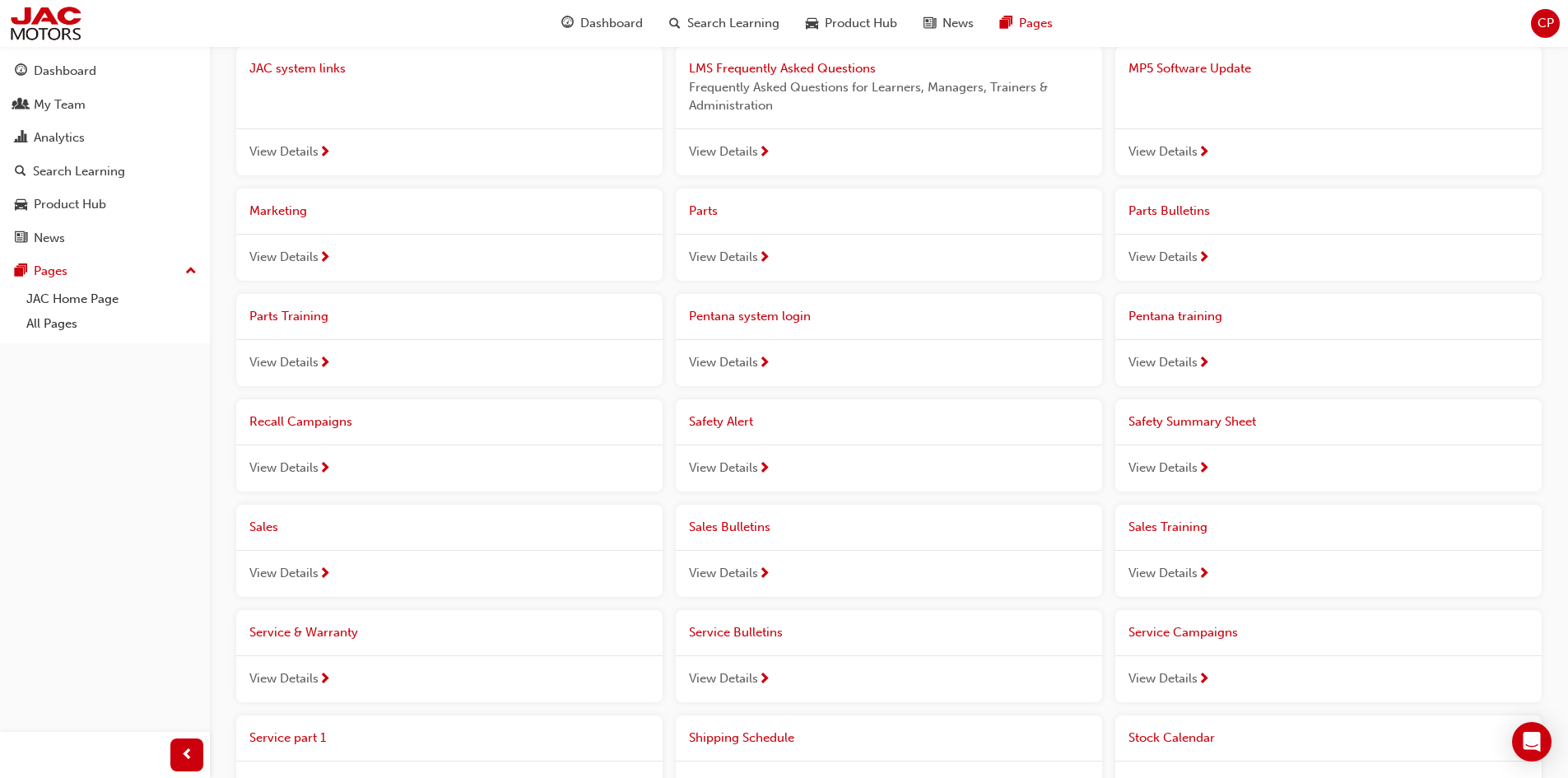
click at [748, 358] on span "View Details" at bounding box center [723, 362] width 69 height 19
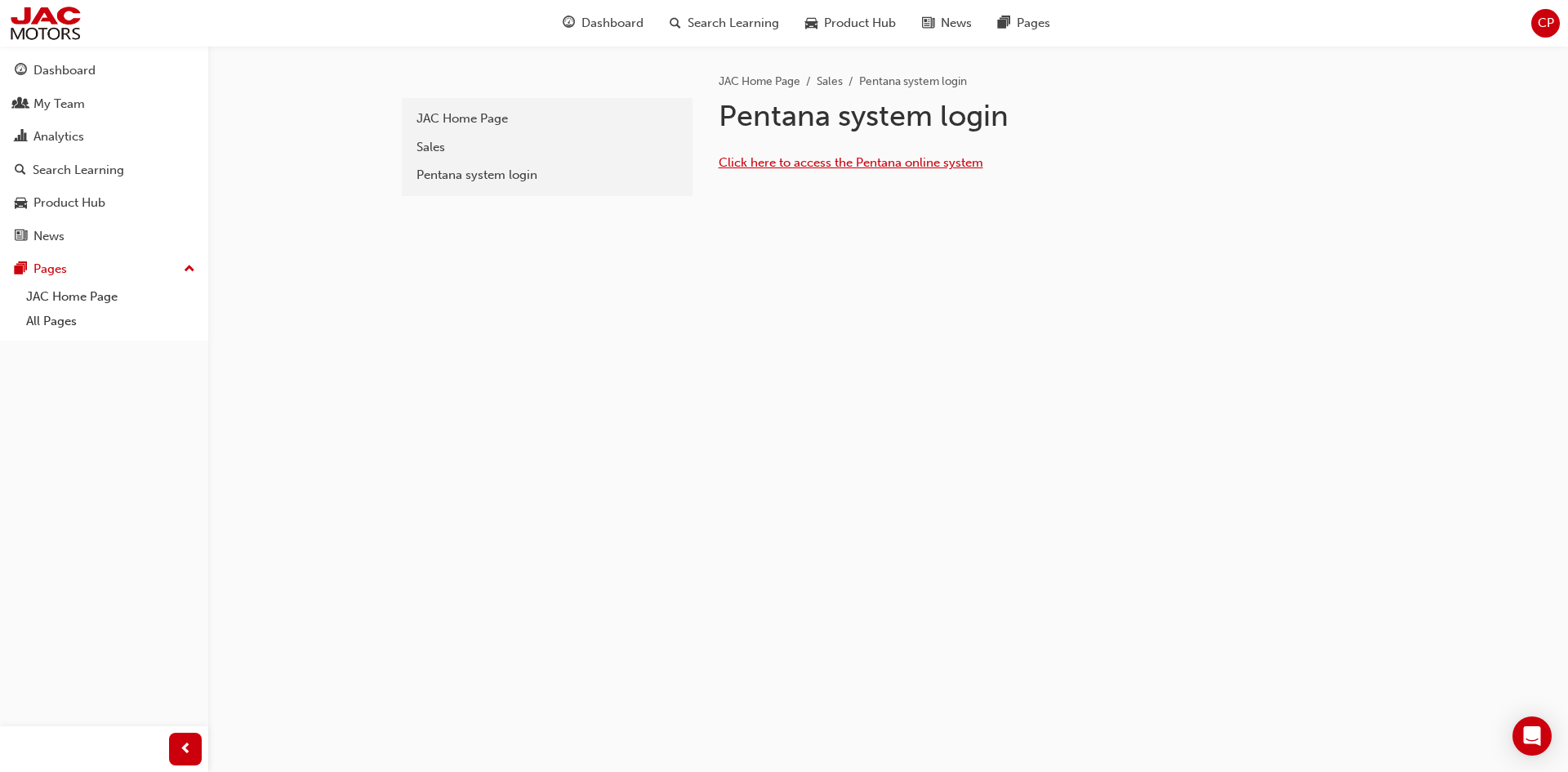
click at [829, 164] on span "Click here to access the Pentana online system" at bounding box center [851, 163] width 264 height 15
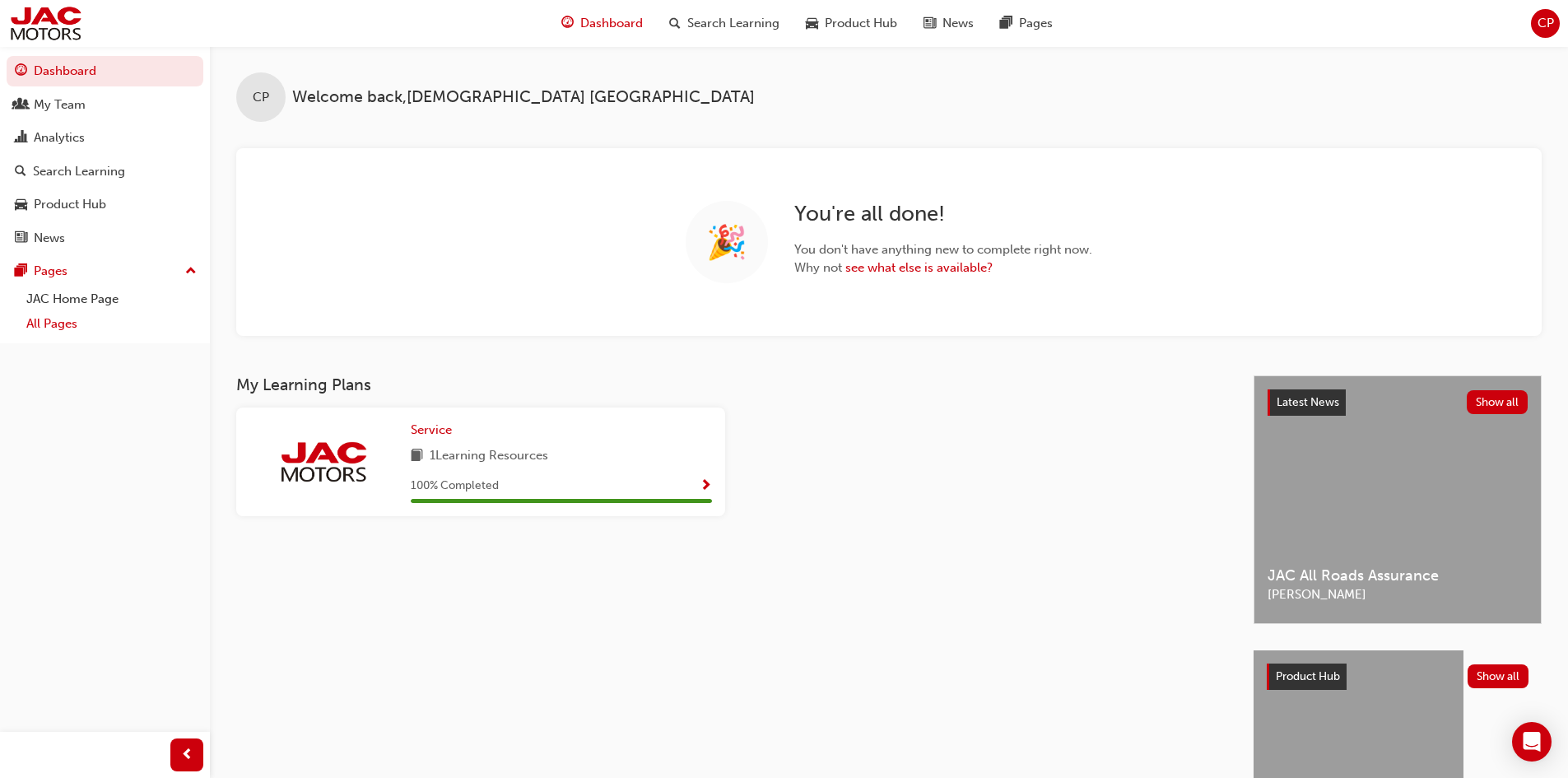
click at [61, 332] on link "All Pages" at bounding box center [112, 324] width 183 height 26
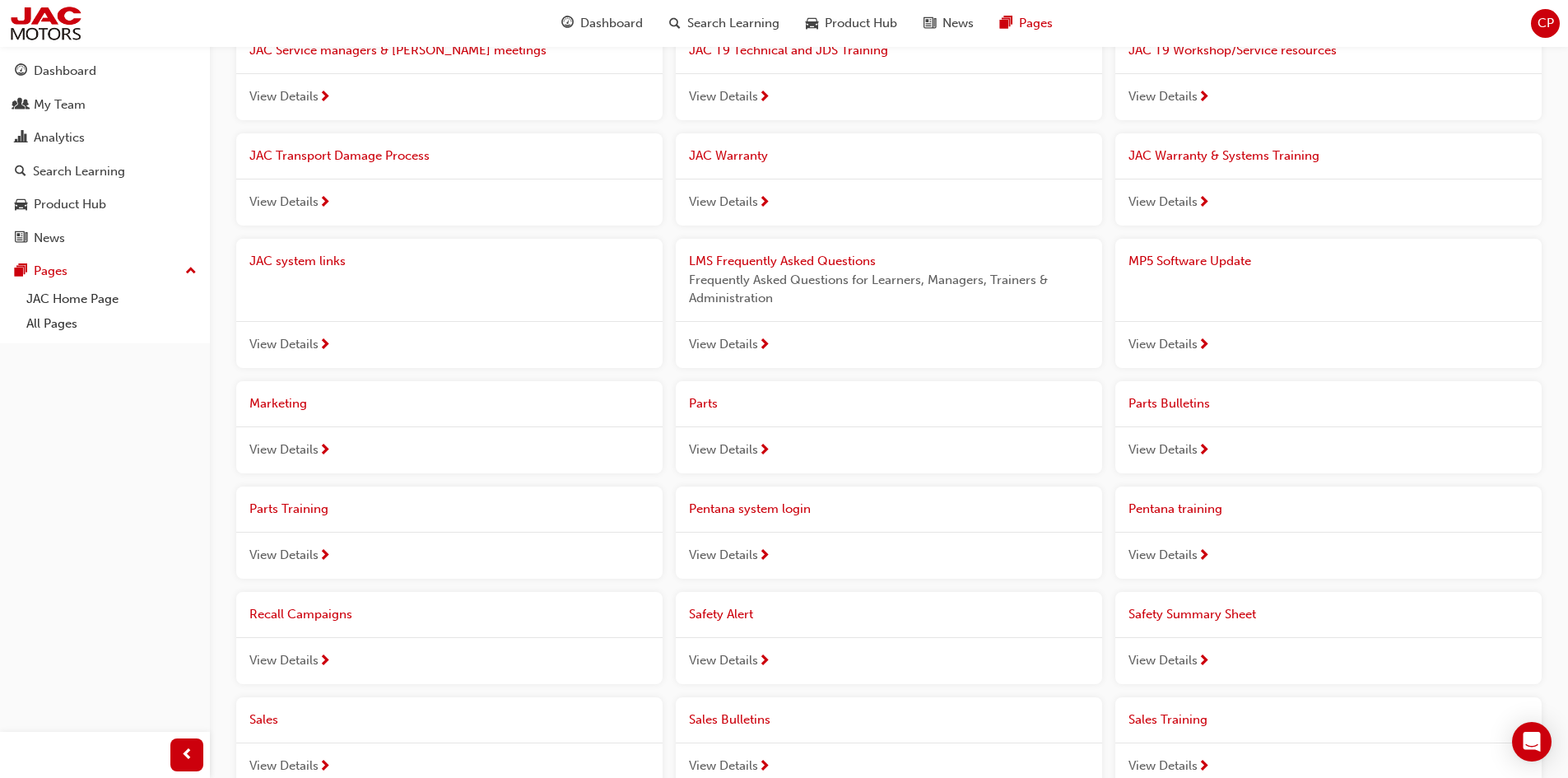
scroll to position [411, 0]
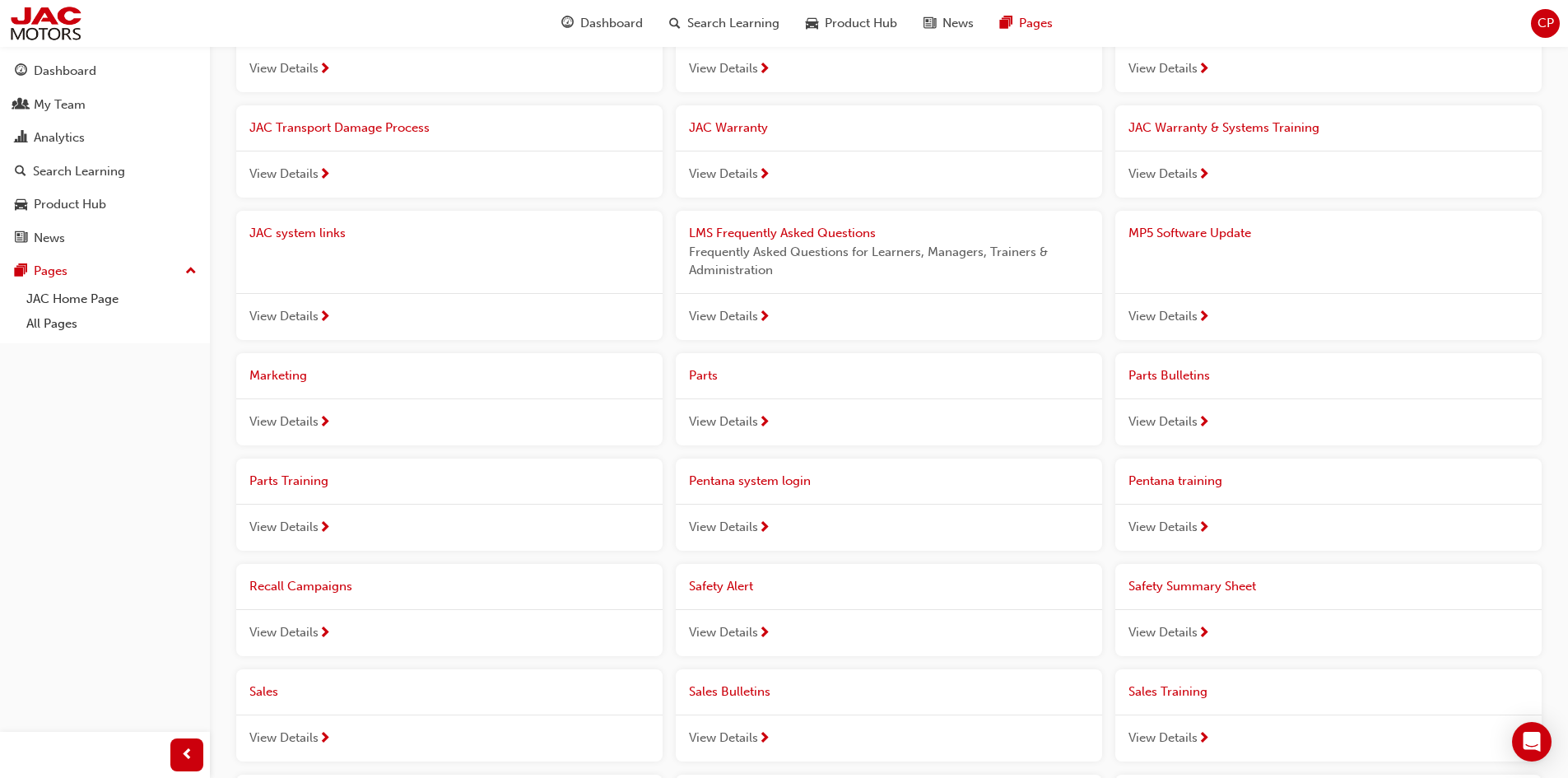
click at [331, 287] on div "JAC system links View Details" at bounding box center [450, 275] width 426 height 129
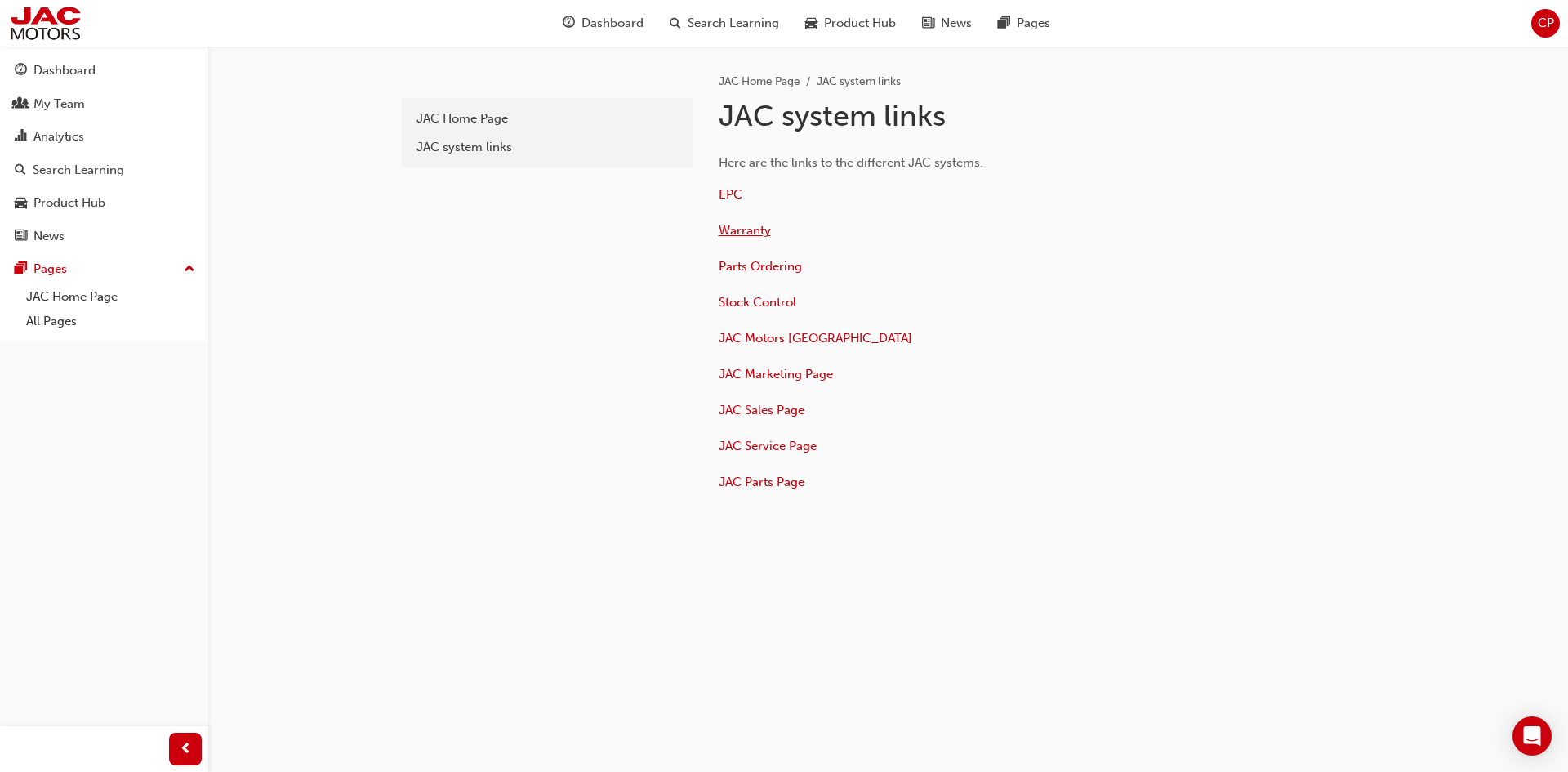
click at [755, 229] on span "Warranty" at bounding box center [744, 231] width 52 height 15
click at [790, 445] on span "JAC Service Page" at bounding box center [767, 446] width 98 height 15
click at [721, 193] on span "EPC" at bounding box center [730, 194] width 24 height 15
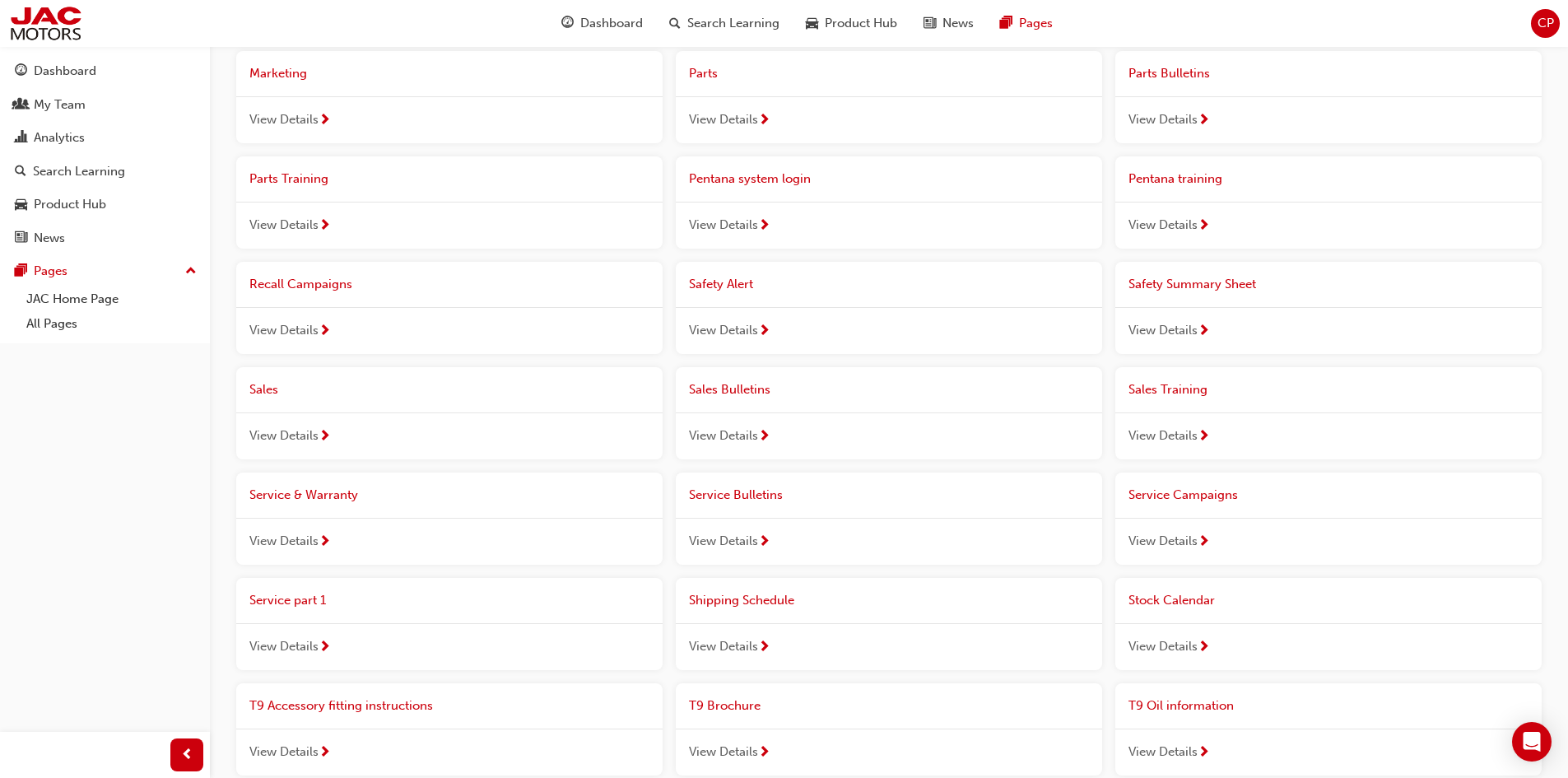
scroll to position [741, 0]
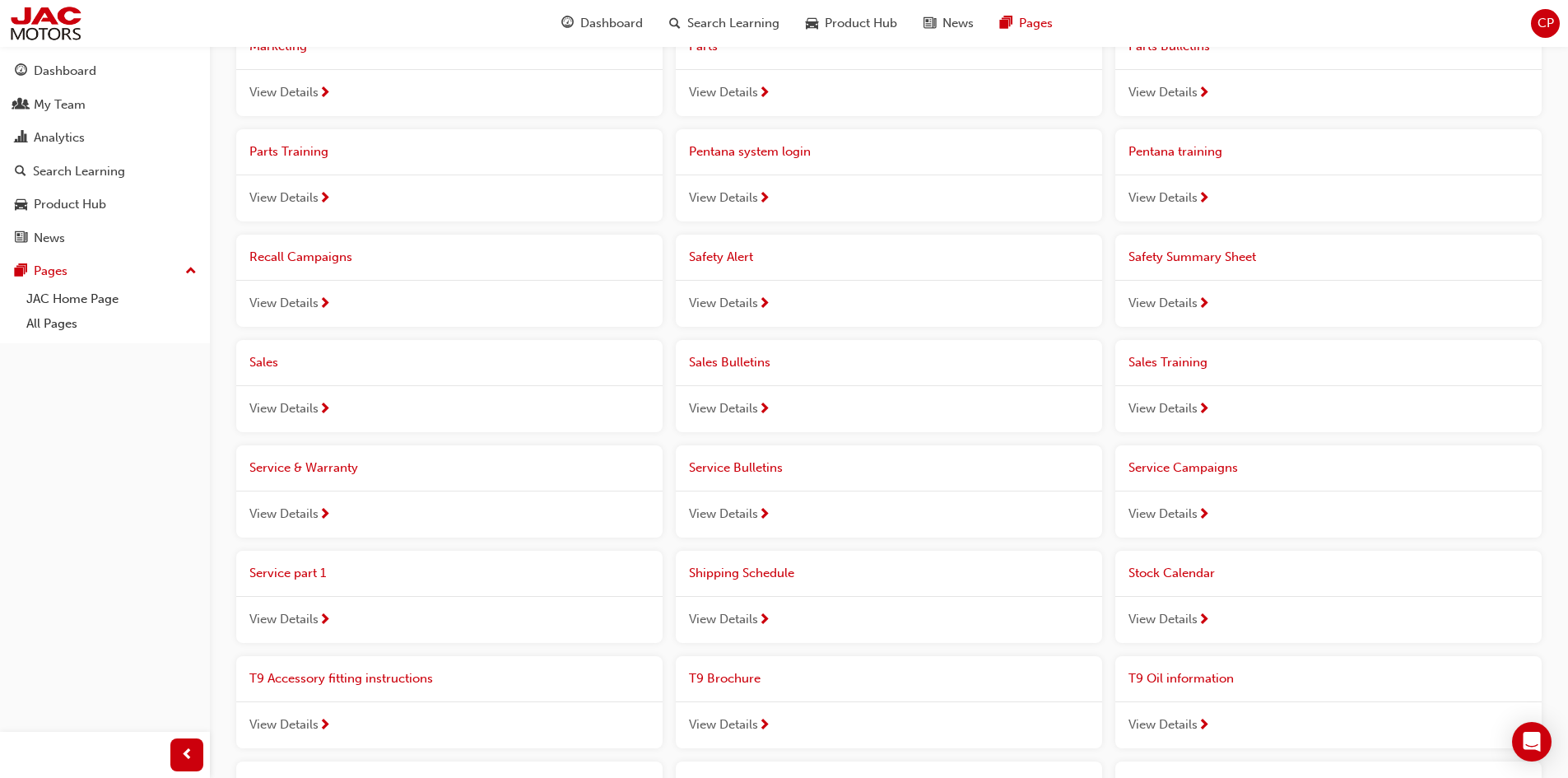
drag, startPoint x: 744, startPoint y: 304, endPoint x: 849, endPoint y: 332, distance: 108.7
click at [744, 303] on span "View Details" at bounding box center [723, 303] width 69 height 19
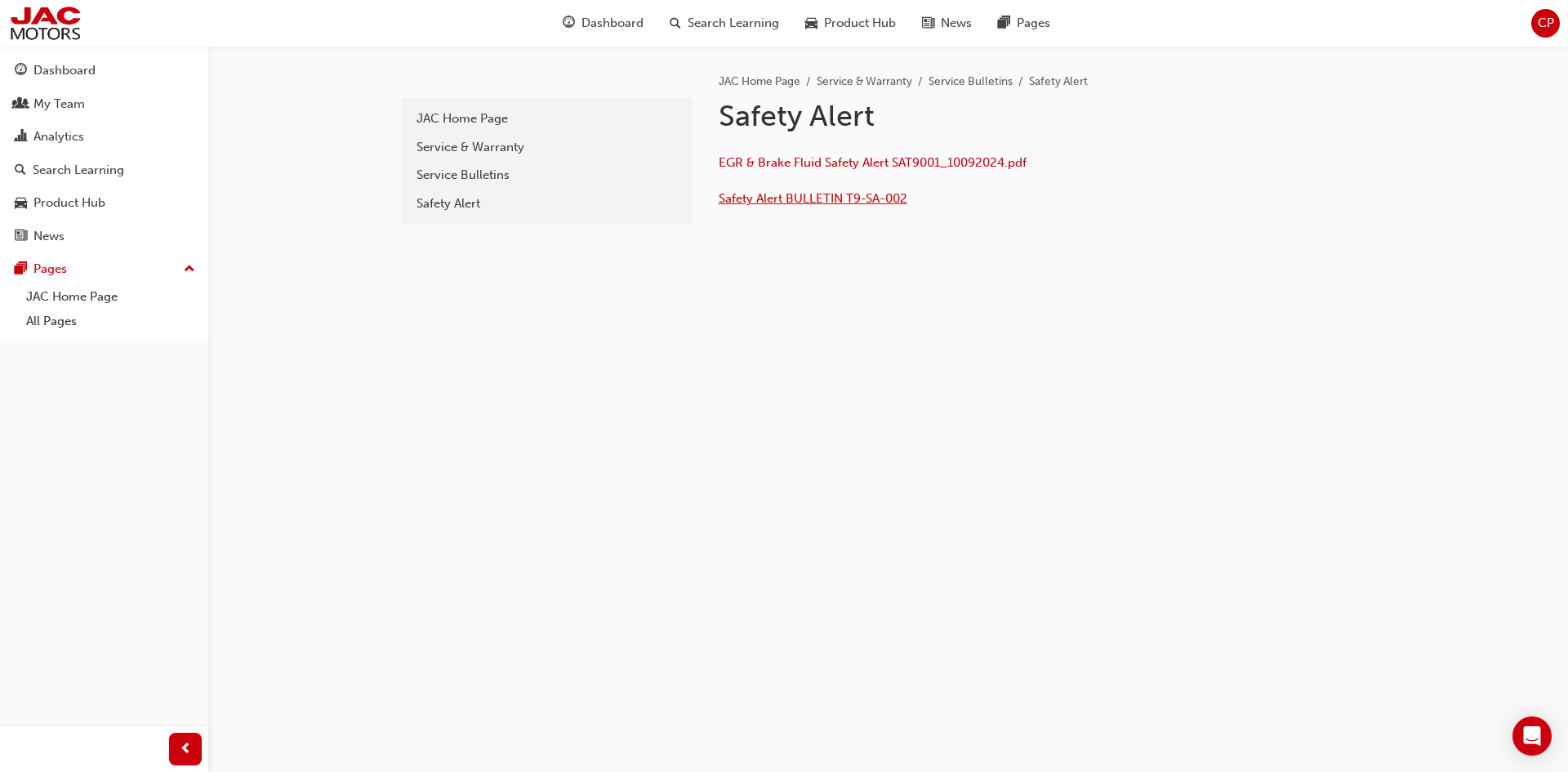
click at [829, 195] on span "Safety Alert BULLETIN T9-SA-002" at bounding box center [813, 198] width 188 height 15
